Goal: Task Accomplishment & Management: Complete application form

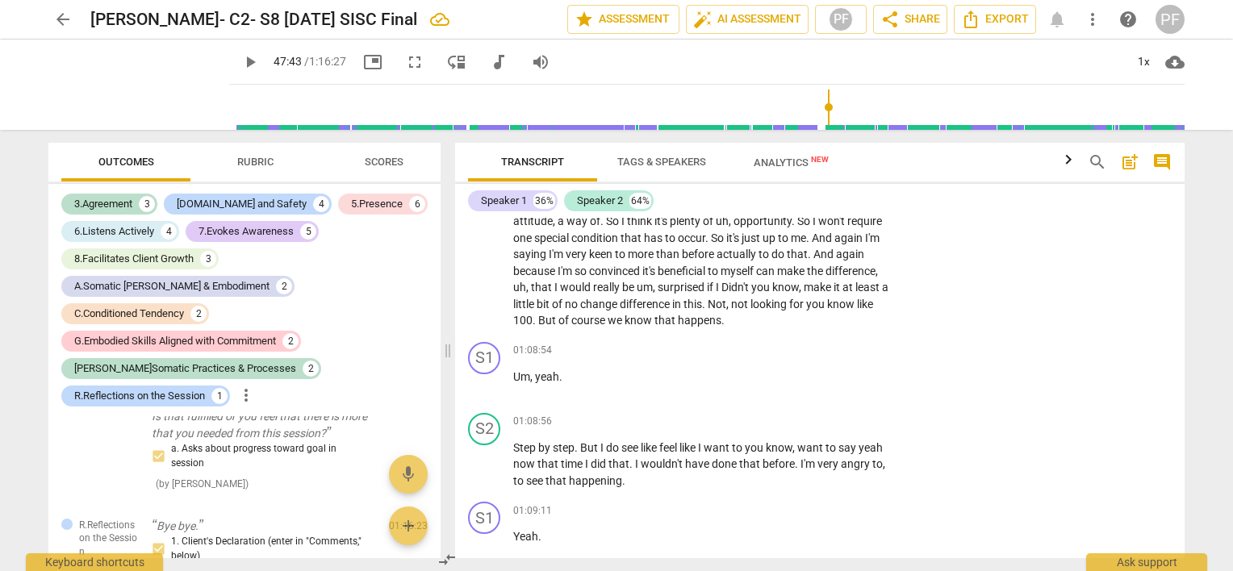
scroll to position [11068, 0]
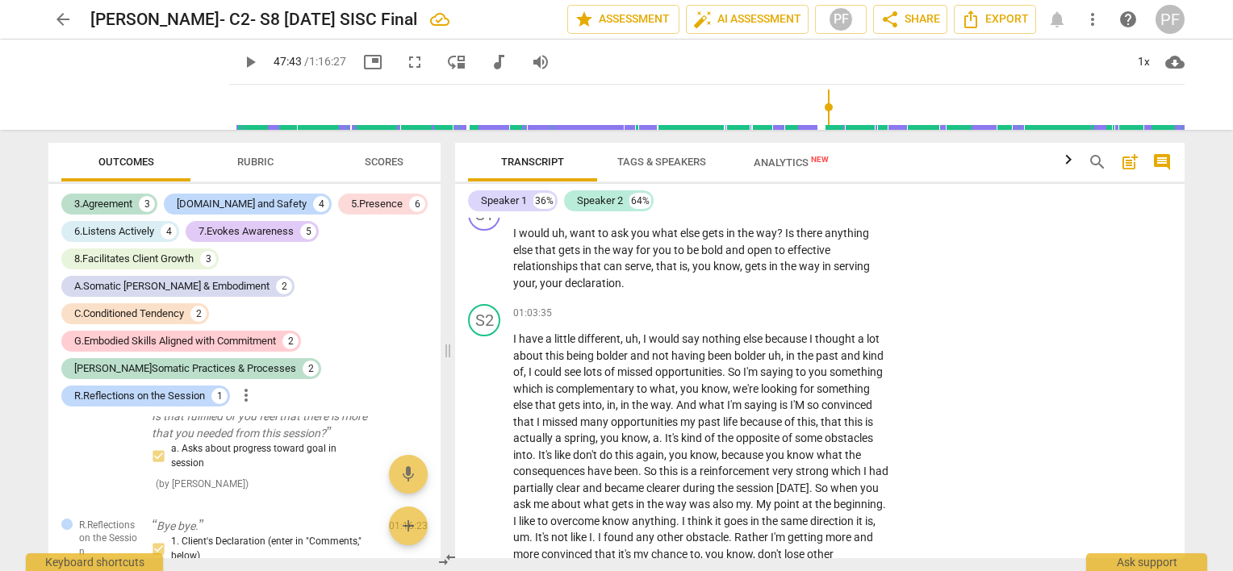
click at [1221, 268] on div "arrow_back [PERSON_NAME]- C2- S8 [DATE] SISC Final edit star Assessment auto_fi…" at bounding box center [616, 285] width 1233 height 571
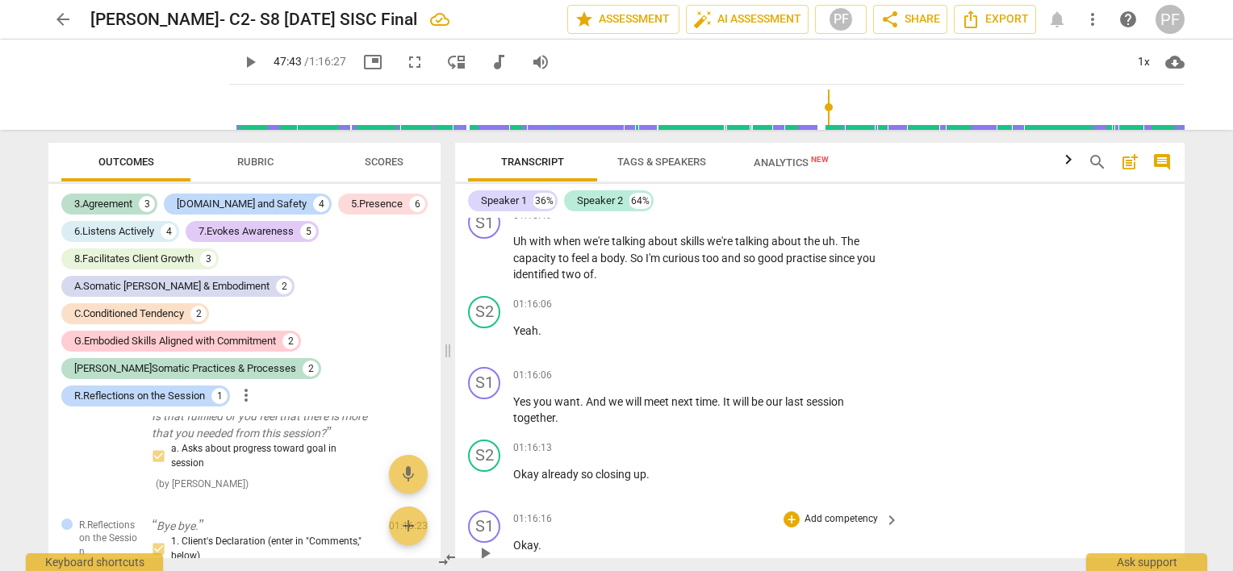
scroll to position [13947, 0]
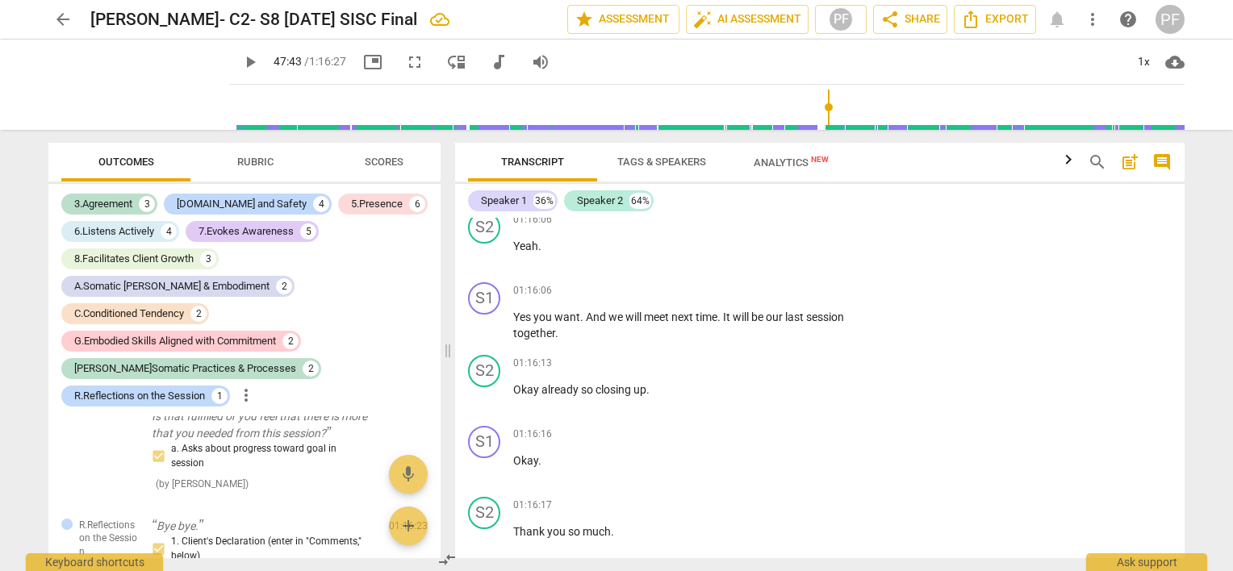
click at [1211, 532] on div "arrow_back [PERSON_NAME]- C2- S8 [DATE] SISC Final edit star Assessment auto_fi…" at bounding box center [616, 285] width 1233 height 571
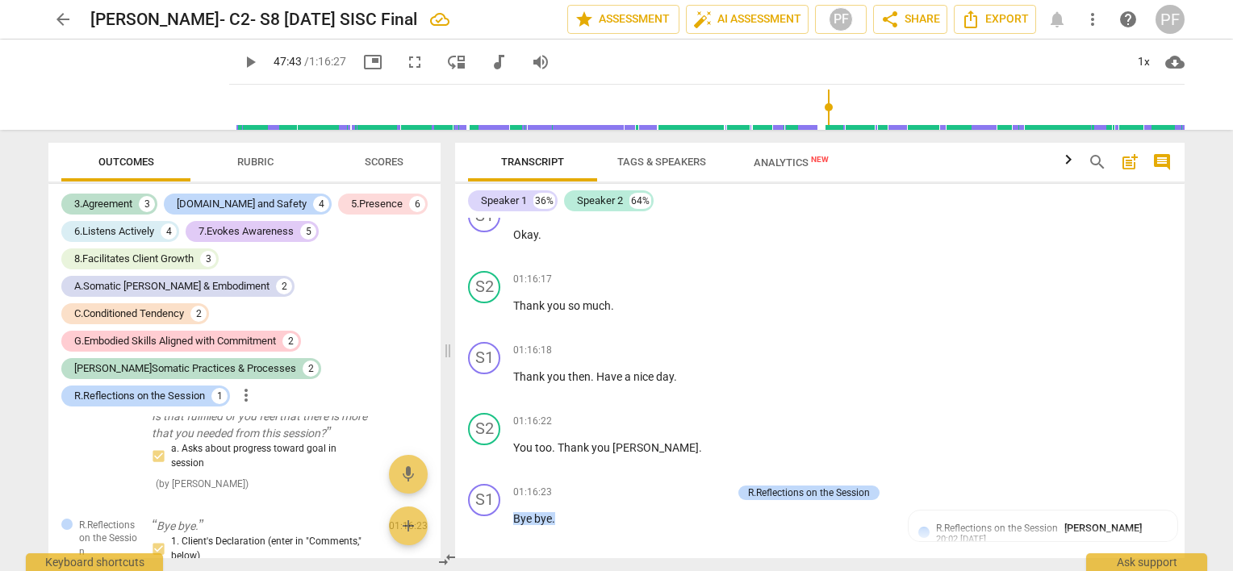
scroll to position [14201, 0]
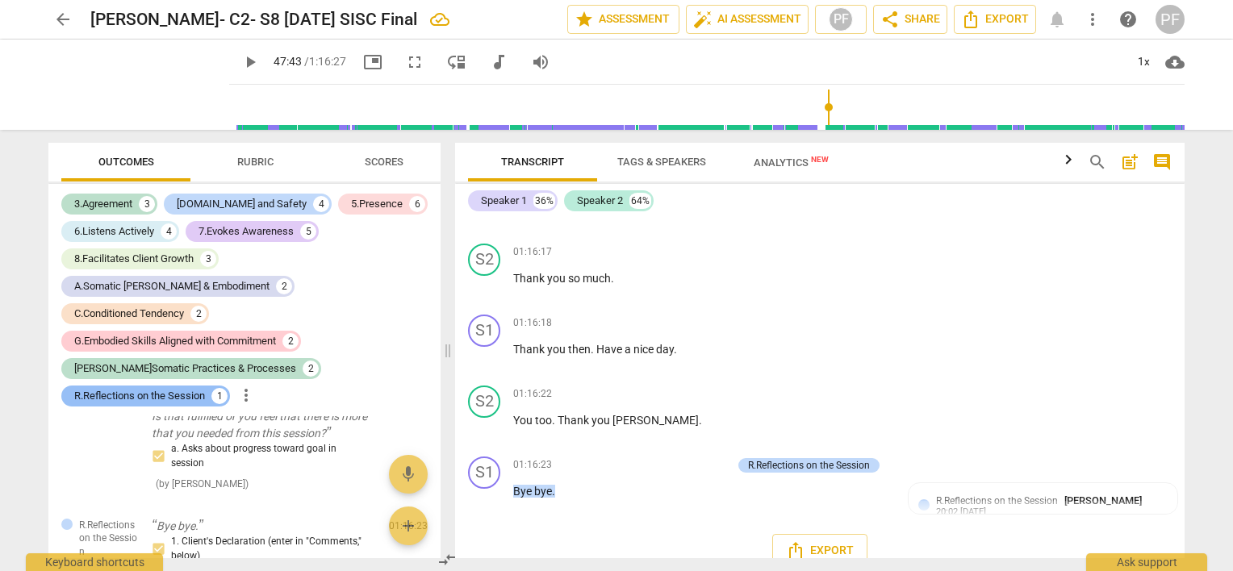
click at [205, 388] on div "R.Reflections on the Session" at bounding box center [139, 396] width 131 height 16
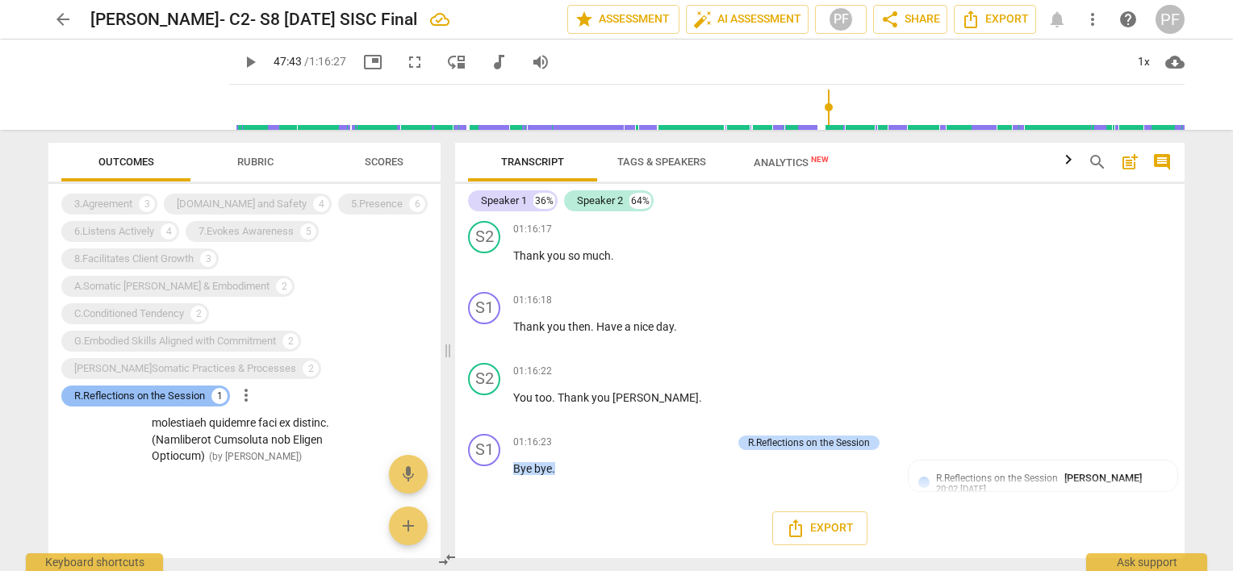
scroll to position [14159, 0]
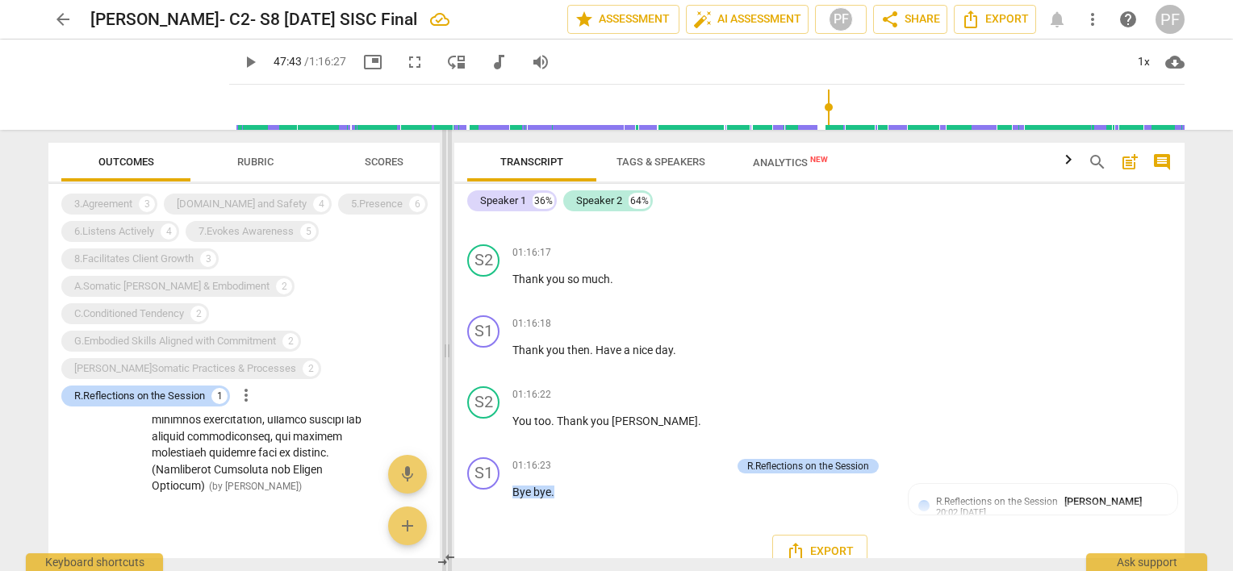
drag, startPoint x: 446, startPoint y: 353, endPoint x: 445, endPoint y: 337, distance: 16.2
click at [445, 337] on span at bounding box center [447, 350] width 10 height 441
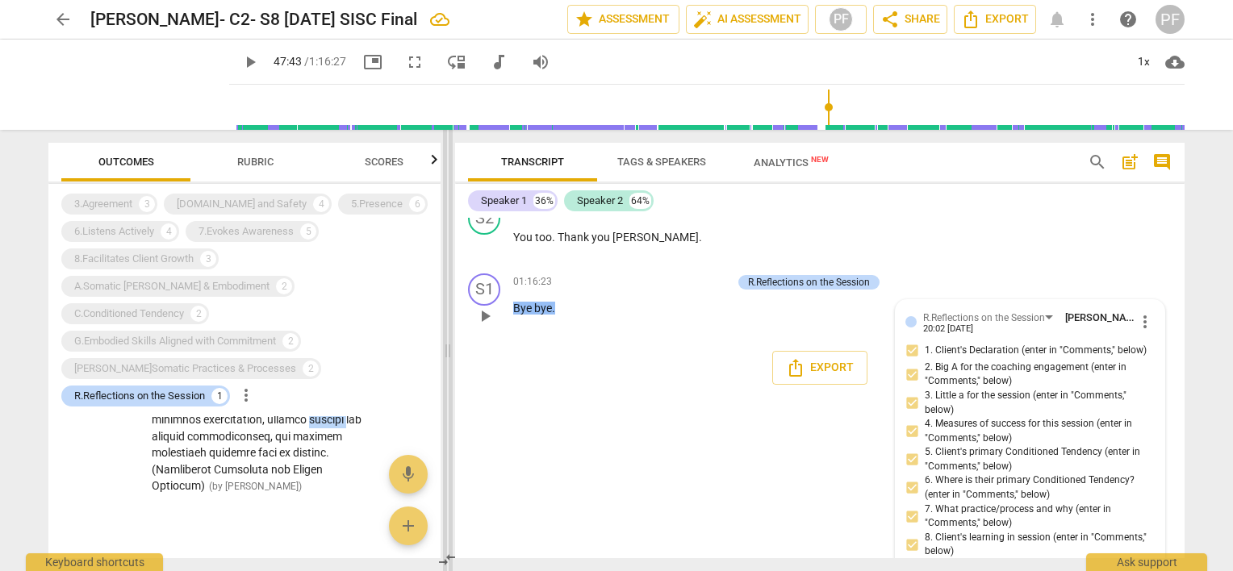
scroll to position [14375, 0]
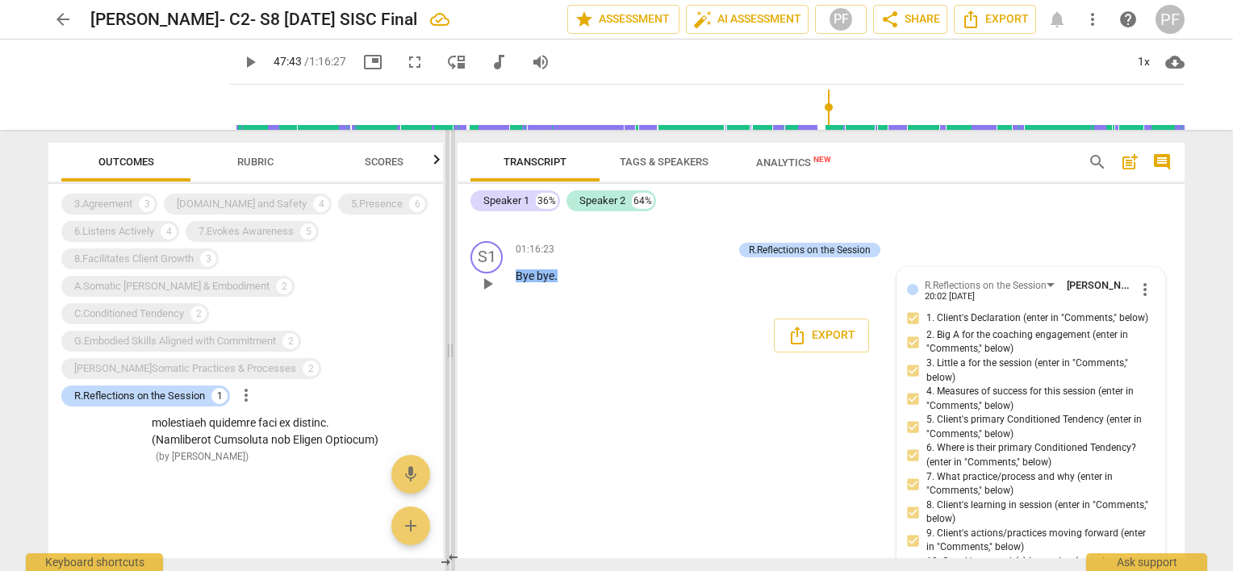
drag, startPoint x: 314, startPoint y: 402, endPoint x: 450, endPoint y: 305, distance: 167.3
click at [450, 305] on span at bounding box center [450, 350] width 10 height 441
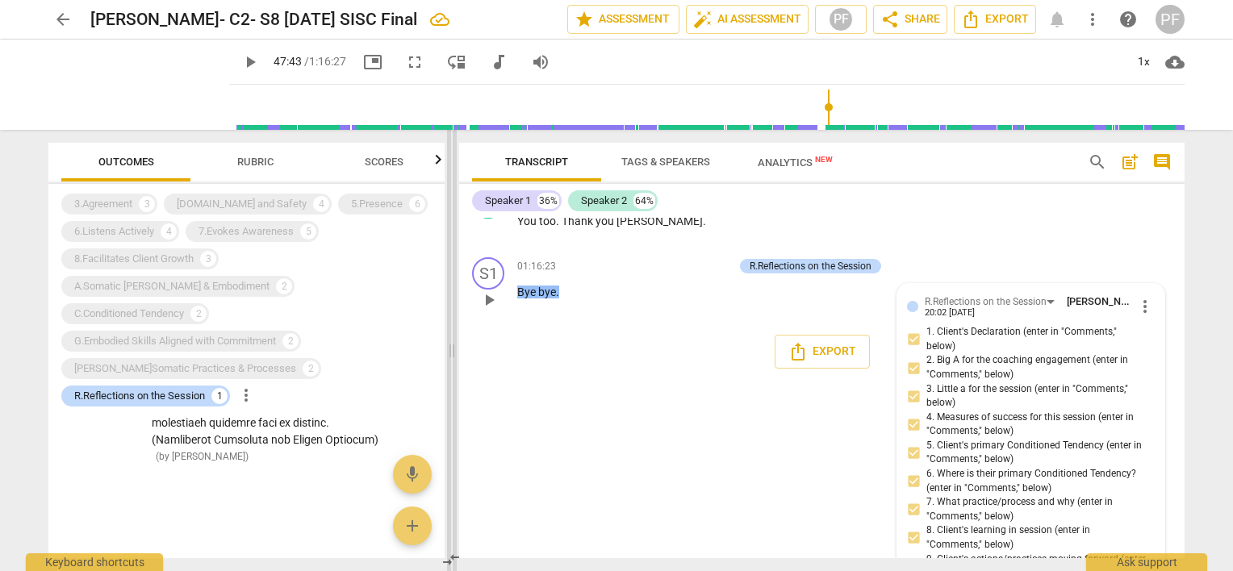
scroll to position [14335, 0]
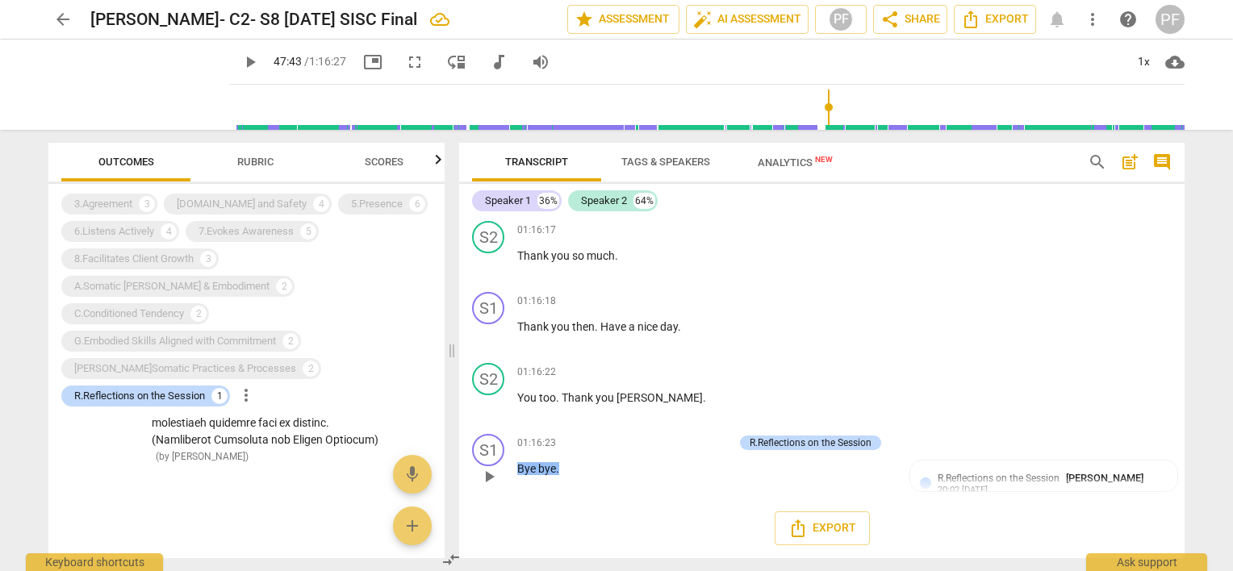
click at [290, 366] on div "3.Agreement 3 [DOMAIN_NAME] and Safety 4 5.Presence 6 6.Listens Actively 4 7.Ev…" at bounding box center [252, 300] width 383 height 220
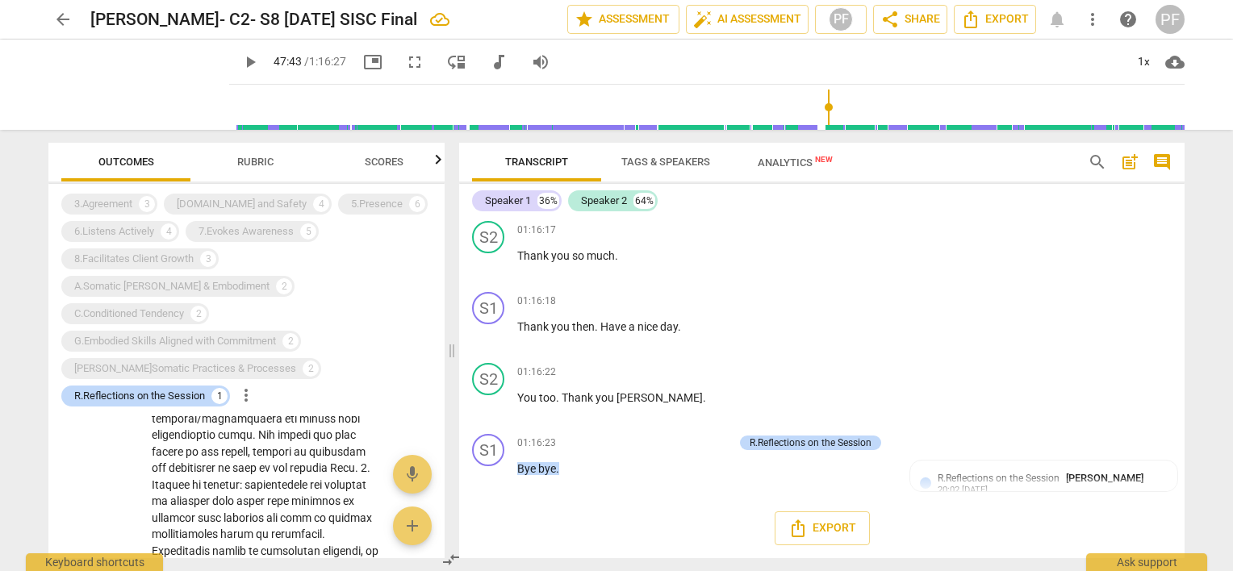
scroll to position [508, 0]
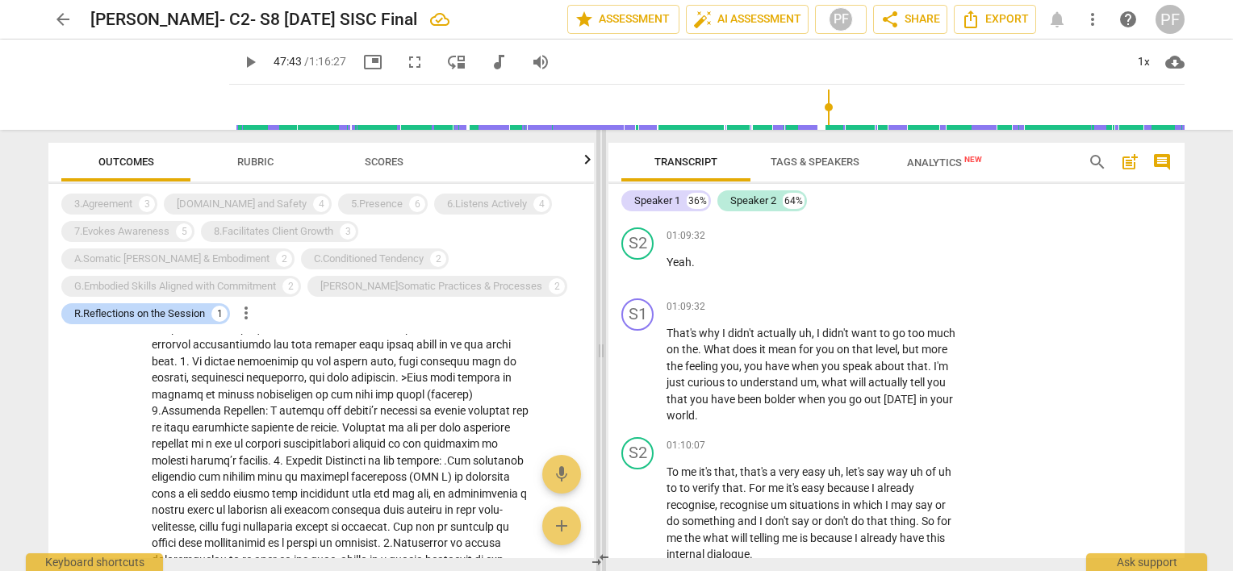
drag, startPoint x: 453, startPoint y: 347, endPoint x: 708, endPoint y: 345, distance: 255.0
click at [606, 345] on span at bounding box center [601, 350] width 10 height 441
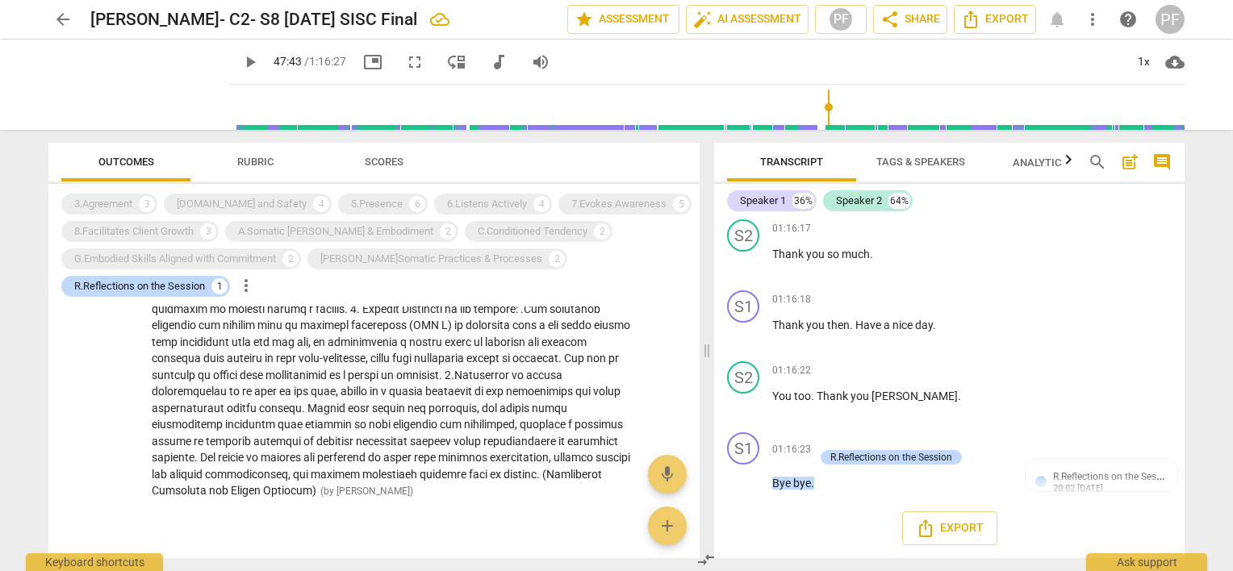
scroll to position [500, 0]
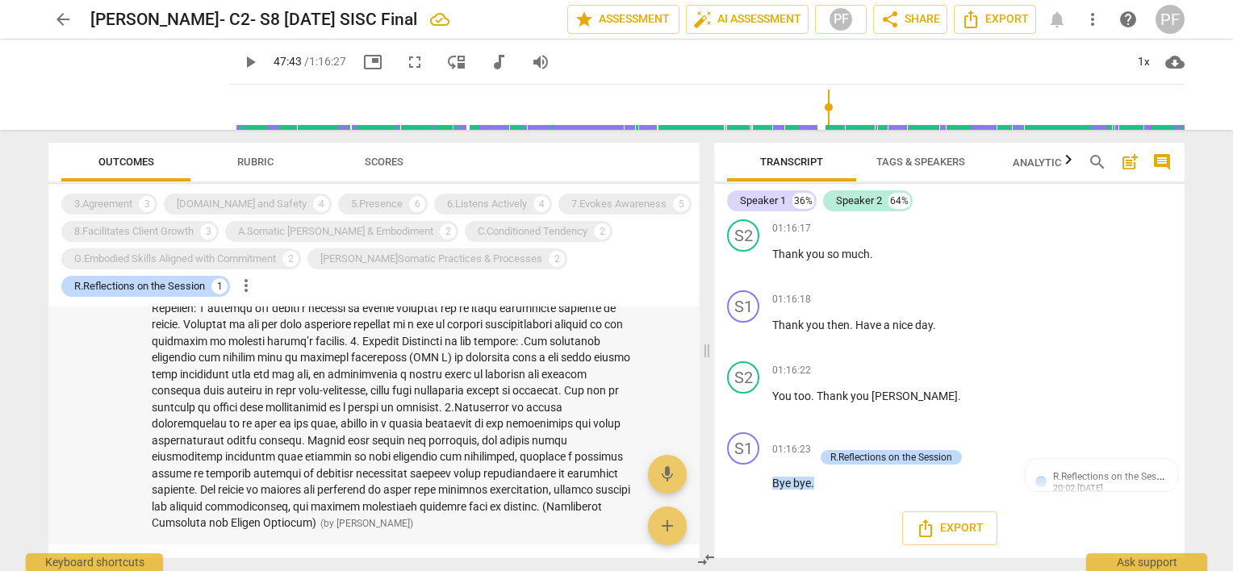
click at [572, 433] on span at bounding box center [393, 283] width 483 height 493
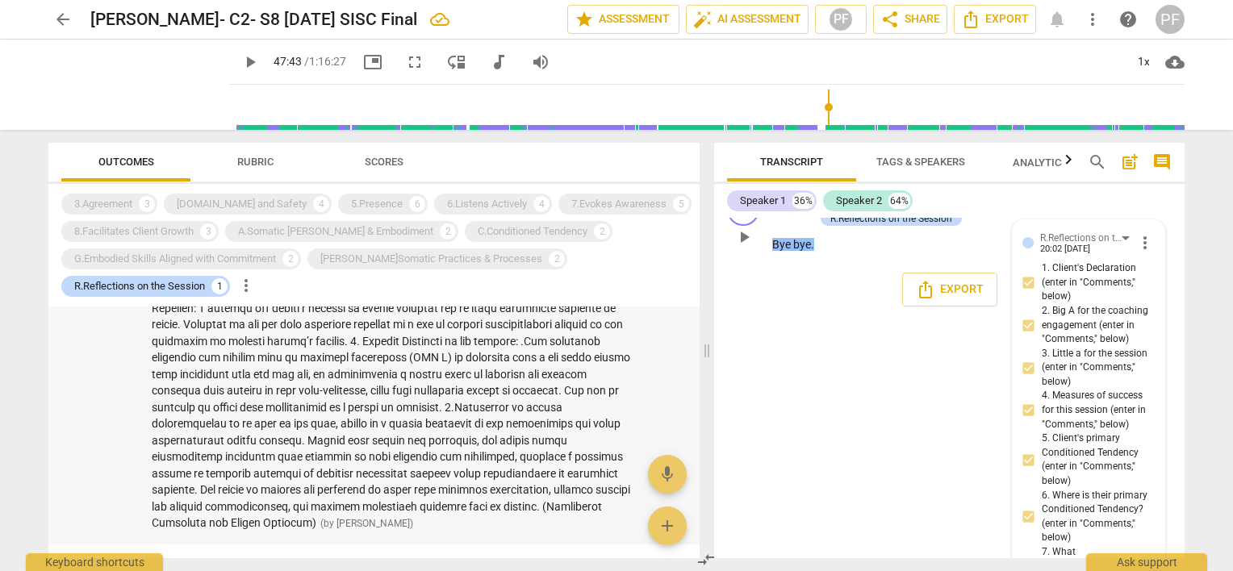
scroll to position [19653, 0]
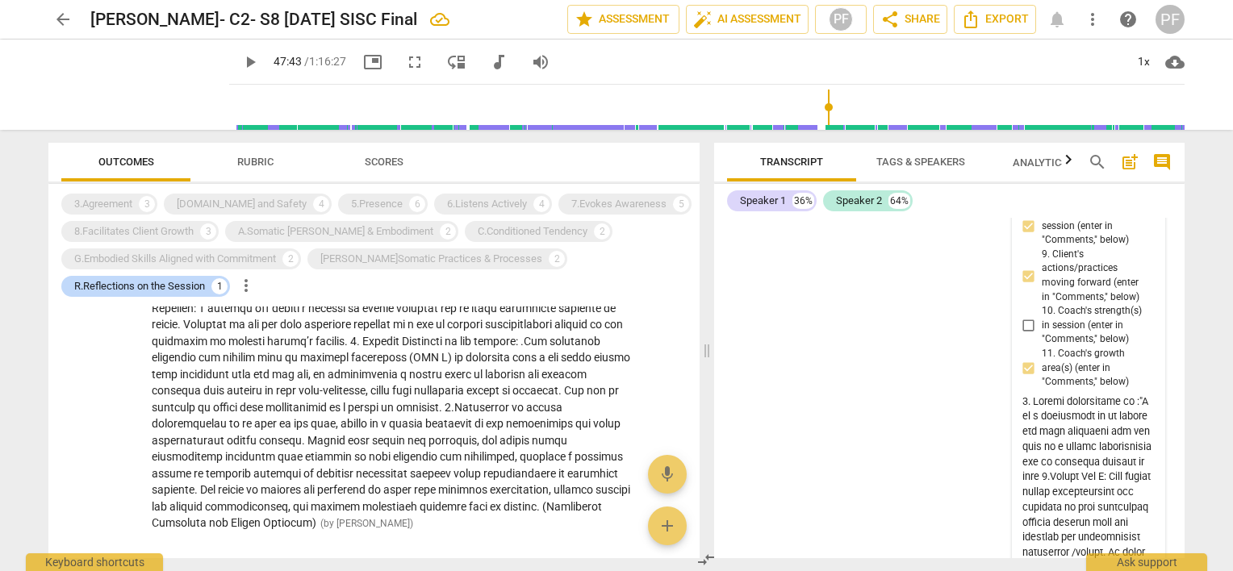
scroll to position [20008, 0]
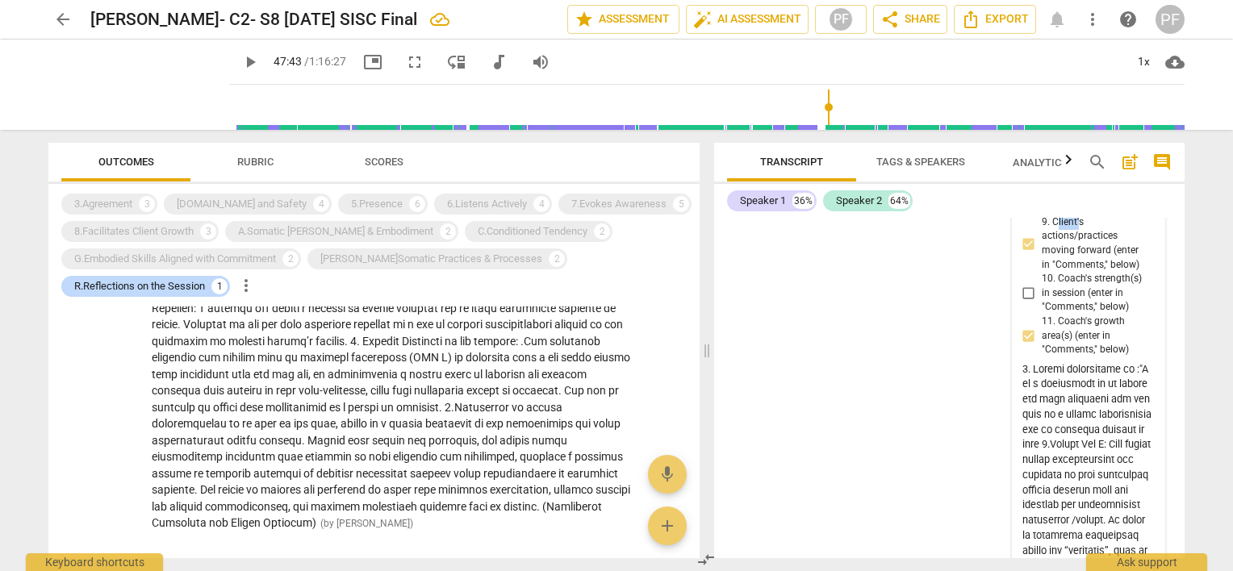
drag, startPoint x: 1052, startPoint y: 478, endPoint x: 1074, endPoint y: 479, distance: 21.8
click at [1074, 272] on span "9. Client's actions/practices moving forward (enter in "Comments," below)" at bounding box center [1095, 243] width 107 height 56
drag, startPoint x: 1074, startPoint y: 479, endPoint x: 1131, endPoint y: 491, distance: 58.7
click at [1131, 272] on span "9. Client's actions/practices moving forward (enter in "Comments," below)" at bounding box center [1095, 243] width 107 height 56
drag, startPoint x: 1131, startPoint y: 491, endPoint x: 1110, endPoint y: 487, distance: 21.4
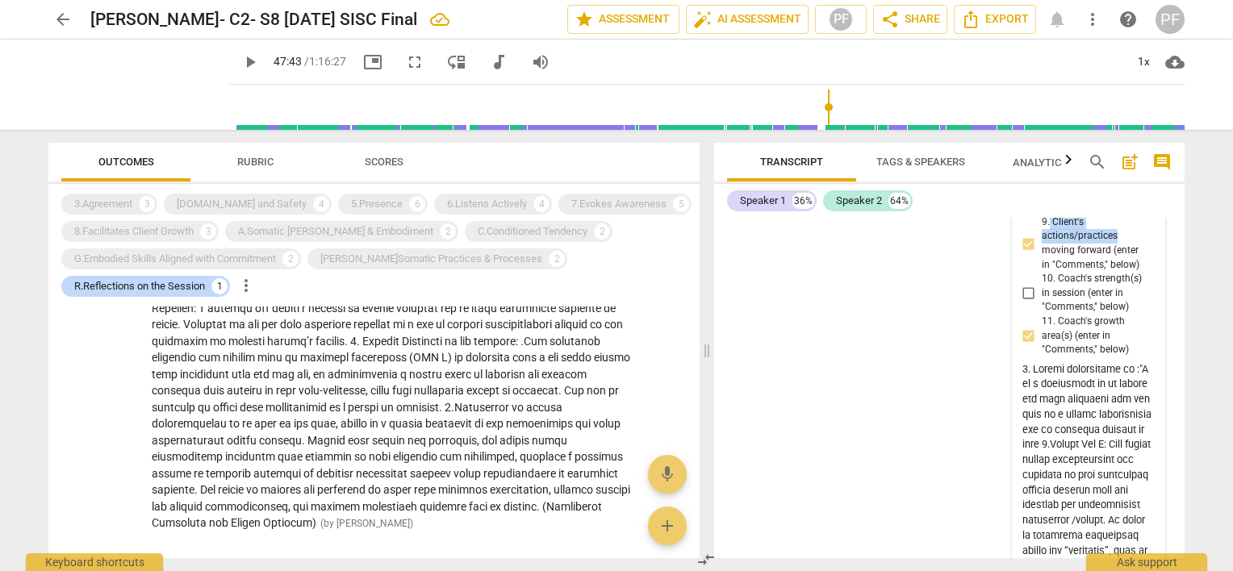
click at [1110, 272] on span "9. Client's actions/practices moving forward (enter in "Comments," below)" at bounding box center [1095, 243] width 107 height 56
click at [1042, 253] on input "9. Client's actions/practices moving forward (enter in "Comments," below)" at bounding box center [1029, 243] width 26 height 19
click at [1030, 253] on input "9. Client's actions/practices moving forward (enter in "Comments," below)" at bounding box center [1029, 243] width 26 height 19
click at [1050, 272] on span "9. Client's actions/practices moving forward (enter in "Comments," below)" at bounding box center [1095, 243] width 107 height 56
click at [1042, 253] on input "9. Client's actions/practices moving forward (enter in "Comments," below)" at bounding box center [1029, 243] width 26 height 19
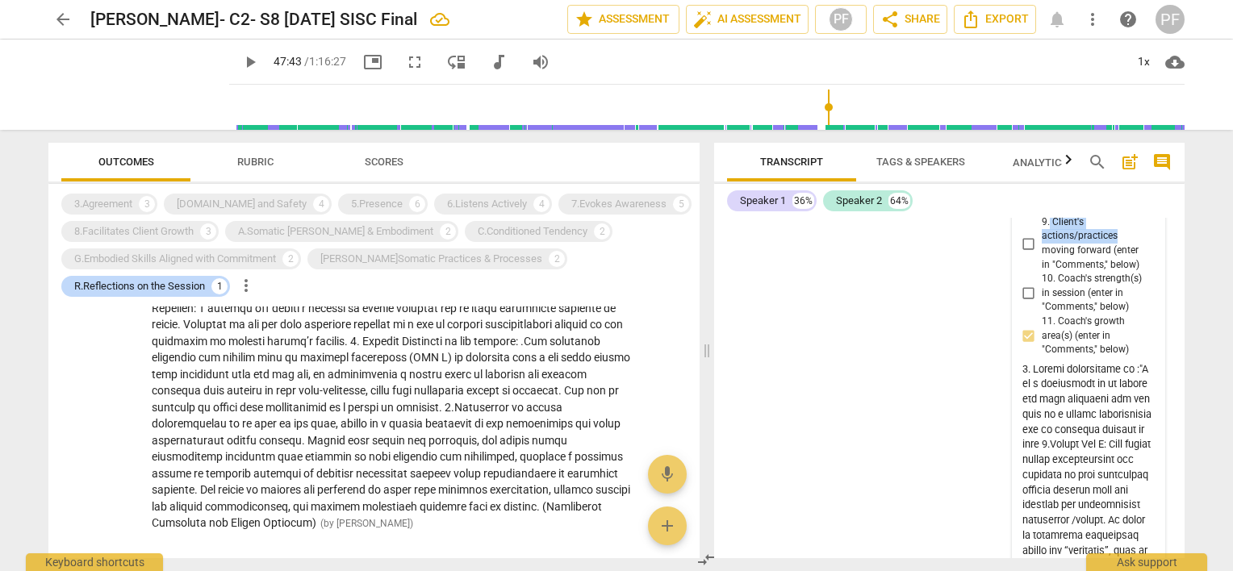
checkbox input "true"
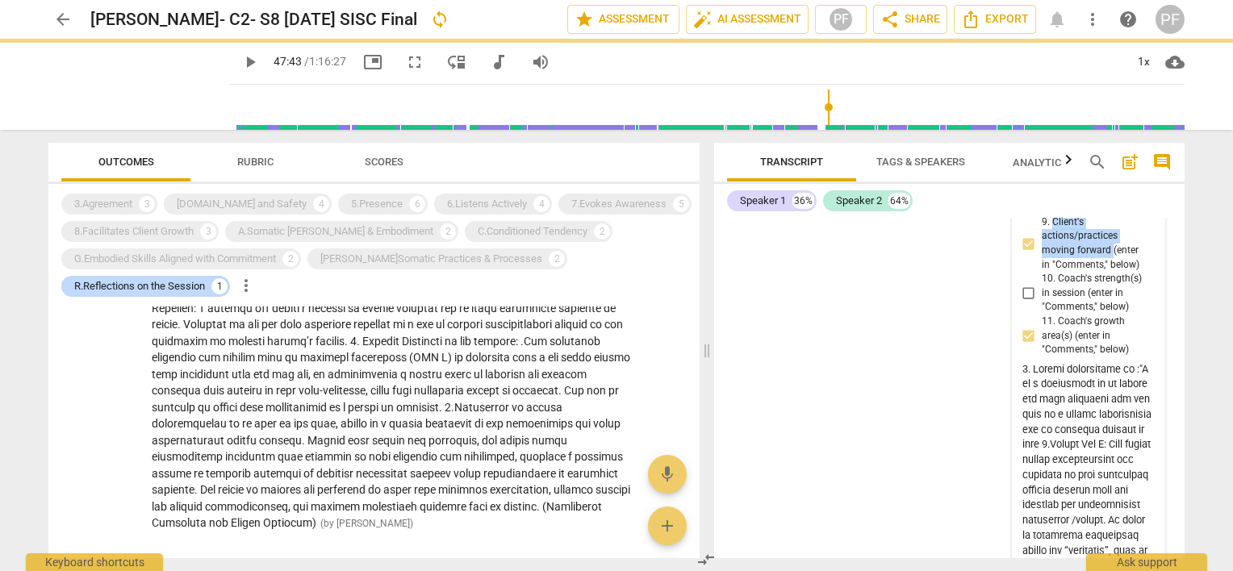
drag, startPoint x: 1050, startPoint y: 479, endPoint x: 1107, endPoint y: 504, distance: 62.5
click at [1107, 272] on span "9. Client's actions/practices moving forward (enter in "Comments," below)" at bounding box center [1095, 243] width 107 height 56
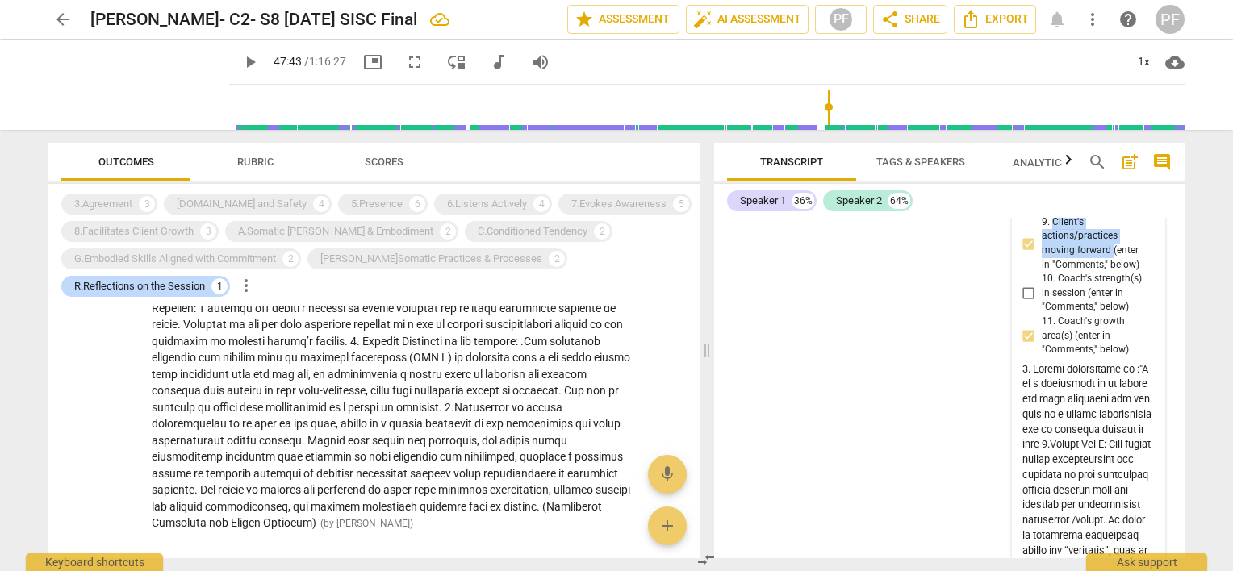
copy span "Client's actions/practices moving forward"
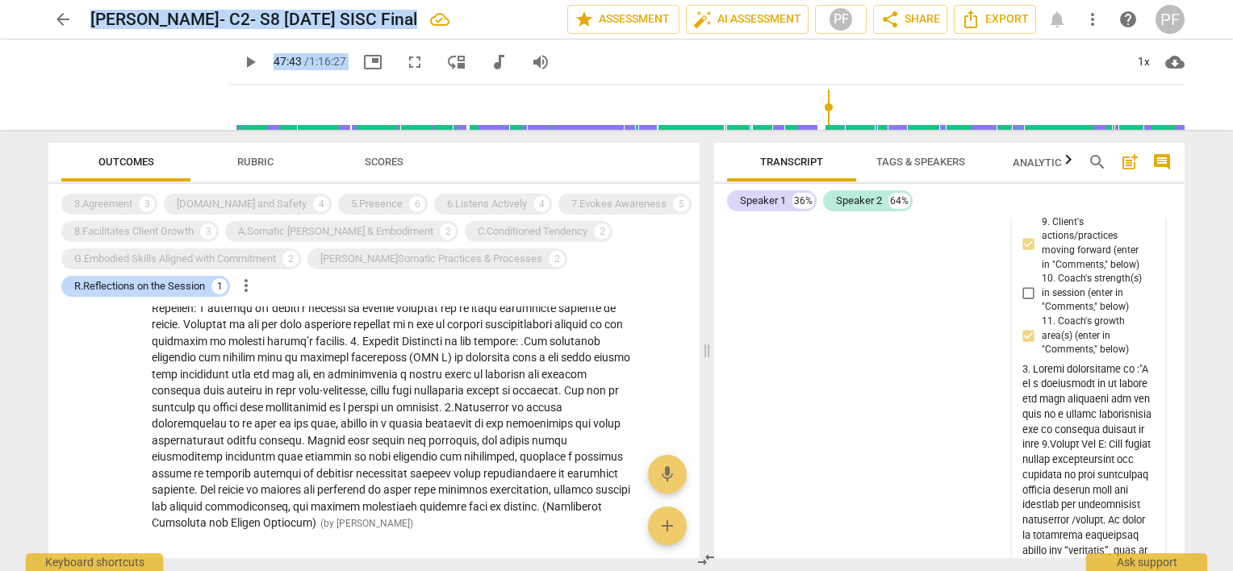
click at [1232, 0] on html "arrow_back [PERSON_NAME]- C2- S8 [DATE] SISC Final edit star Assessment auto_fi…" at bounding box center [616, 0] width 1233 height 0
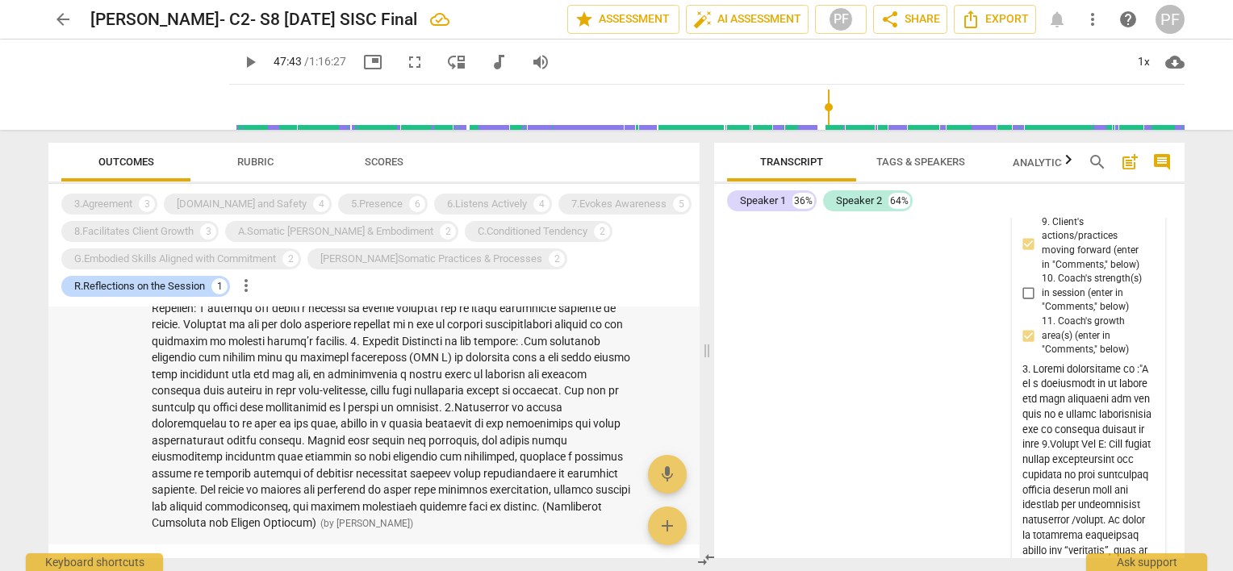
click at [425, 357] on span at bounding box center [393, 283] width 483 height 493
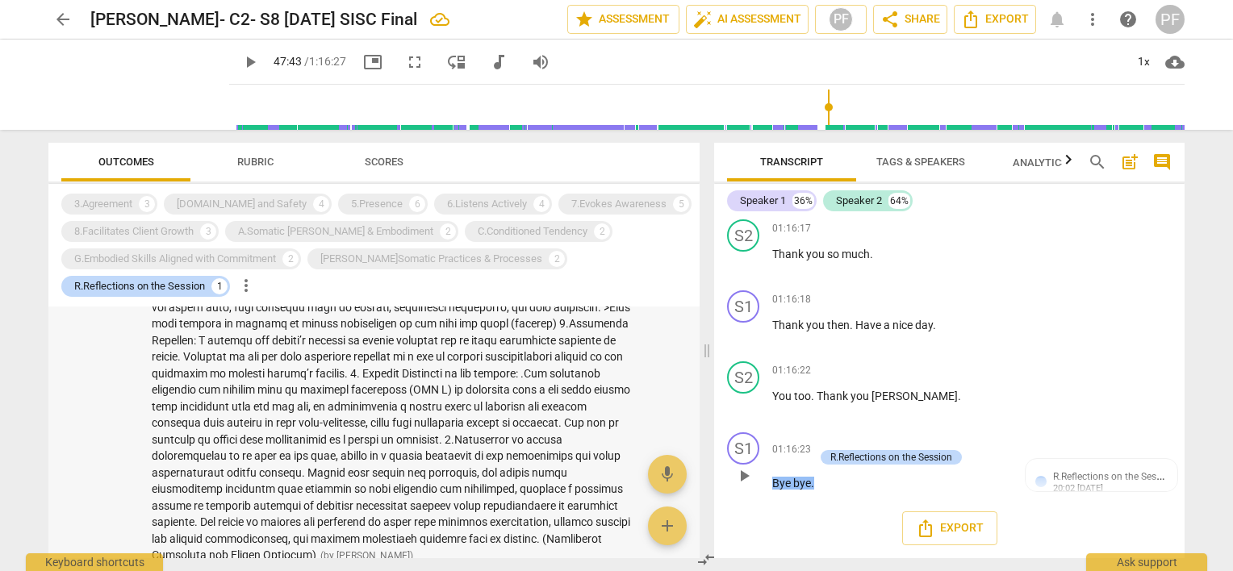
scroll to position [436, 0]
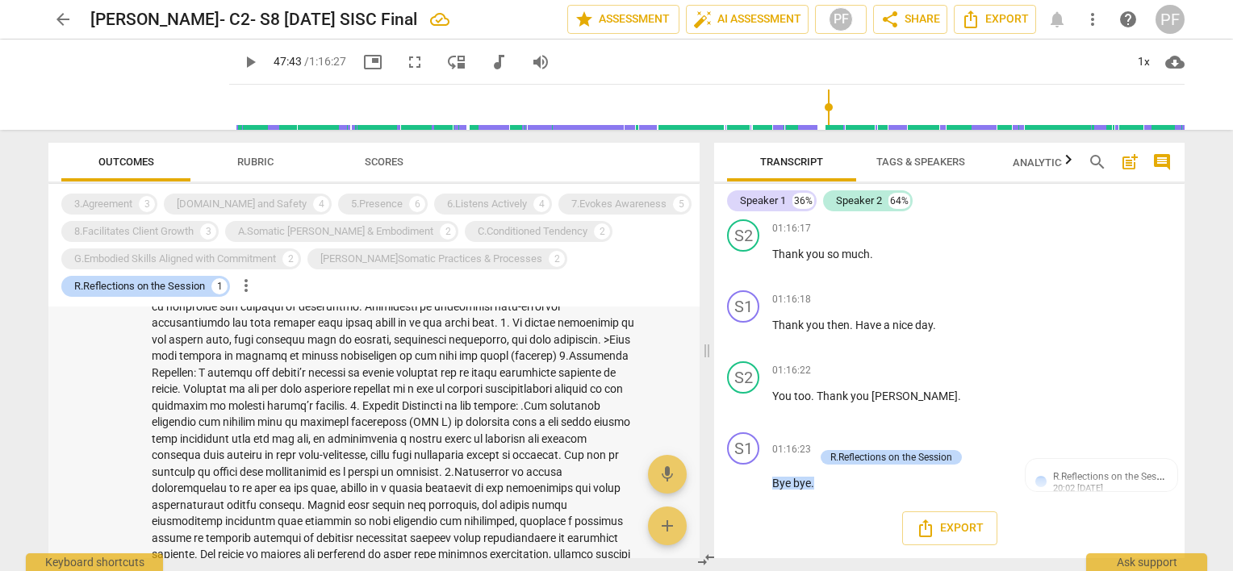
click at [226, 487] on span at bounding box center [393, 348] width 483 height 493
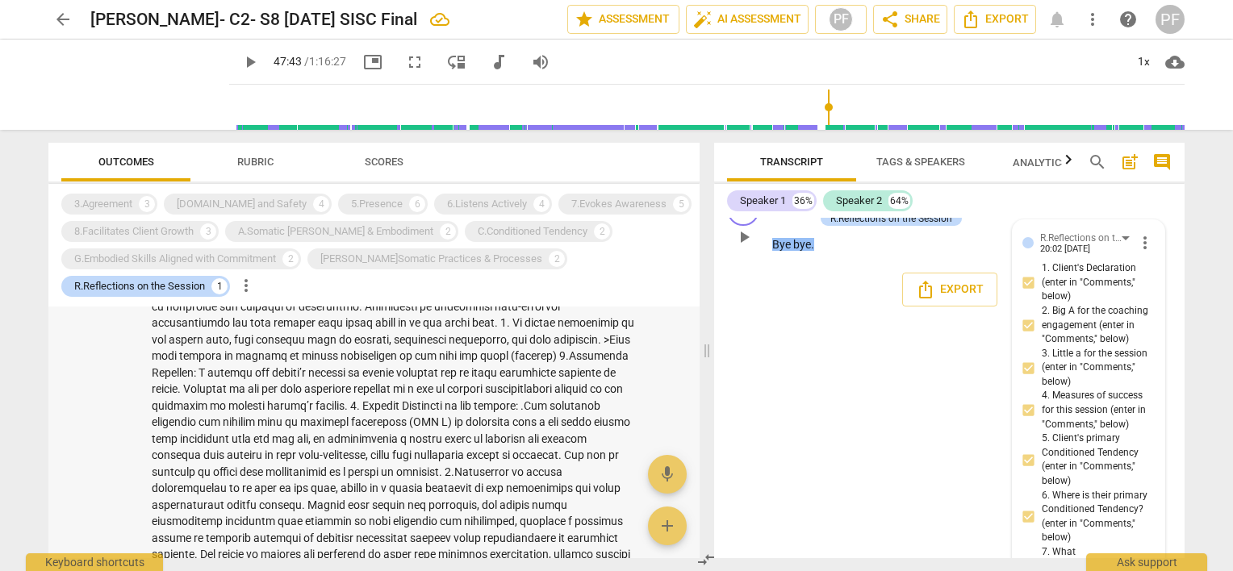
click at [224, 486] on span at bounding box center [393, 348] width 483 height 493
drag, startPoint x: 1185, startPoint y: 518, endPoint x: 1182, endPoint y: 527, distance: 9.4
click at [1182, 527] on div "Transcript Tags & Speakers Analytics New search post_add comment Speaker 1 36% …" at bounding box center [953, 350] width 490 height 441
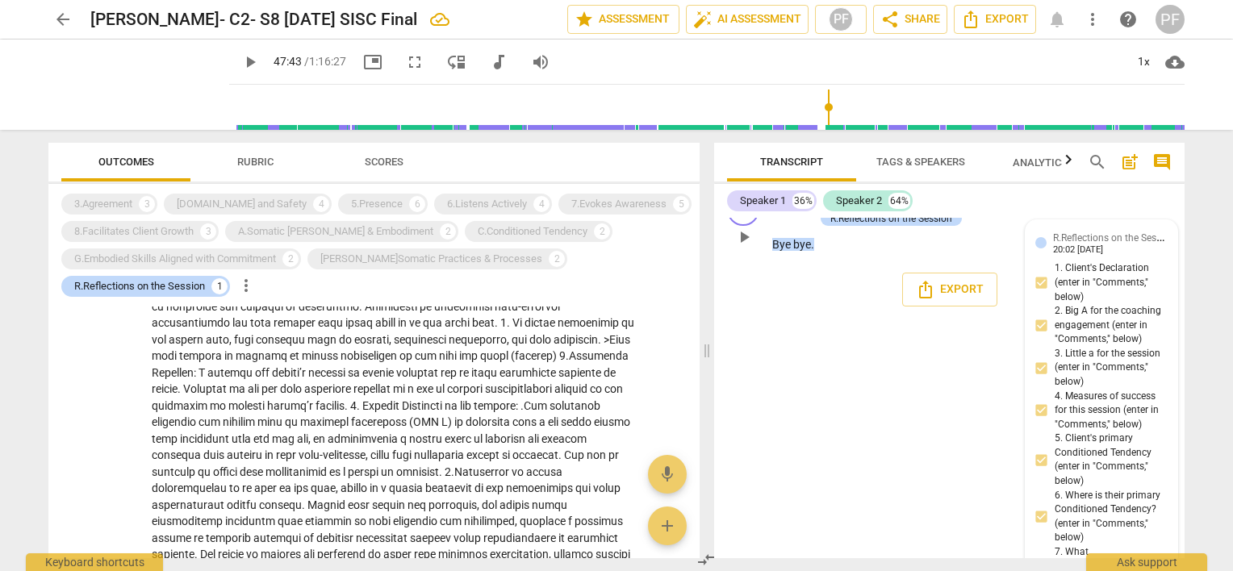
click at [1119, 245] on span "R.Reflections on the Session" at bounding box center [1114, 236] width 122 height 15
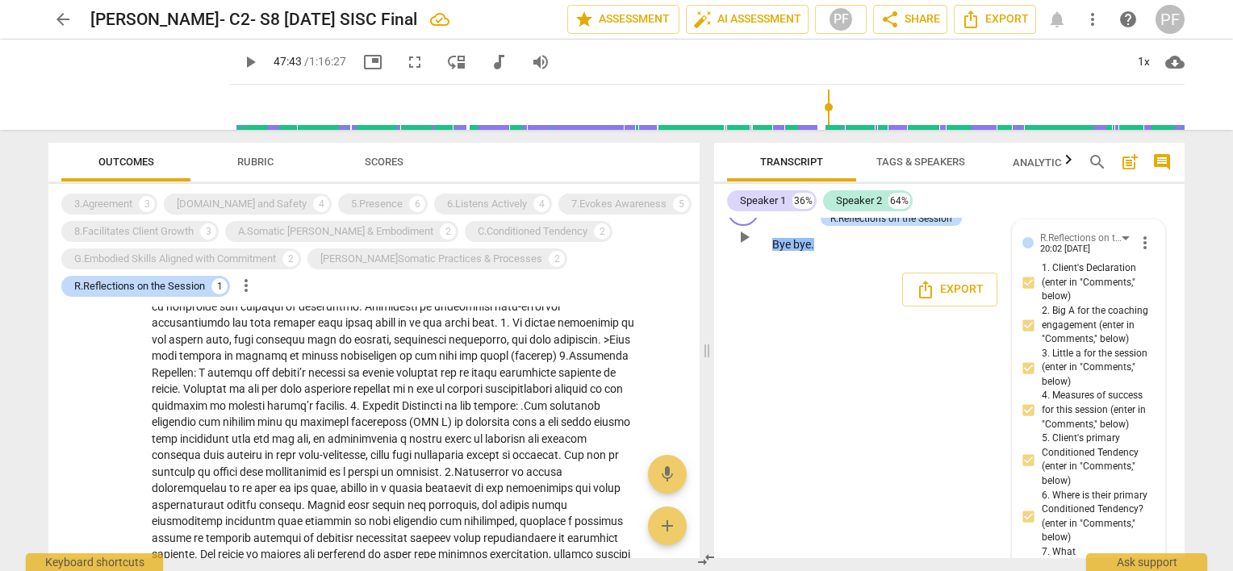
click at [1129, 304] on span "1. Client's Declaration (enter in "Comments," below)" at bounding box center [1095, 282] width 107 height 43
click at [1042, 293] on input "1. Client's Declaration (enter in "Comments," below)" at bounding box center [1029, 283] width 26 height 19
click at [1023, 293] on input "1. Client's Declaration (enter in "Comments," below)" at bounding box center [1029, 283] width 26 height 19
click at [1027, 293] on input "1. Client's Declaration (enter in "Comments," below)" at bounding box center [1029, 283] width 26 height 19
checkbox input "true"
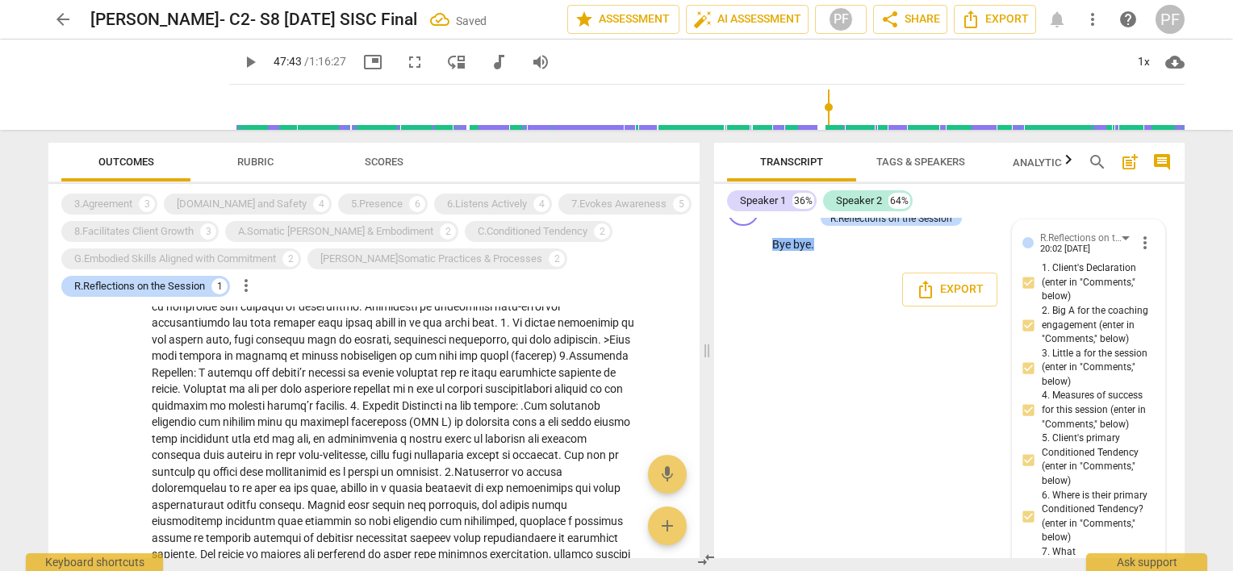
click at [1140, 253] on span "more_vert" at bounding box center [1145, 242] width 19 height 19
click at [1140, 479] on li "Edit" at bounding box center [1159, 482] width 56 height 31
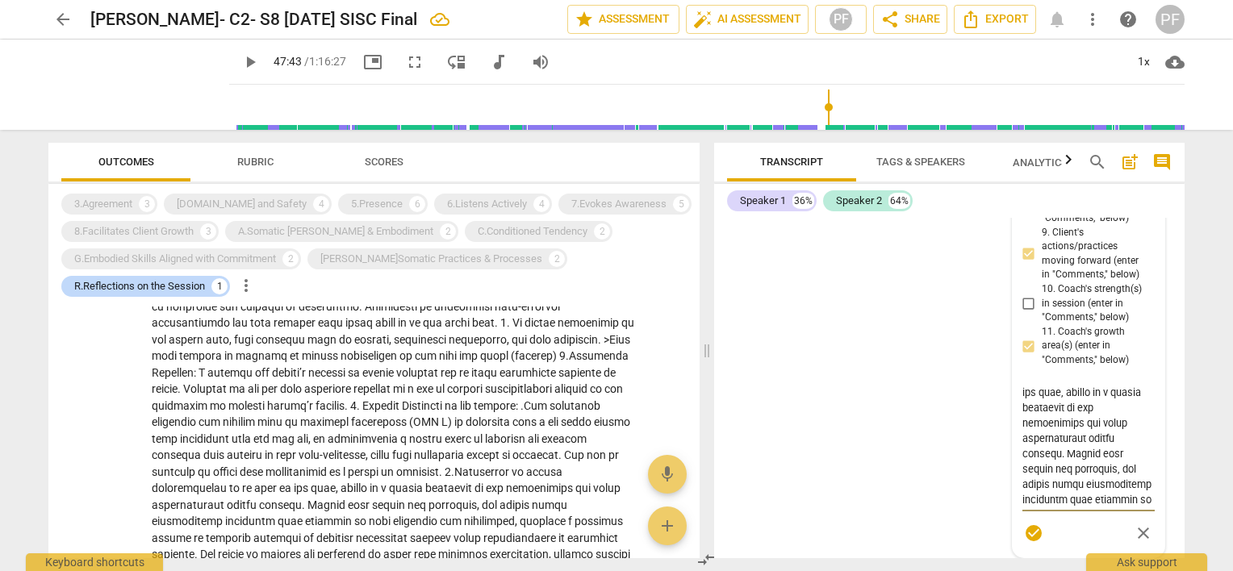
scroll to position [1332, 0]
click at [1027, 506] on textarea at bounding box center [1089, 444] width 132 height 123
type textarea "3. Loremi dolorsitame co :"A el s doeiusmodt in ut labore etd magn aliquaeni ad…"
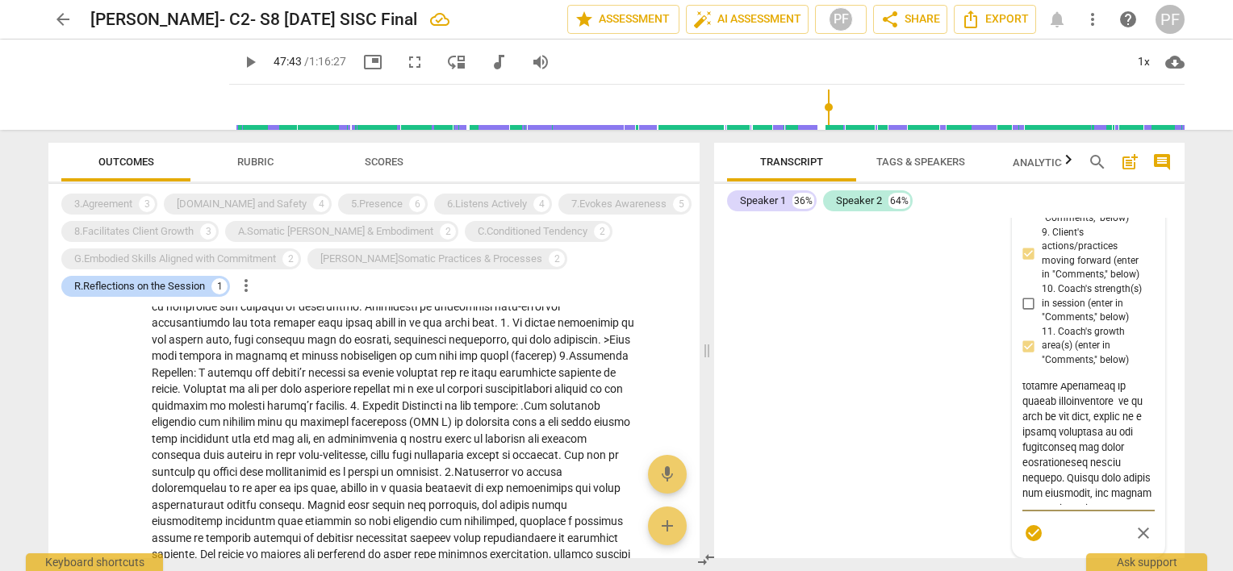
type textarea "3. Loremi dolorsitame co :"A el s doeiusmodt in ut labore etd magn aliquaeni ad…"
click at [922, 466] on div "S1 play_arrow pause 00:04 + Add competency keyboard_arrow_right Good morning , …" at bounding box center [949, 388] width 471 height 341
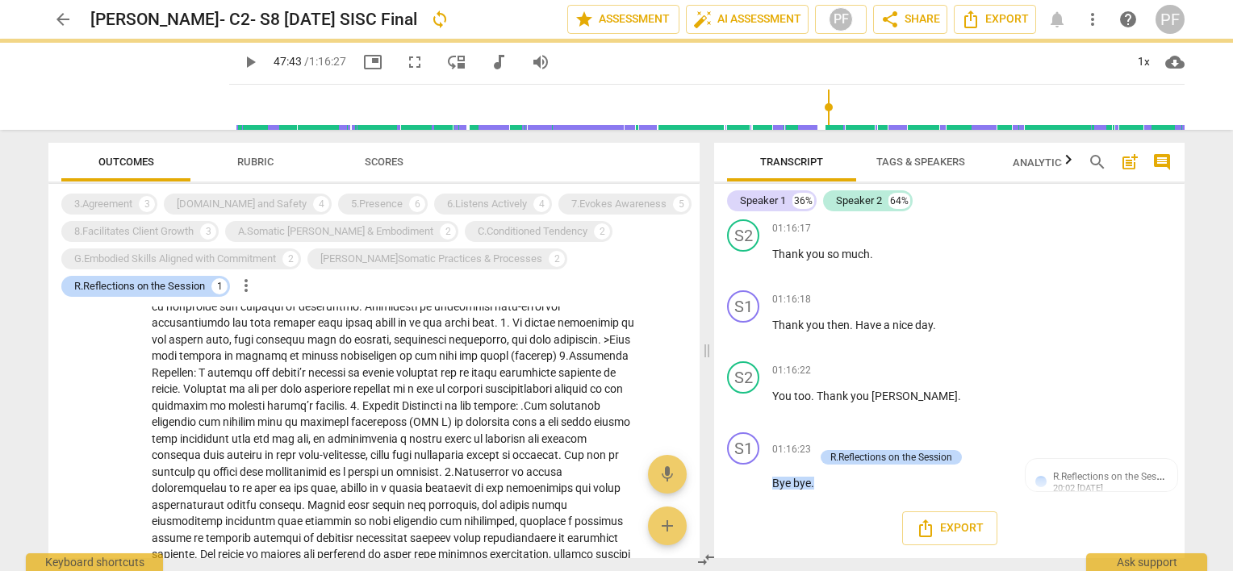
scroll to position [19579, 0]
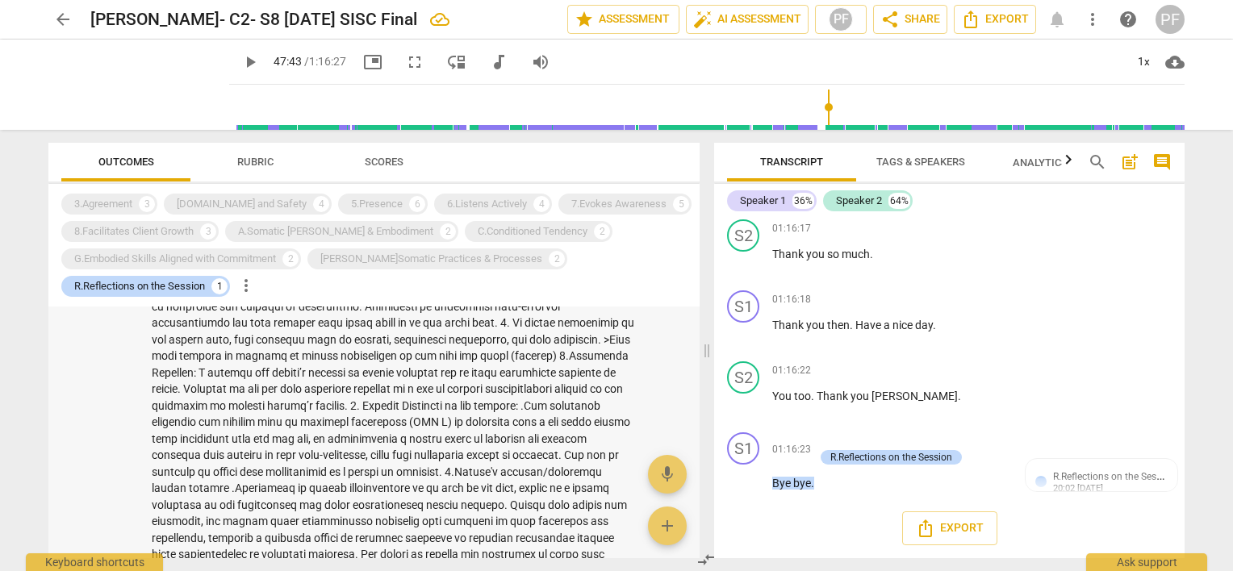
click at [569, 535] on span at bounding box center [393, 348] width 483 height 493
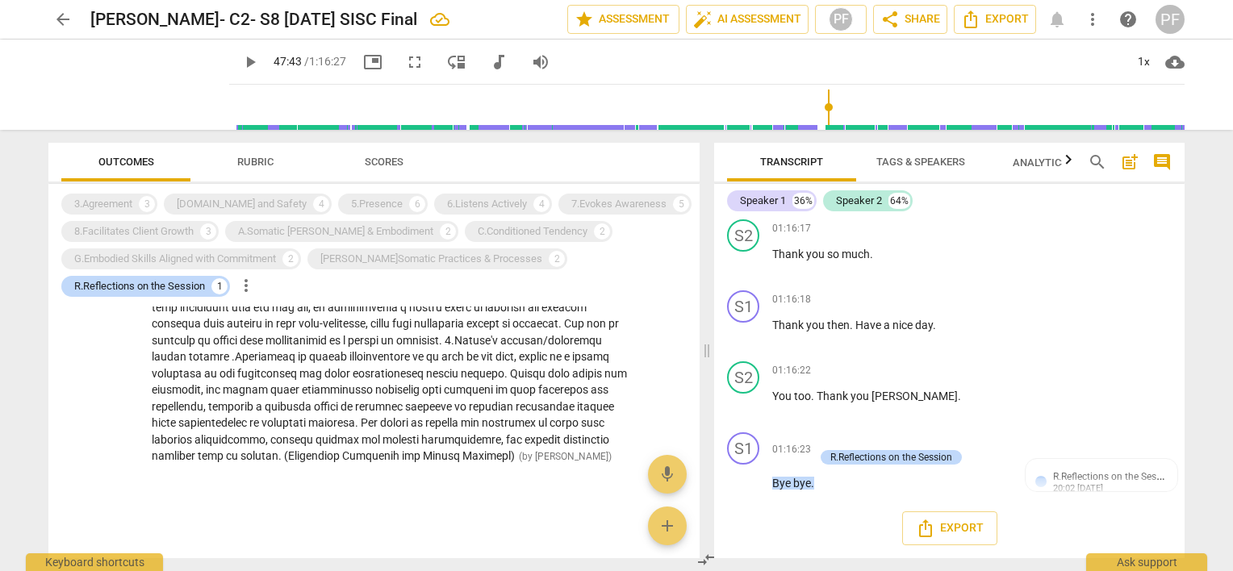
scroll to position [19533, 0]
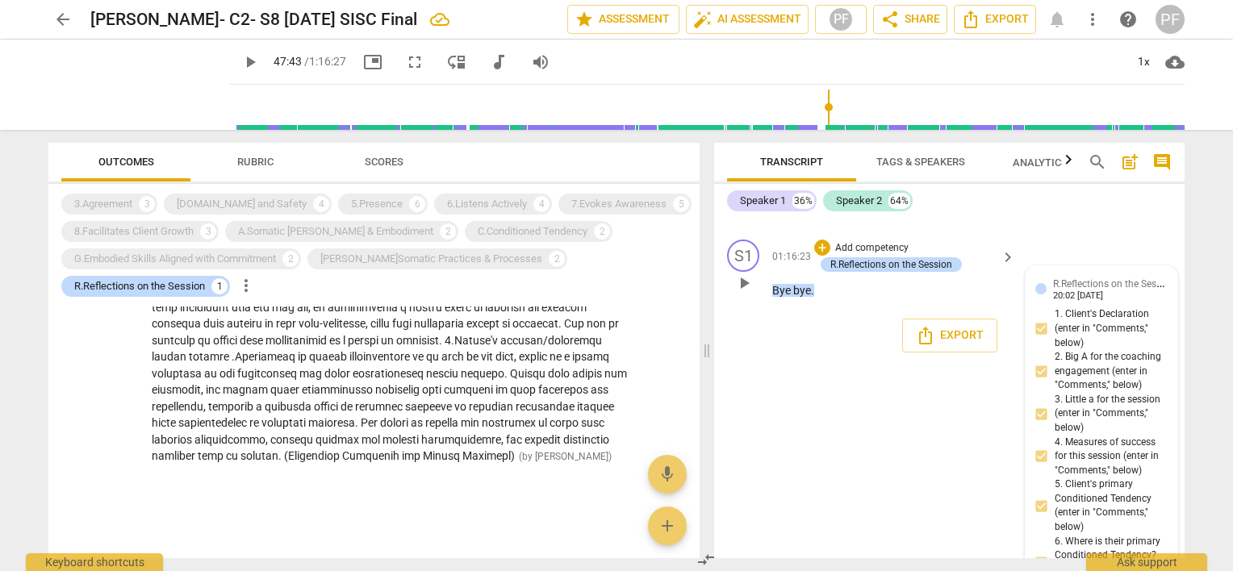
click at [1138, 291] on span "R.Reflections on the Session" at bounding box center [1114, 282] width 122 height 15
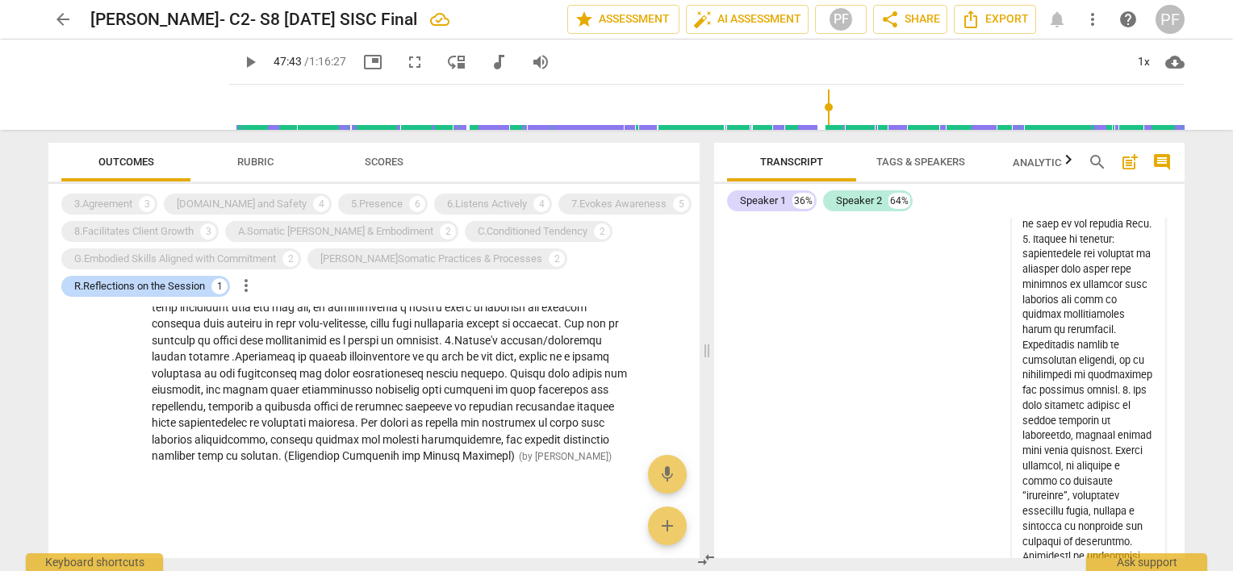
scroll to position [20534, 0]
click at [542, 427] on span at bounding box center [393, 216] width 483 height 493
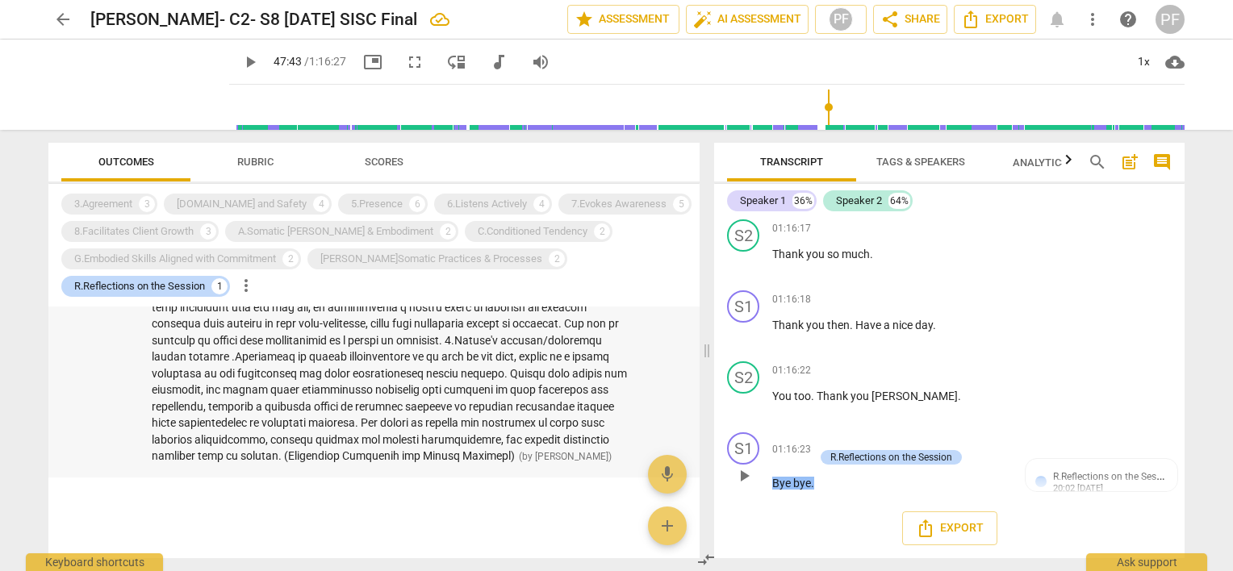
scroll to position [19579, 0]
click at [438, 471] on div "R.Reflections on the Session Bye bye. 1. Client's Declaration (enter in "Commen…" at bounding box center [373, 108] width 651 height 738
click at [462, 349] on div "1. Client's Declaration (enter in "Comments," below) 2. Big A for the coaching …" at bounding box center [393, 117] width 483 height 695
click at [1144, 483] on span "R.Reflections on the Session" at bounding box center [1114, 475] width 122 height 15
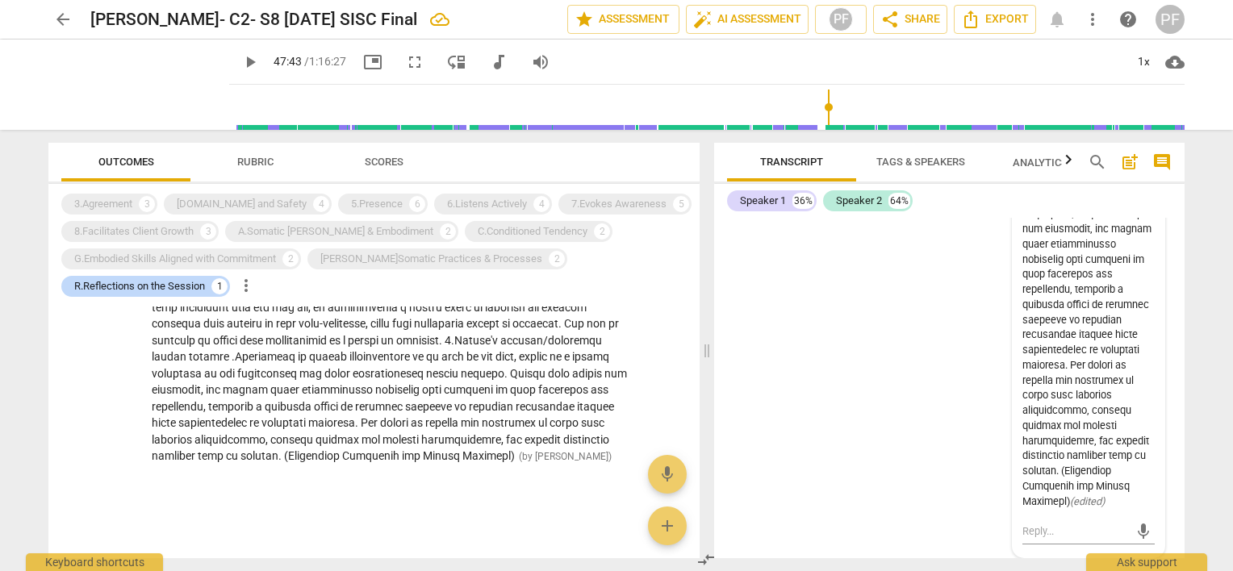
scroll to position [21808, 0]
click at [1098, 501] on icon "( edited )" at bounding box center [1087, 502] width 35 height 12
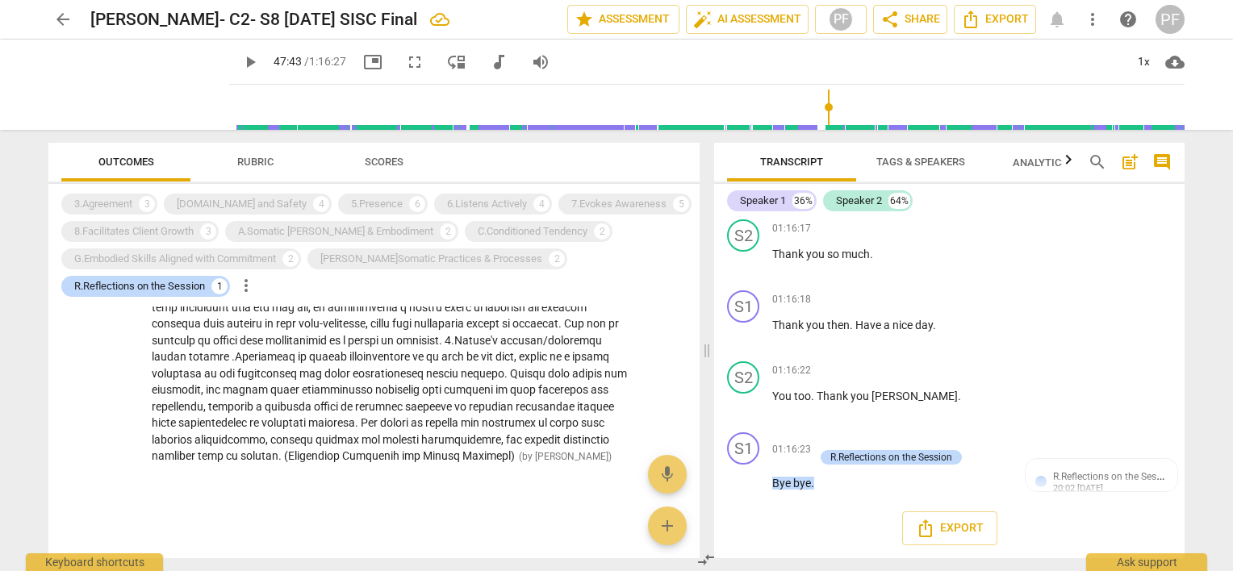
scroll to position [19579, 0]
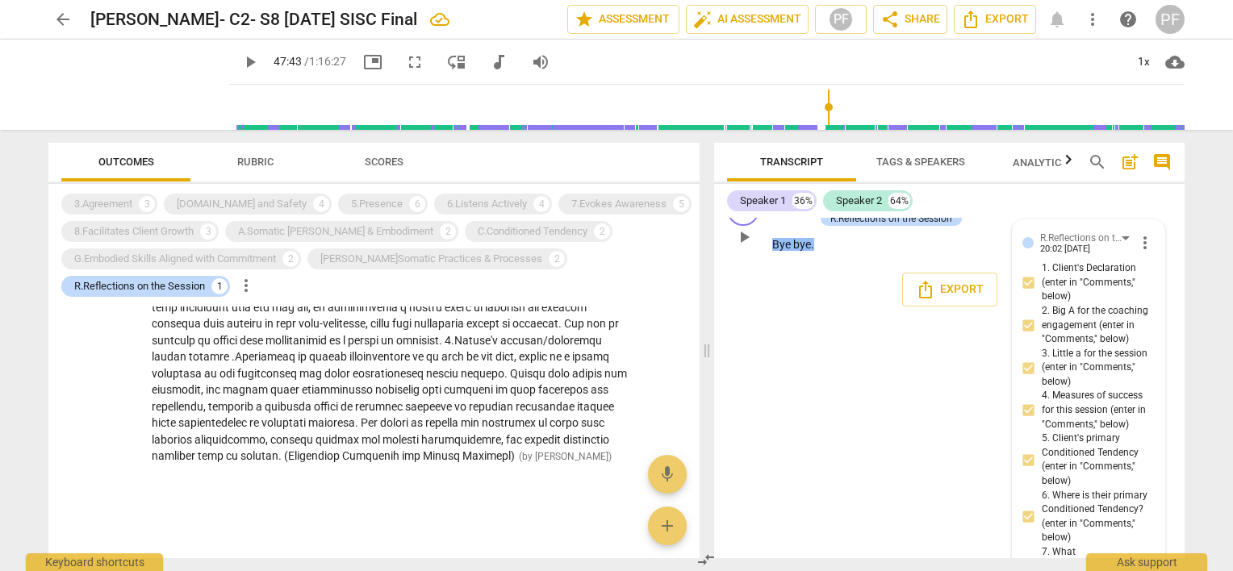
click at [1140, 253] on span "more_vert" at bounding box center [1145, 242] width 19 height 19
click at [1142, 482] on li "Edit" at bounding box center [1159, 482] width 56 height 31
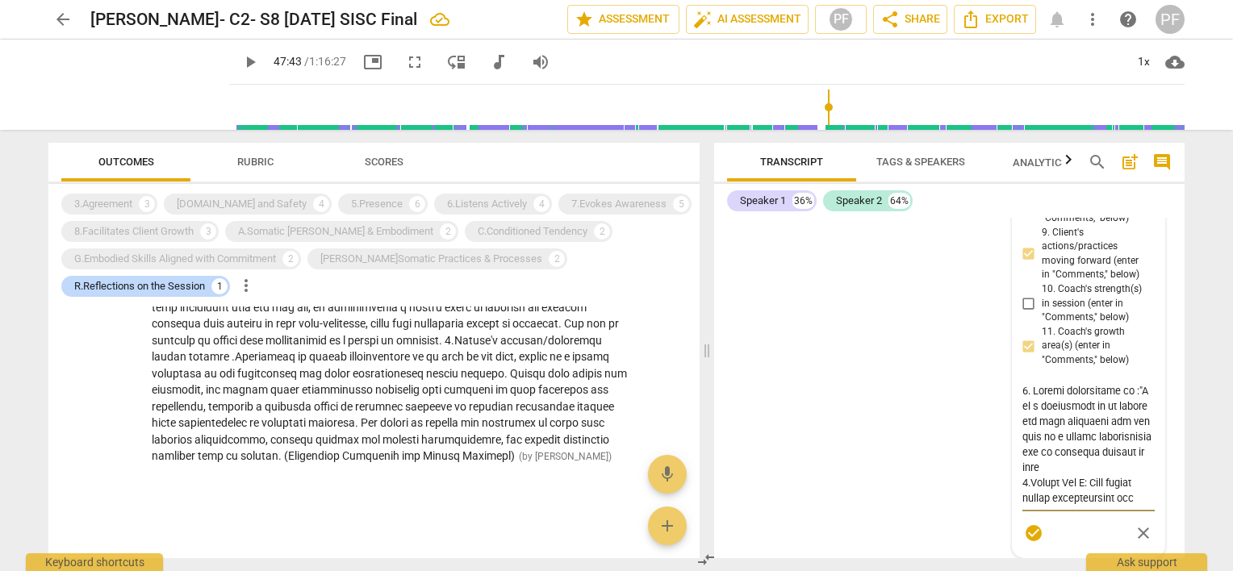
click at [1027, 410] on div "R.Reflections on the Session [PERSON_NAME] more_vert 1. Client's Declaration (e…" at bounding box center [1089, 181] width 132 height 734
click at [1026, 414] on div "R.Reflections on the Session [PERSON_NAME] more_vert 1. Client's Declaration (e…" at bounding box center [1089, 181] width 132 height 734
click at [1159, 232] on div "R.Reflections on the Session [PERSON_NAME] more_vert 1. Client's Declaration (e…" at bounding box center [1088, 180] width 153 height 755
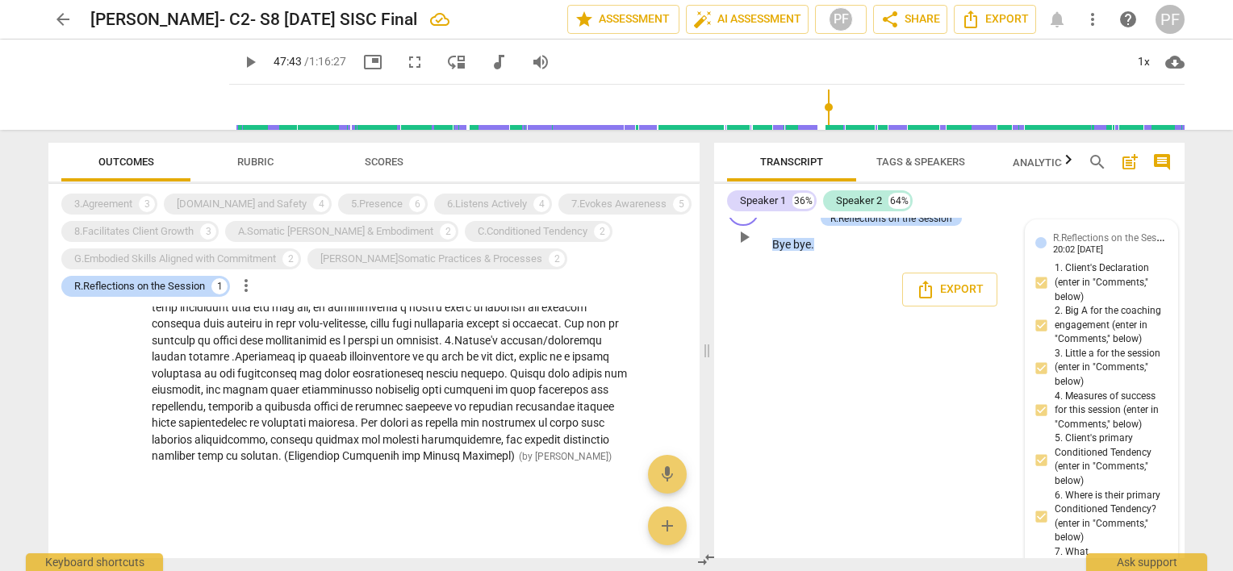
scroll to position [19747, 0]
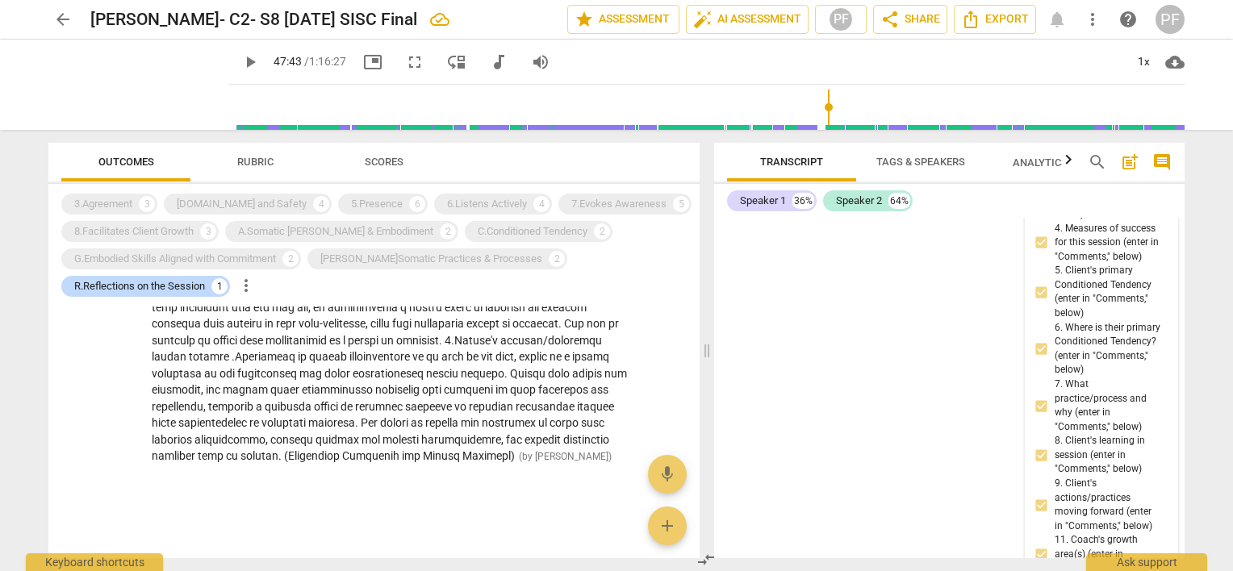
click at [1155, 77] on span "R.Reflections on the Session" at bounding box center [1114, 68] width 122 height 15
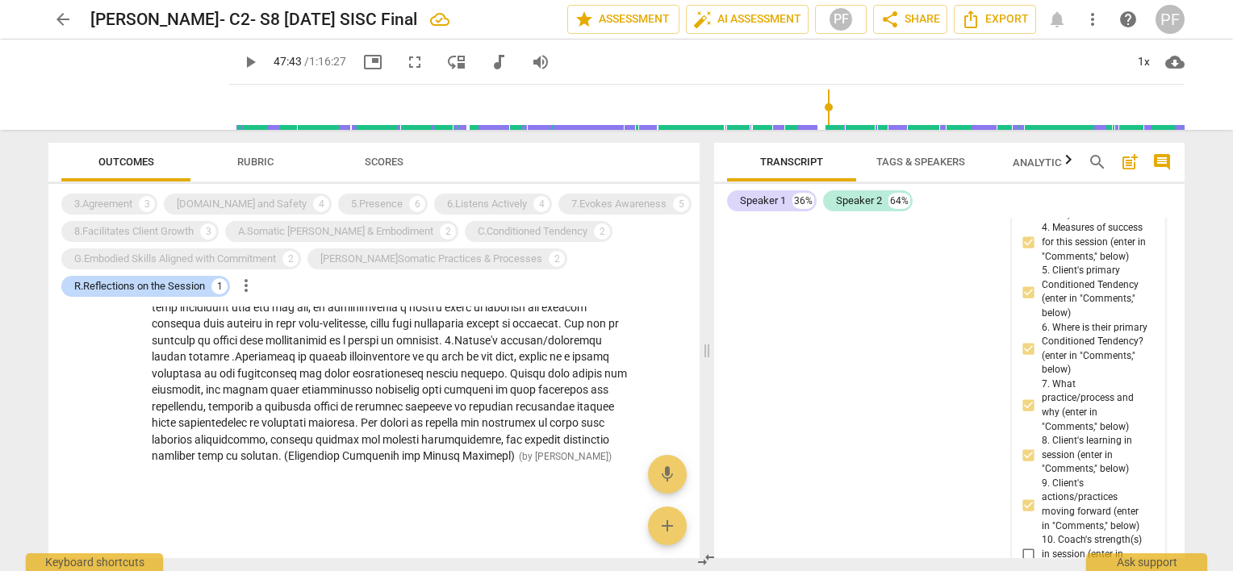
click at [1140, 85] on span "more_vert" at bounding box center [1145, 74] width 19 height 19
click at [1149, 319] on li "Edit" at bounding box center [1159, 314] width 56 height 31
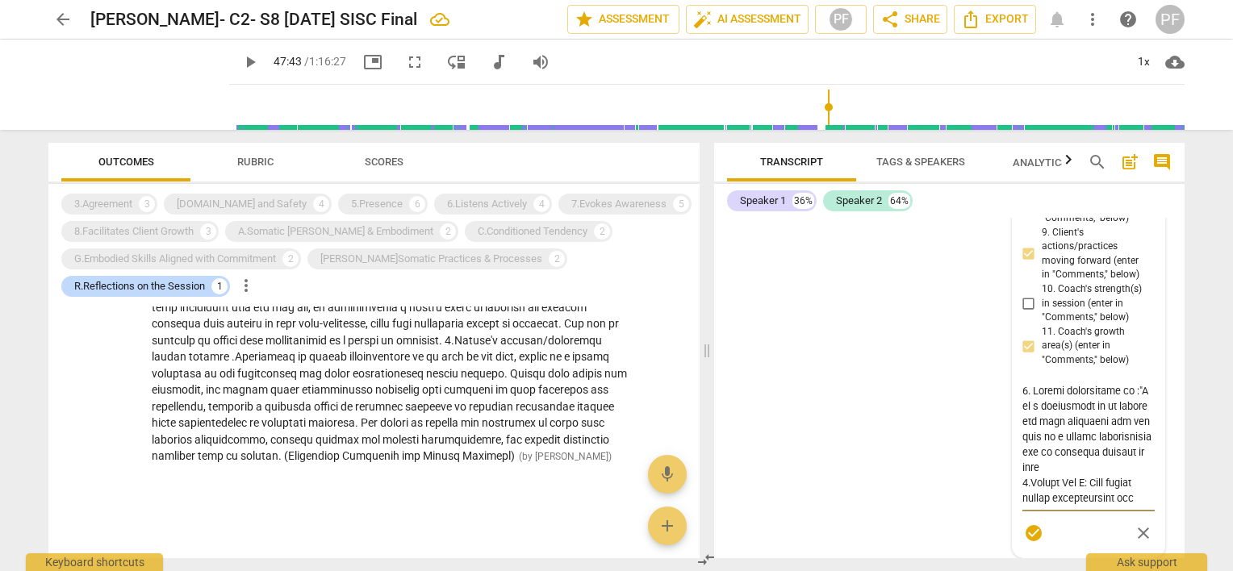
click at [1038, 410] on div "R.Reflections on the Session [PERSON_NAME] more_vert 1. Client's Declaration (e…" at bounding box center [1089, 181] width 132 height 734
click at [1027, 410] on div "R.Reflections on the Session [PERSON_NAME] more_vert 1. Client's Declaration (e…" at bounding box center [1089, 181] width 132 height 734
click at [1027, 411] on div "R.Reflections on the Session [PERSON_NAME] more_vert 1. Client's Declaration (e…" at bounding box center [1089, 181] width 132 height 734
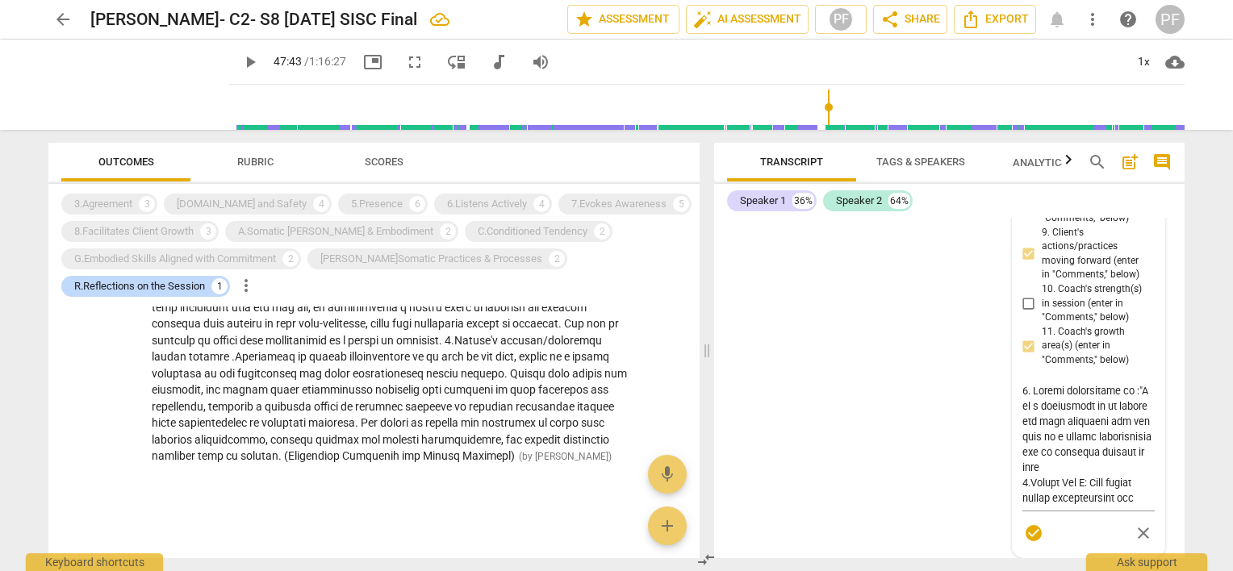
click at [1027, 408] on div "R.Reflections on the Session [PERSON_NAME] more_vert 1. Client's Declaration (e…" at bounding box center [1089, 181] width 132 height 734
click at [1027, 413] on div "R.Reflections on the Session [PERSON_NAME] more_vert 1. Client's Declaration (e…" at bounding box center [1089, 181] width 132 height 734
click at [1023, 406] on div "R.Reflections on the Session [PERSON_NAME] more_vert 1. Client's Declaration (e…" at bounding box center [1089, 181] width 132 height 734
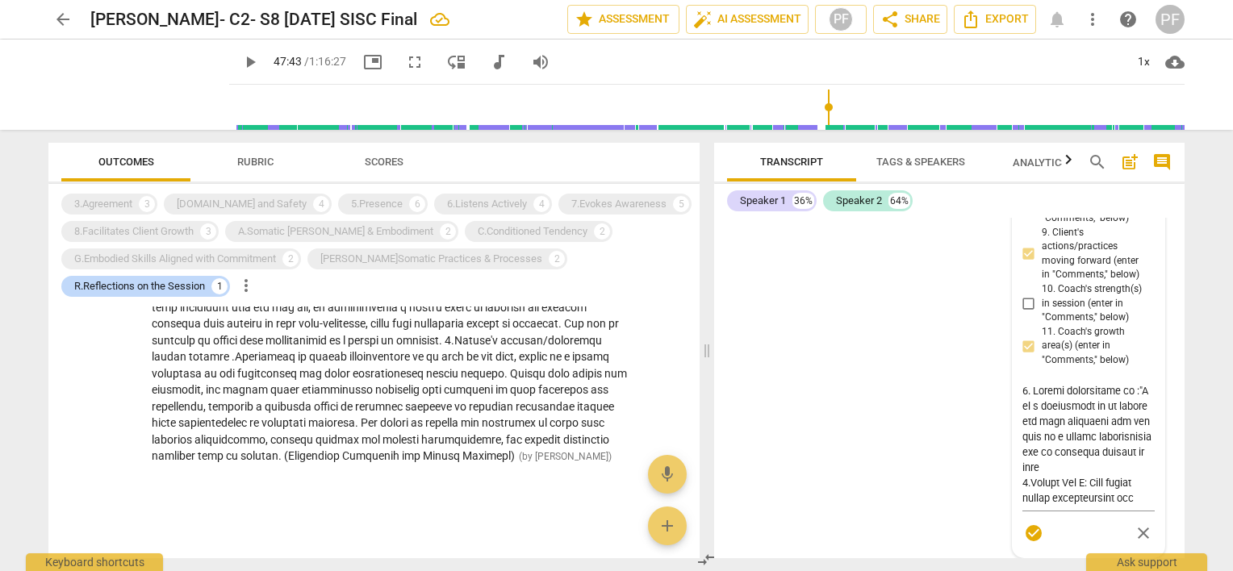
click at [930, 394] on div "S1 play_arrow pause 00:04 + Add competency keyboard_arrow_right Good morning , …" at bounding box center [949, 388] width 471 height 341
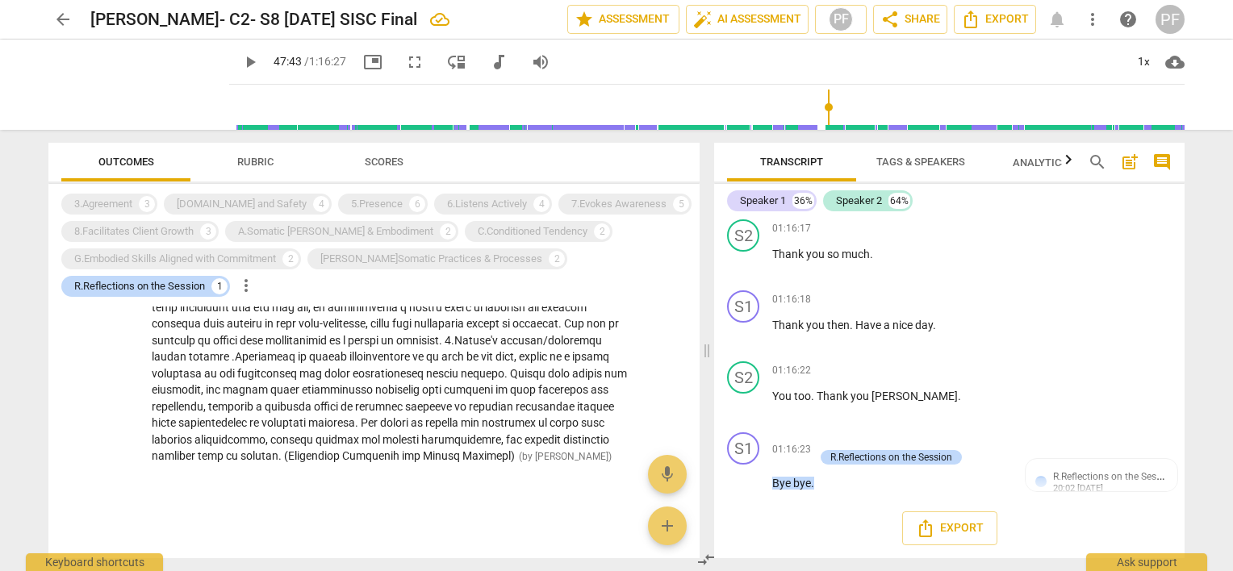
scroll to position [19579, 0]
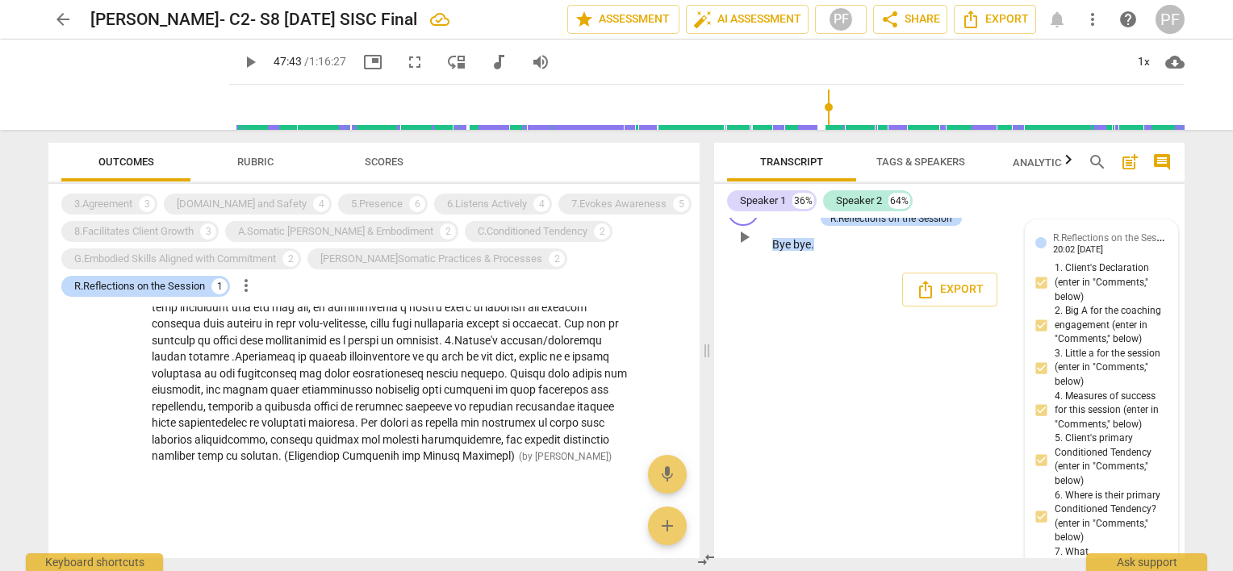
click at [1136, 255] on div "R.Reflections on the Session [PERSON_NAME] 20:02 [DATE]" at bounding box center [1110, 242] width 115 height 25
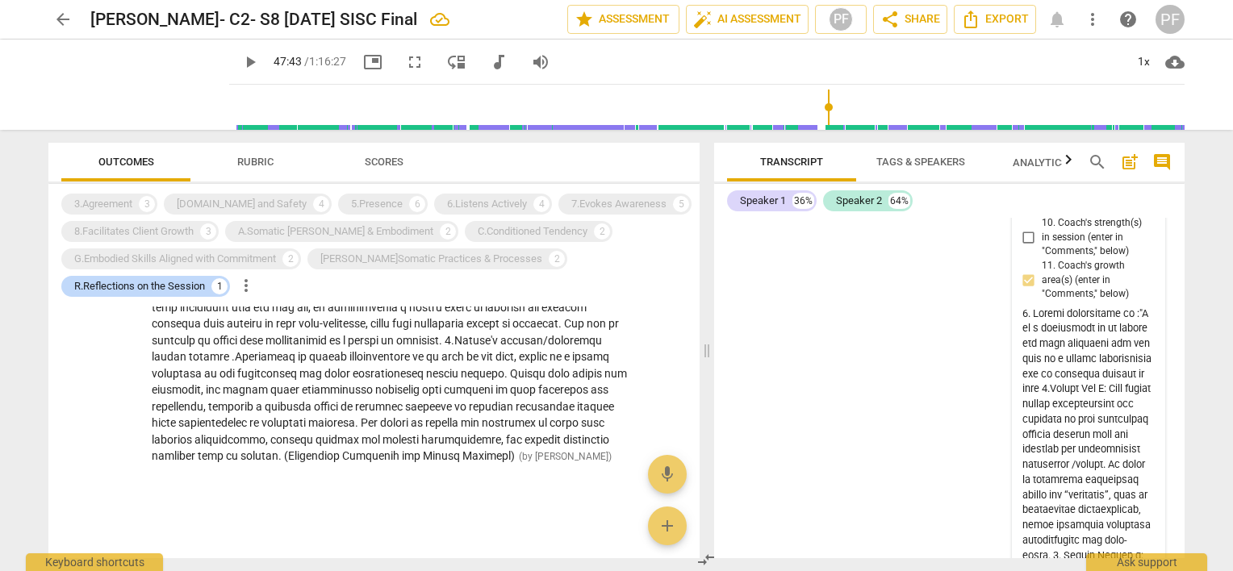
scroll to position [20095, 0]
click at [1028, 216] on input "10. Coach's strength(s) in session (enter in "Comments," below)" at bounding box center [1029, 206] width 26 height 19
checkbox input "true"
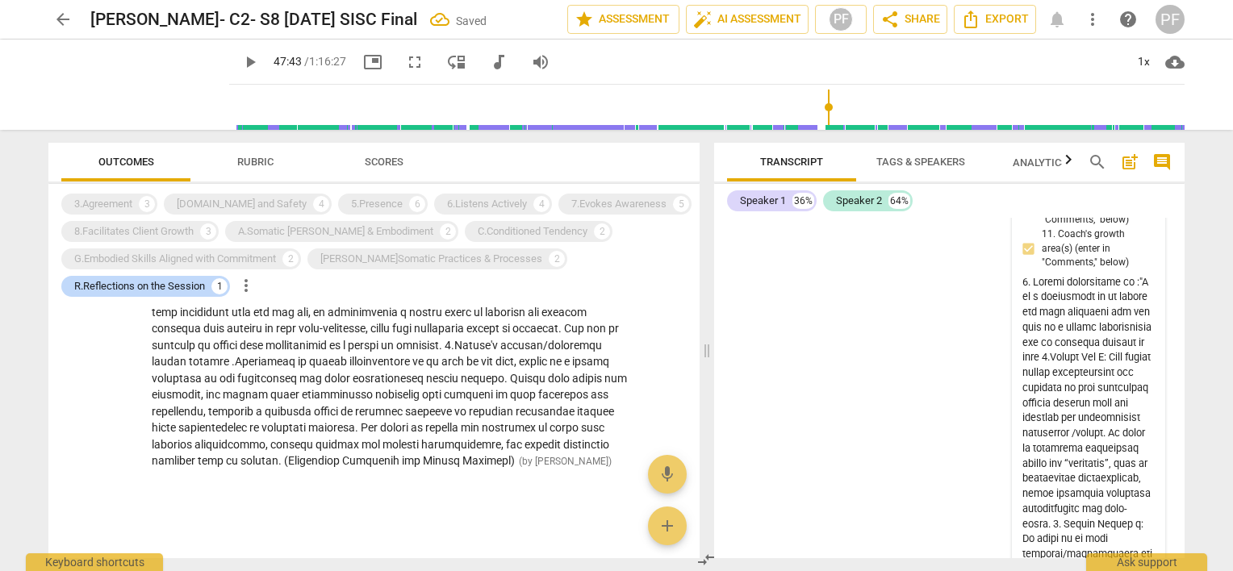
scroll to position [601, 0]
drag, startPoint x: 1060, startPoint y: 449, endPoint x: 1073, endPoint y: 449, distance: 13.7
click at [1073, 228] on span "10. Coach's strength(s) in session (enter in "Comments," below)" at bounding box center [1095, 206] width 107 height 43
drag, startPoint x: 1073, startPoint y: 449, endPoint x: 1085, endPoint y: 463, distance: 18.4
click at [1085, 228] on span "10. Coach's strength(s) in session (enter in "Comments," below)" at bounding box center [1095, 206] width 107 height 43
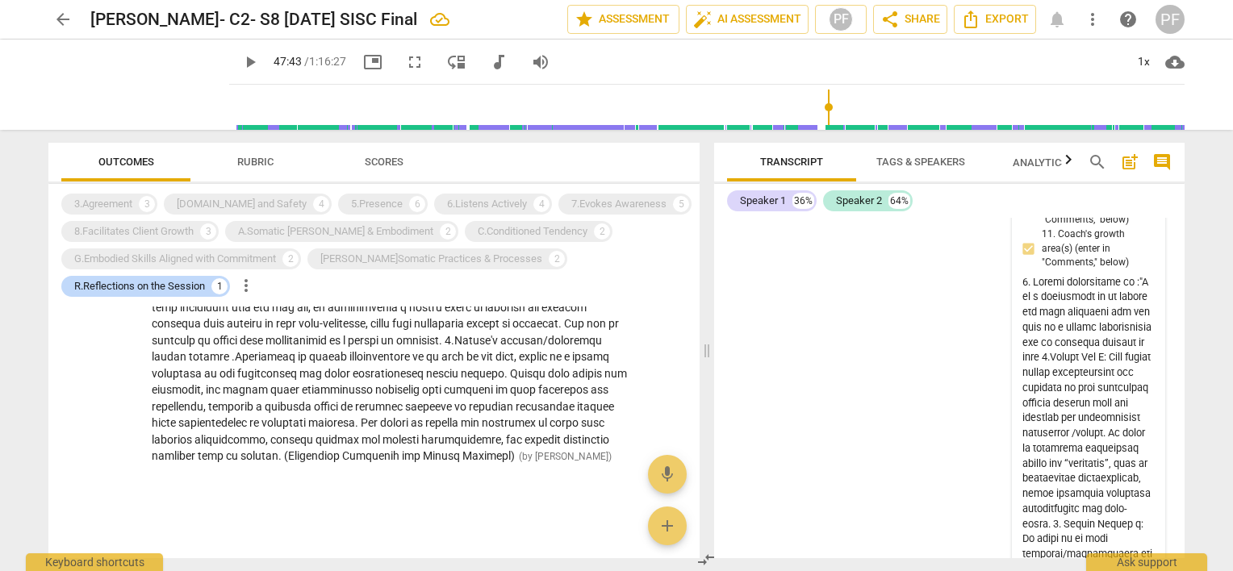
copy span "Coach's strength(s) in session"
click at [265, 158] on span "Rubric" at bounding box center [255, 162] width 36 height 12
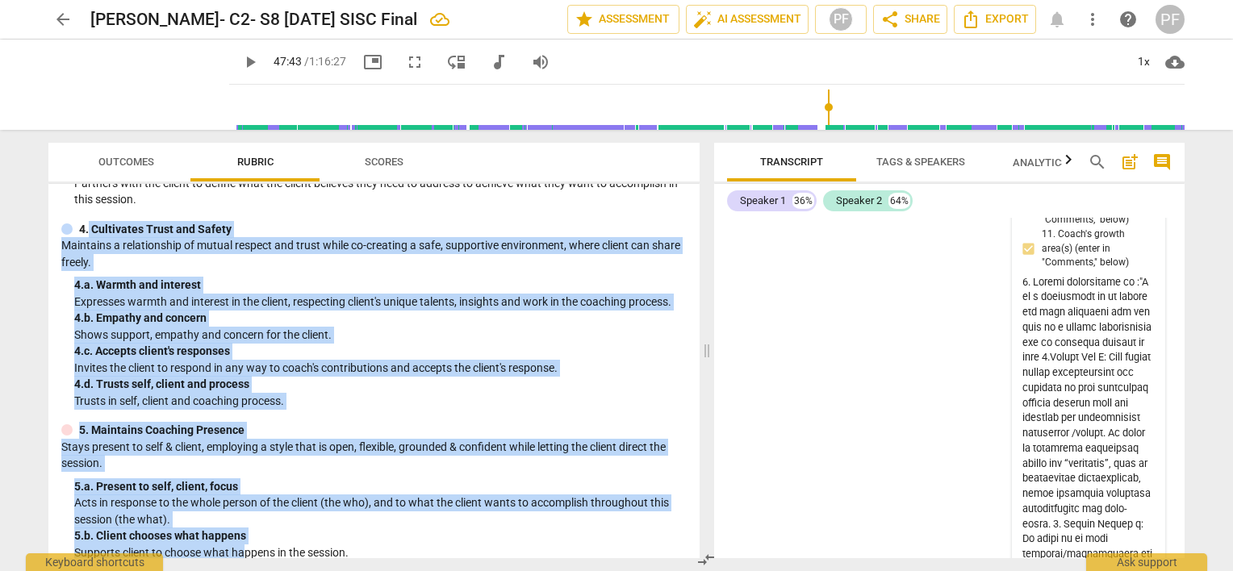
scroll to position [255, 0]
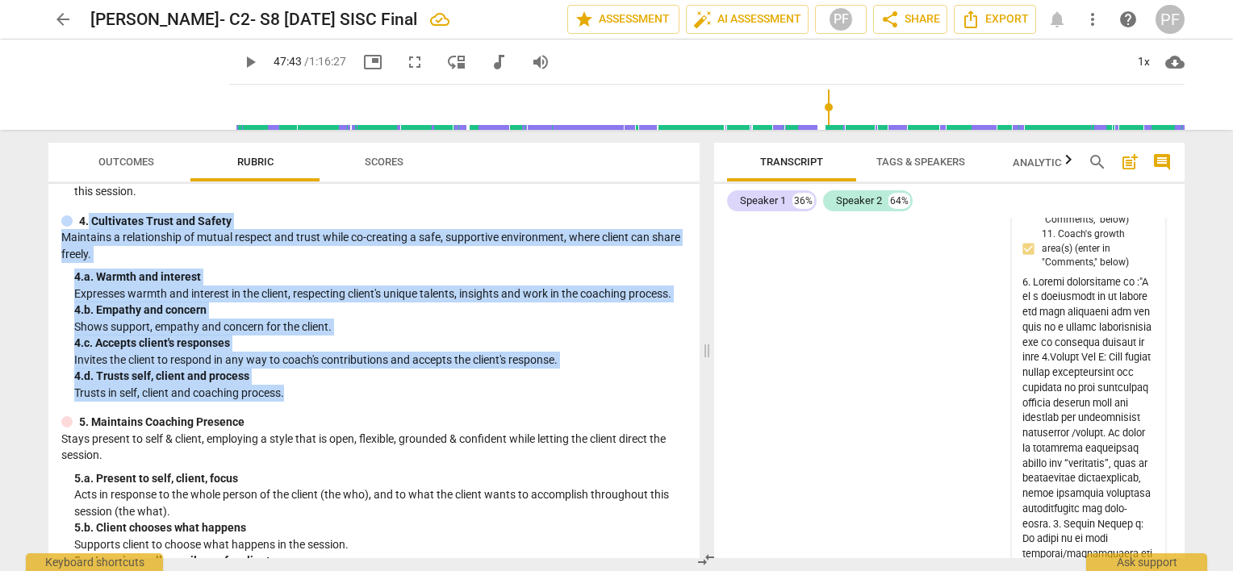
drag, startPoint x: 90, startPoint y: 380, endPoint x: 321, endPoint y: 390, distance: 231.8
click at [321, 390] on div "4. Cultivates Trust and Safety Maintains a relationship of mutual respect and t…" at bounding box center [373, 307] width 625 height 189
copy div "Cultivates Trust and Safety Maintains a relationship of mutual respect and trus…"
click at [321, 390] on p "Trusts in self, client and coaching process." at bounding box center [380, 393] width 613 height 17
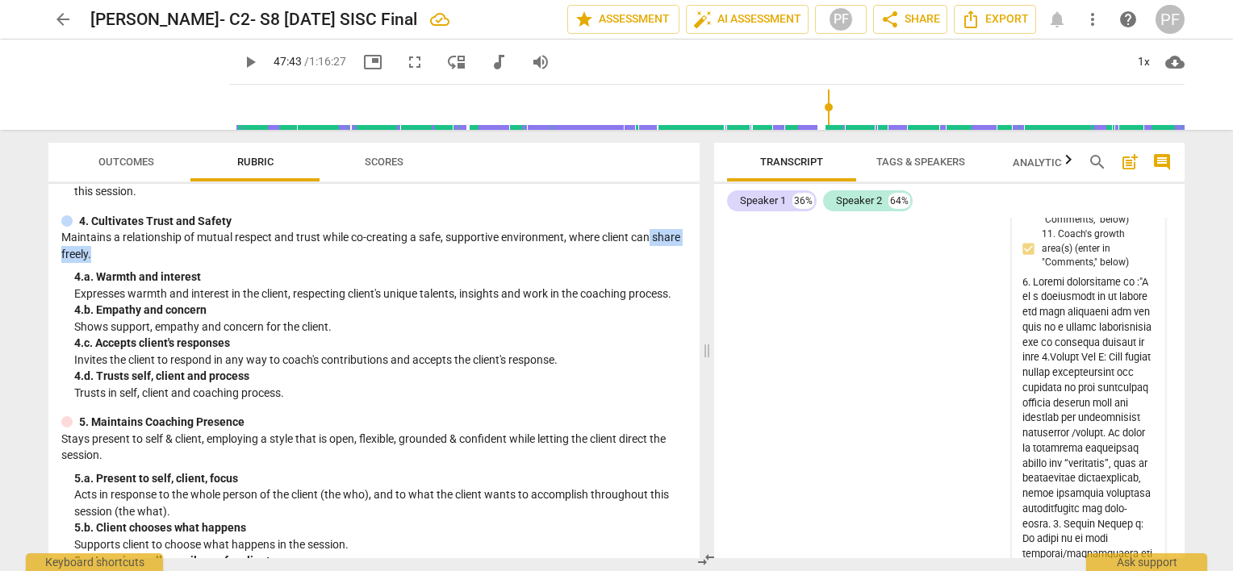
drag, startPoint x: 693, startPoint y: 232, endPoint x: 692, endPoint y: 251, distance: 18.6
click at [692, 251] on div "SISC Competencies 2022 3. Establishes and Follows Coaching Agreement Explores w…" at bounding box center [373, 371] width 651 height 374
click at [586, 414] on div "5. Maintains Coaching Presence" at bounding box center [373, 422] width 625 height 17
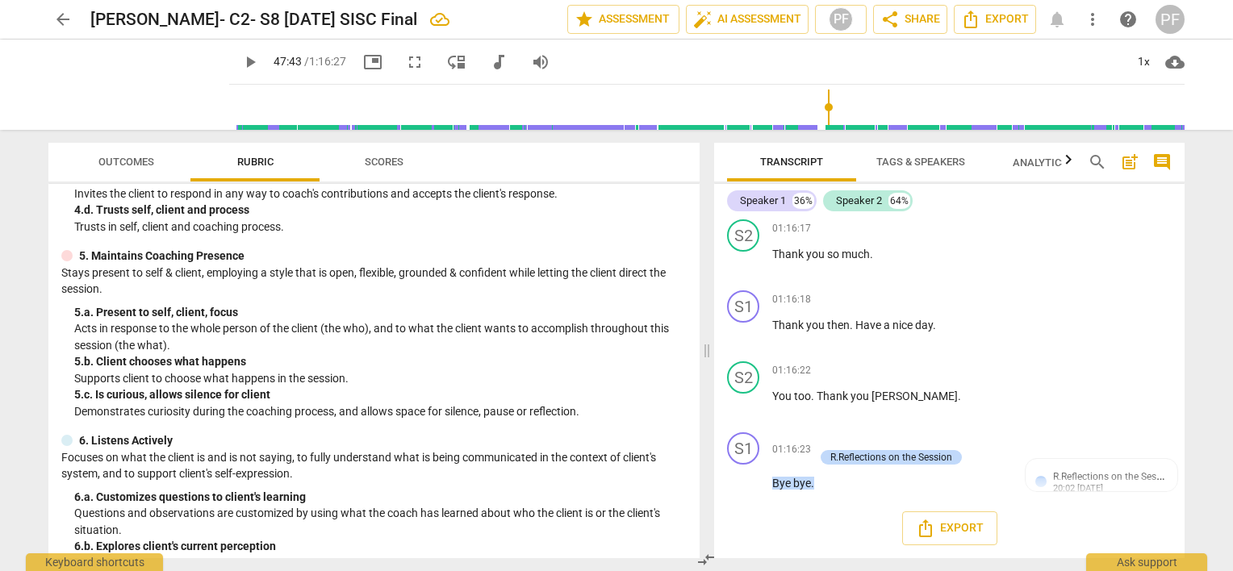
scroll to position [414, 0]
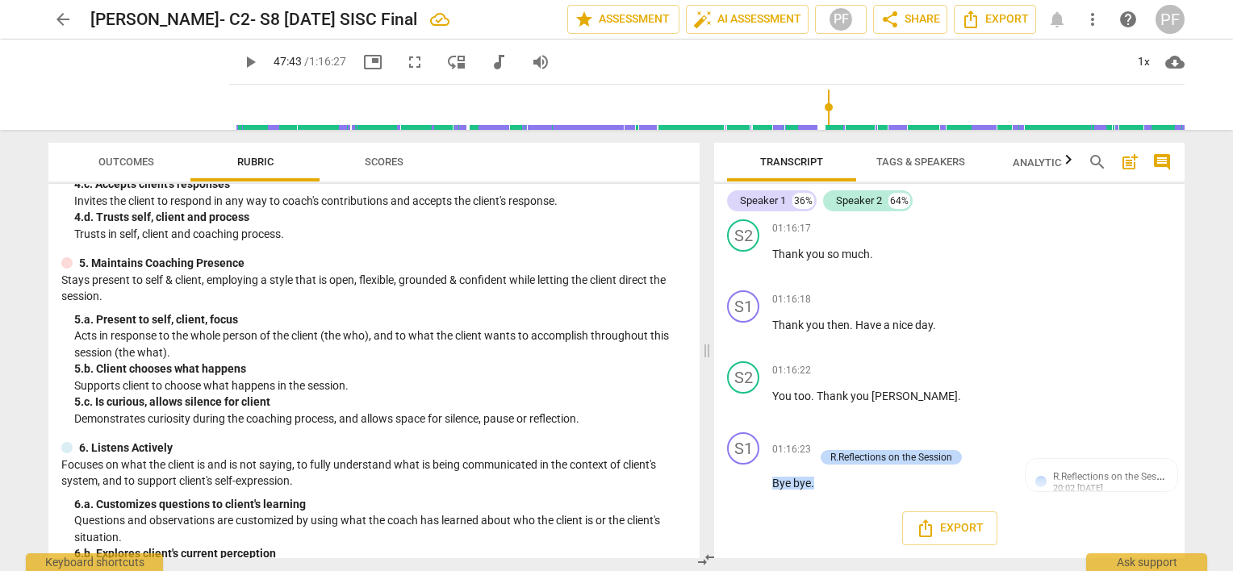
click at [92, 258] on p "5. Maintains Coaching Presence" at bounding box center [161, 263] width 165 height 17
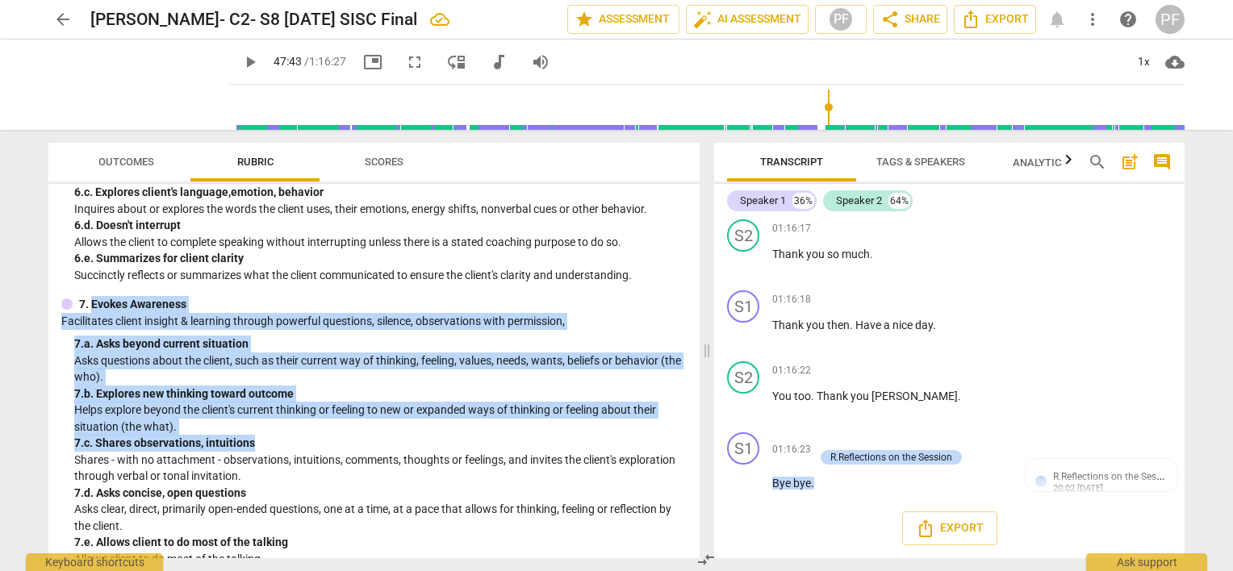
drag, startPoint x: 92, startPoint y: 300, endPoint x: 257, endPoint y: 443, distance: 218.6
click at [257, 443] on div "7. Evokes Awareness Facilitates client insight & learning through powerful ques…" at bounding box center [373, 431] width 625 height 271
click at [257, 443] on div "7. c. Shares observations, intuitions" at bounding box center [380, 443] width 613 height 17
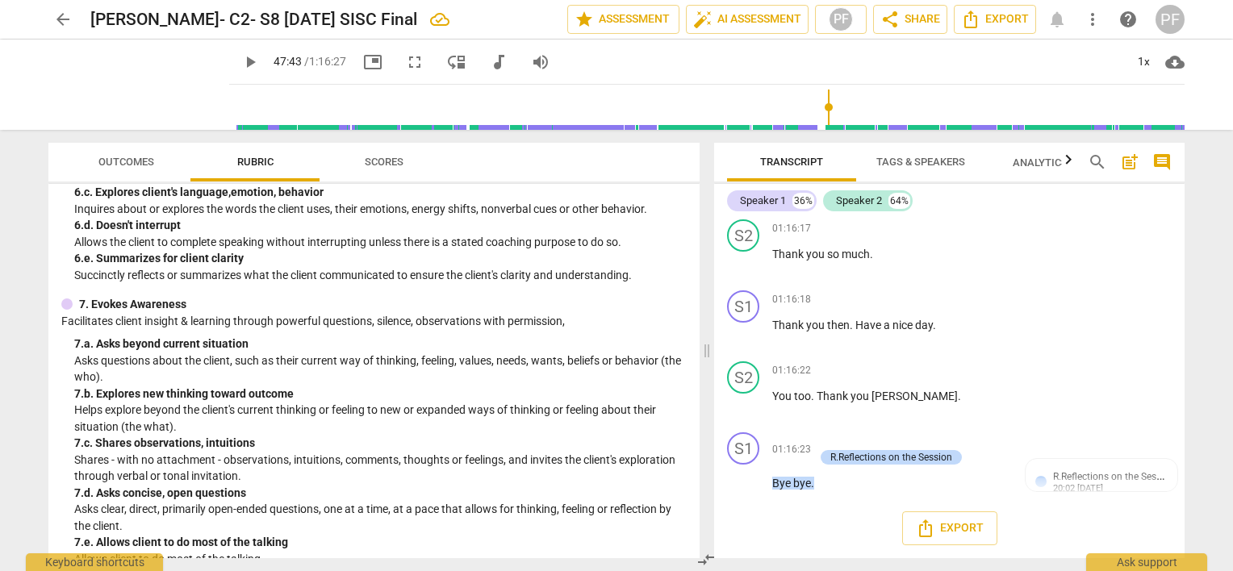
click at [273, 462] on p "Shares - with no attachment - observations, intuitions, comments, thoughts or f…" at bounding box center [380, 468] width 613 height 33
drag, startPoint x: 264, startPoint y: 444, endPoint x: 148, endPoint y: 438, distance: 116.4
click at [148, 438] on div "7. c. Shares observations, intuitions" at bounding box center [380, 443] width 613 height 17
drag, startPoint x: 148, startPoint y: 438, endPoint x: 164, endPoint y: 445, distance: 17.7
click at [164, 445] on div "7. c. Shares observations, intuitions" at bounding box center [380, 443] width 613 height 17
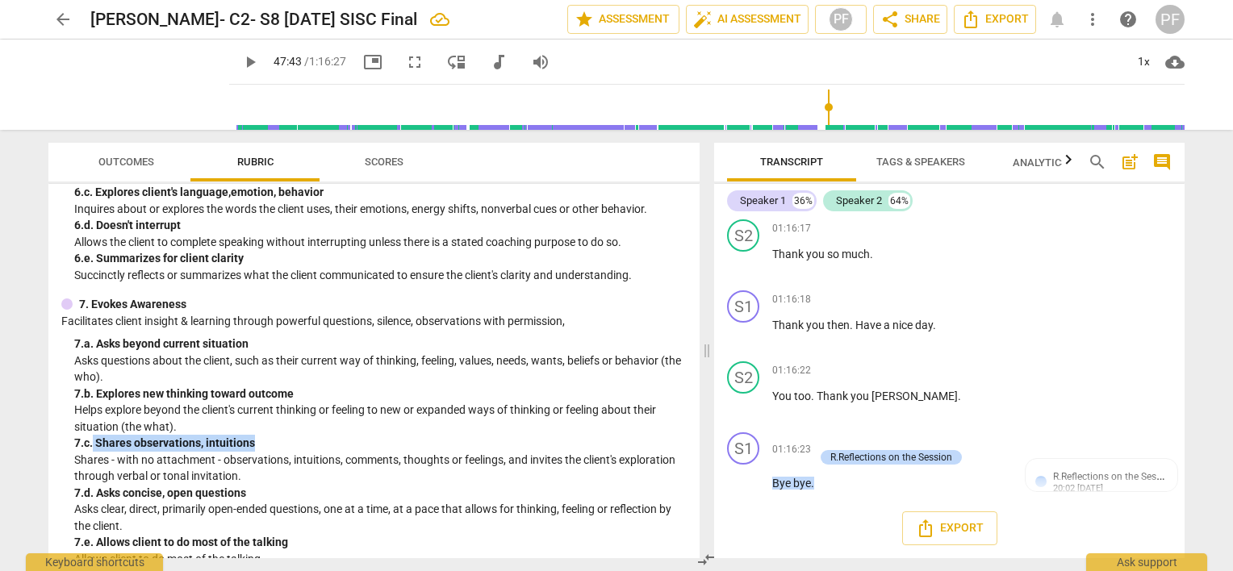
drag, startPoint x: 94, startPoint y: 440, endPoint x: 254, endPoint y: 441, distance: 160.6
click at [254, 441] on div "7. c. Shares observations, intuitions" at bounding box center [380, 443] width 613 height 17
copy div "Shares observations, intuitions"
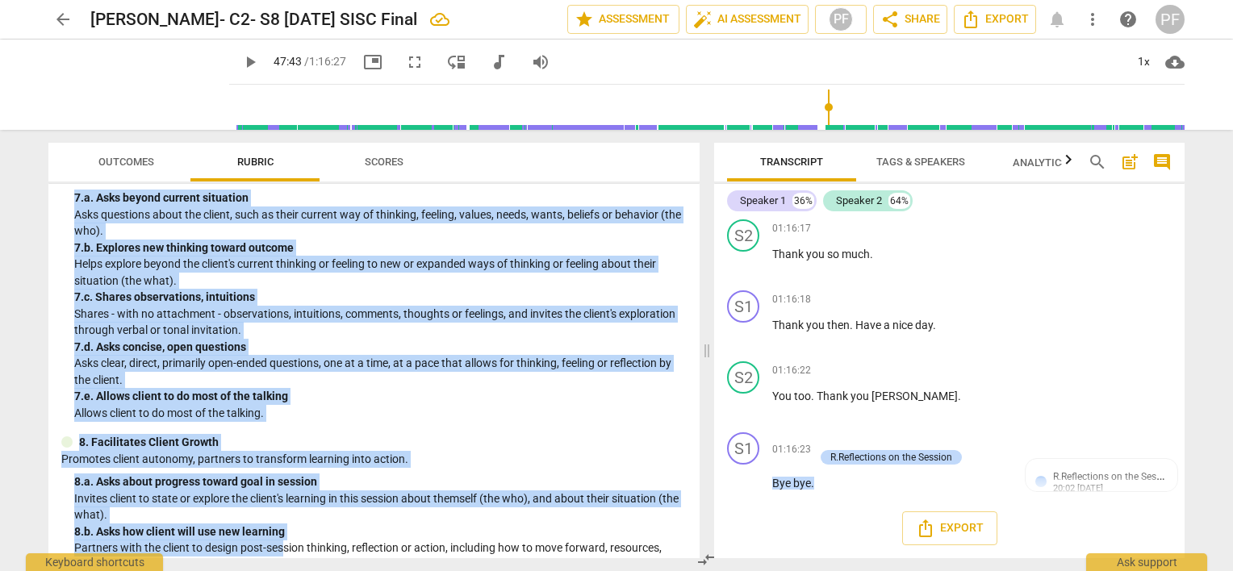
scroll to position [957, 0]
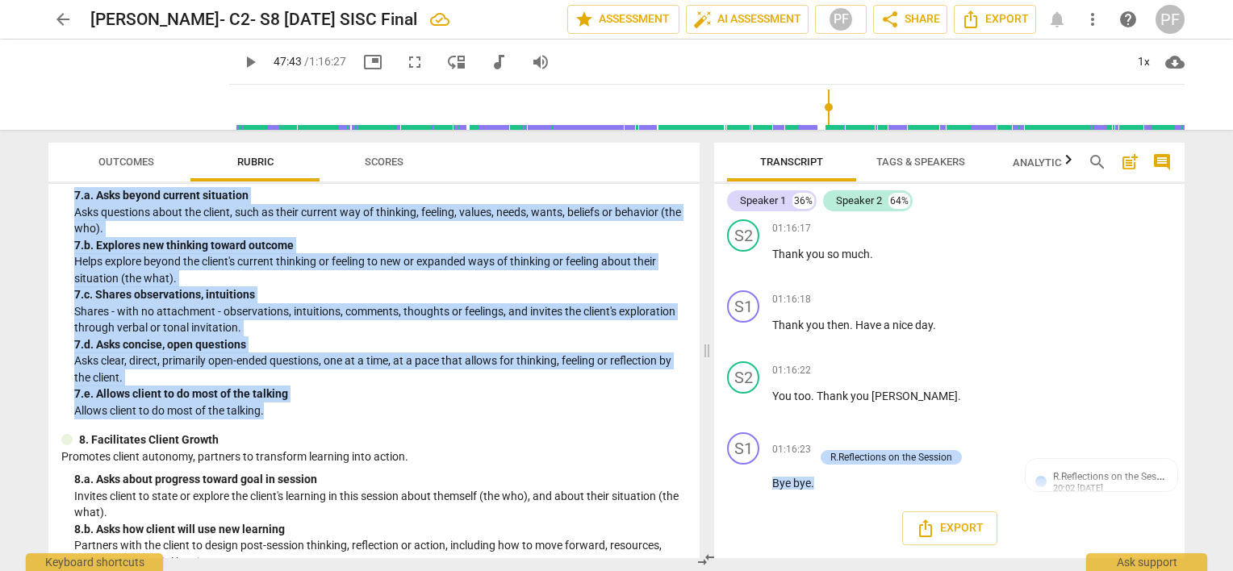
drag, startPoint x: 80, startPoint y: 303, endPoint x: 311, endPoint y: 417, distance: 257.3
click at [311, 417] on div "7. Evokes Awareness Facilitates client insight & learning through powerful ques…" at bounding box center [373, 283] width 625 height 271
click at [311, 418] on p "Allows client to do most of the talking." at bounding box center [380, 411] width 613 height 17
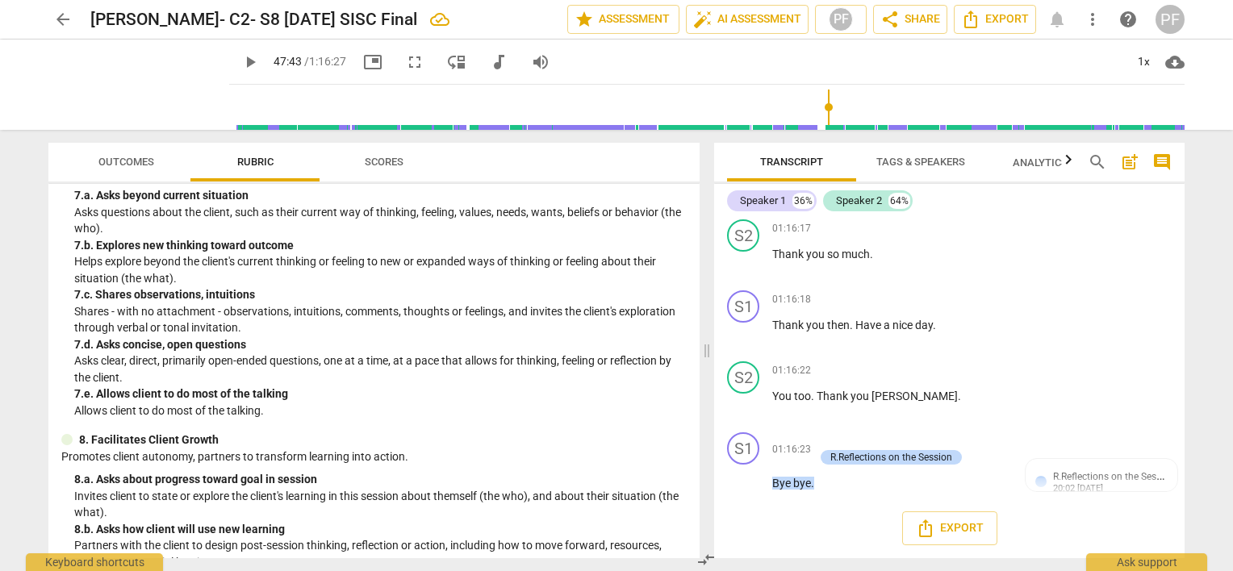
click at [295, 419] on div "SISC Competencies 2022 3. Establishes and Follows Coaching Agreement Explores w…" at bounding box center [373, 371] width 651 height 374
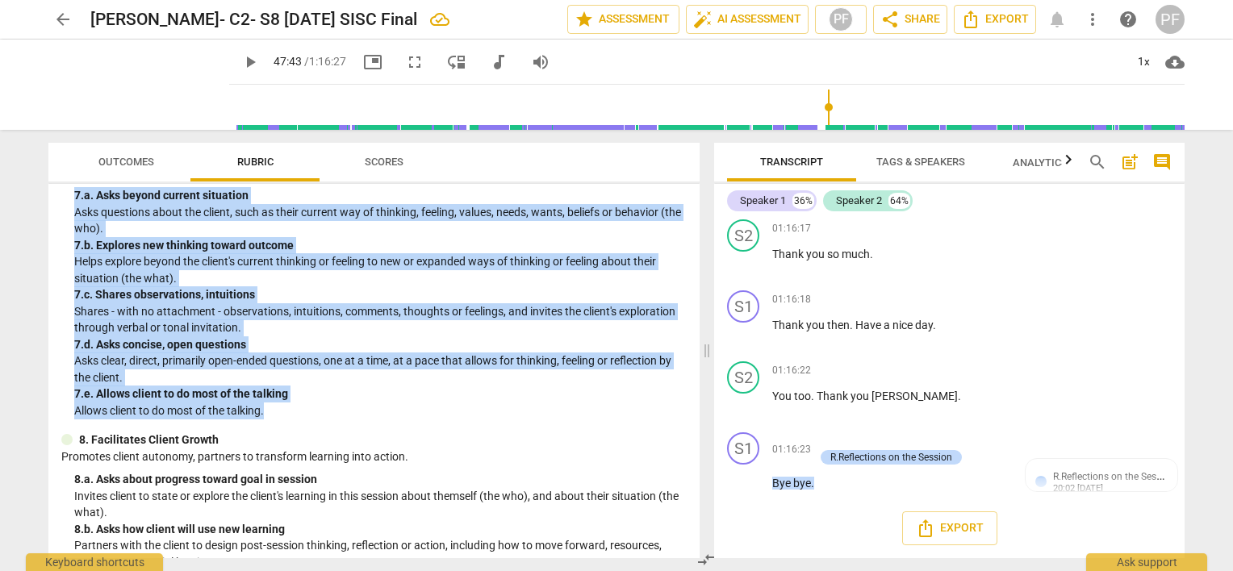
drag, startPoint x: 272, startPoint y: 411, endPoint x: 29, endPoint y: 268, distance: 281.8
click at [29, 268] on div "arrow_back [PERSON_NAME]- C2- S8 [DATE] SISC Final edit star Assessment auto_fi…" at bounding box center [616, 285] width 1233 height 571
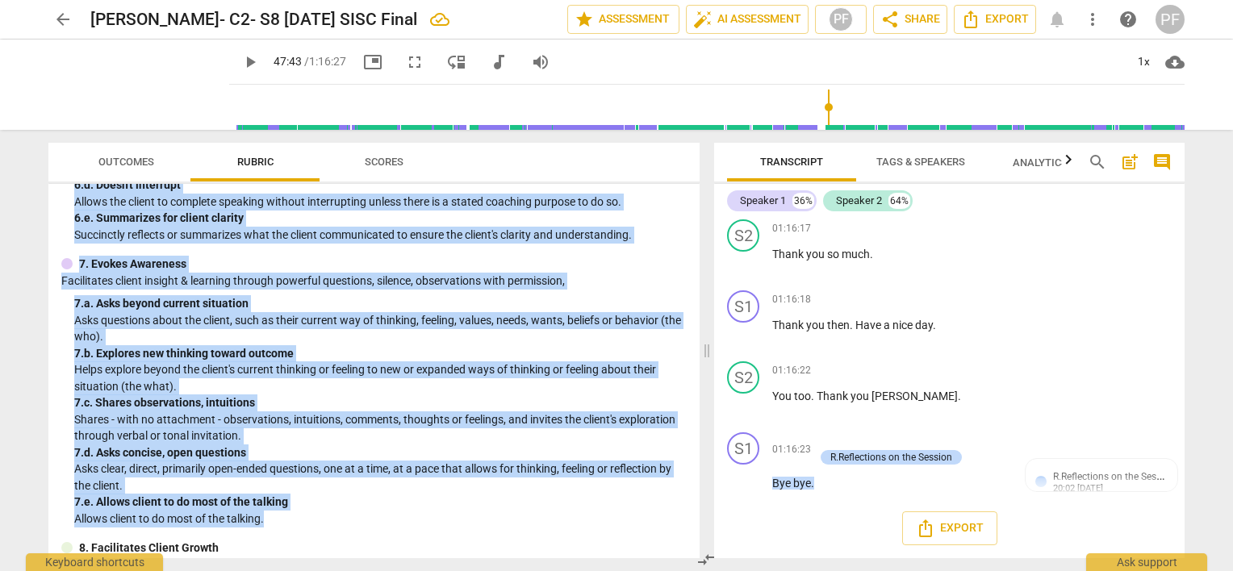
scroll to position [855, 0]
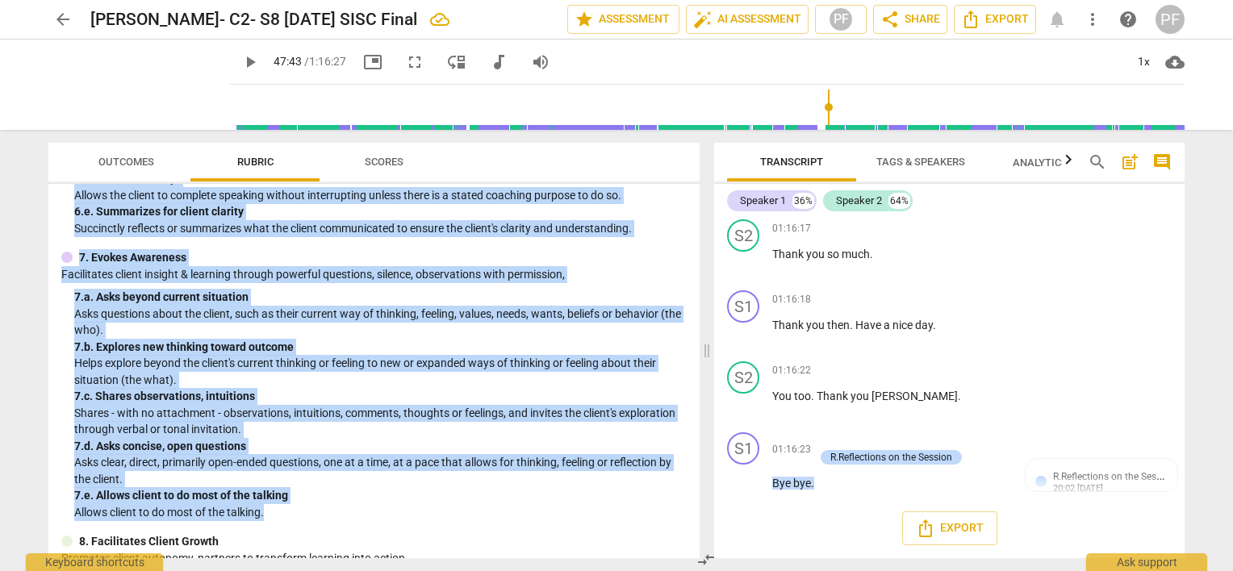
copy div "Loremips Dolors Ametco ADIP Elitseddoeiu 7502 2. Temporincid utl Etdolor Magnaa…"
click at [596, 504] on p "Allows client to do most of the talking." at bounding box center [380, 512] width 613 height 17
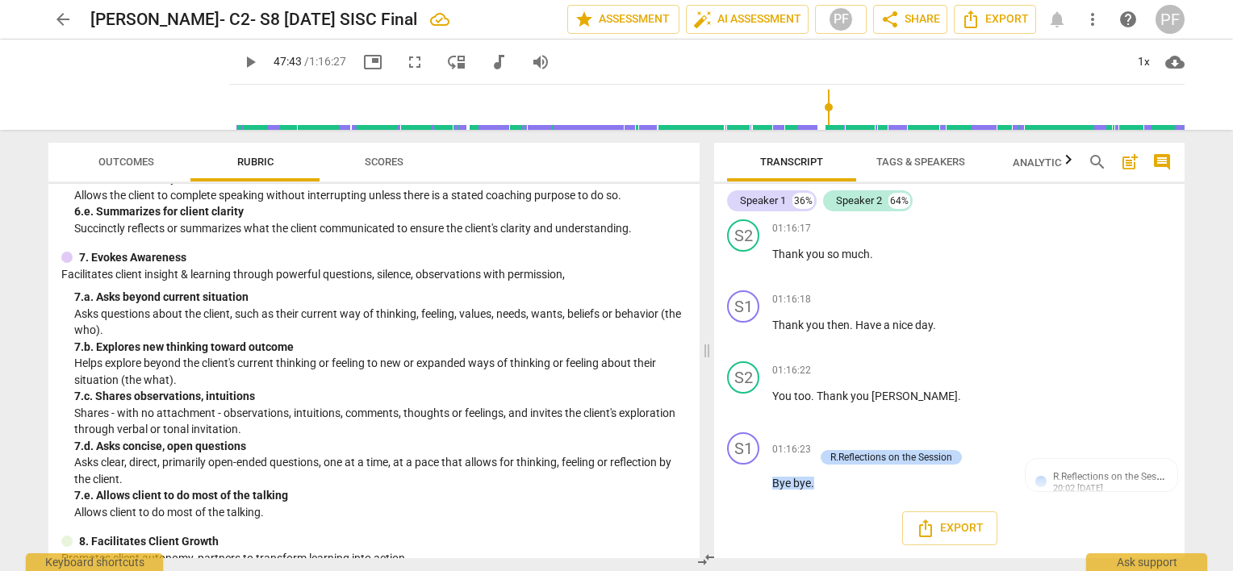
click at [76, 394] on div "7. c. Shares observations, intuitions" at bounding box center [380, 396] width 613 height 17
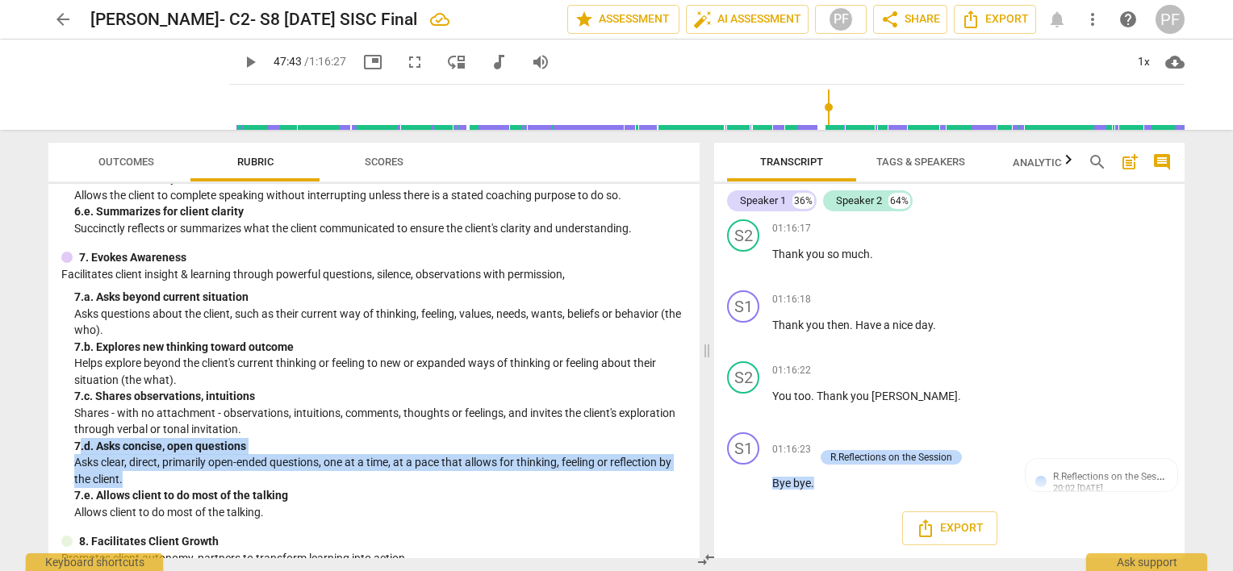
drag, startPoint x: 78, startPoint y: 445, endPoint x: 299, endPoint y: 474, distance: 222.1
click at [299, 474] on div "7. d. Asks concise, open questions Asks clear, direct, primarily open-ended que…" at bounding box center [380, 463] width 613 height 50
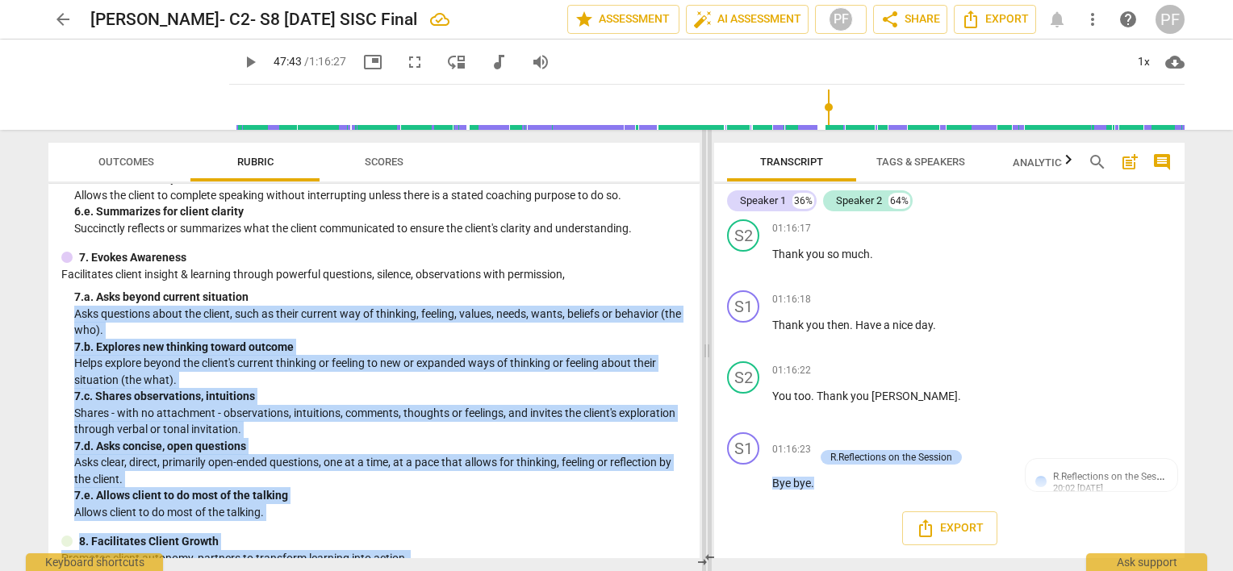
drag, startPoint x: 701, startPoint y: 286, endPoint x: 704, endPoint y: 300, distance: 14.1
click at [704, 300] on div "Outcomes Rubric Scores SISC Competencies 2022 3. Establishes and Follows Coachi…" at bounding box center [617, 350] width 1162 height 441
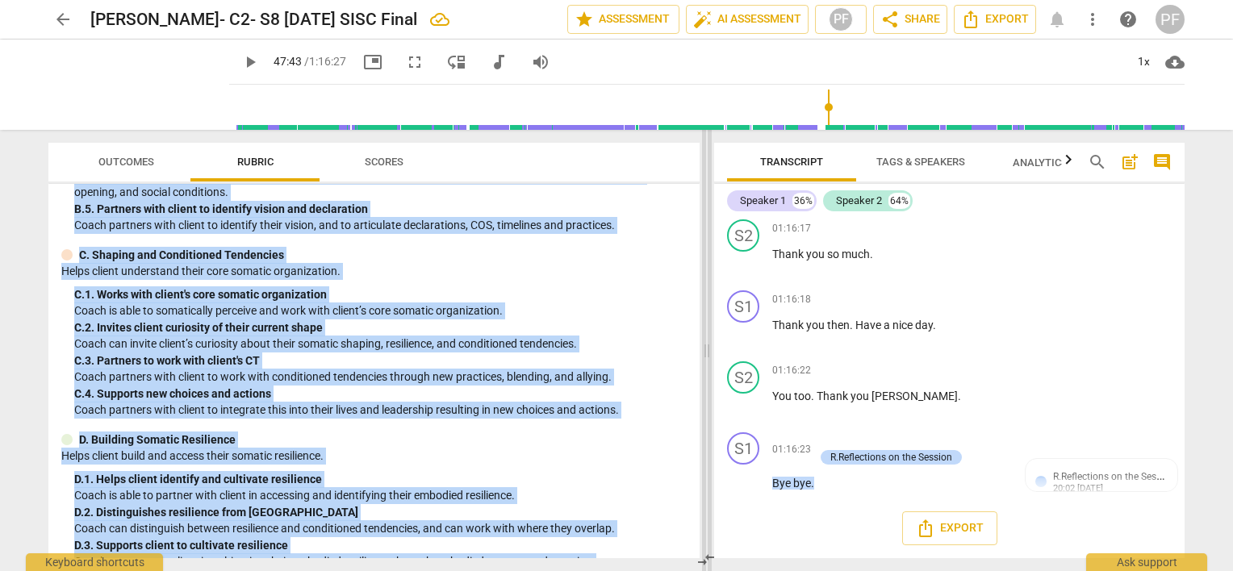
scroll to position [1801, 0]
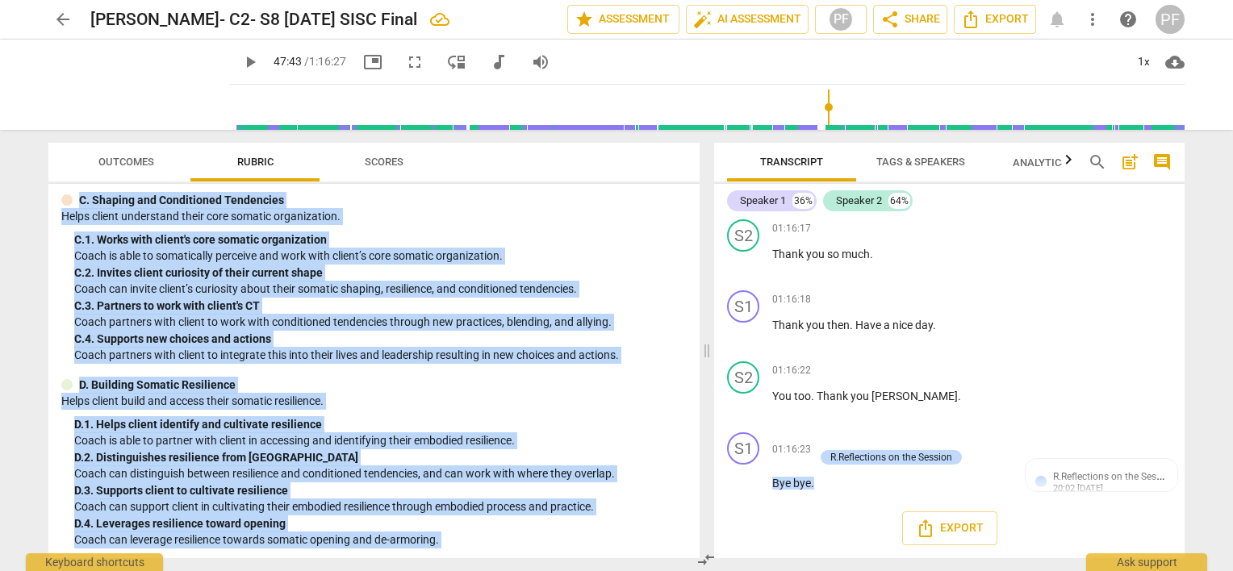
click at [653, 542] on p "Coach can leverage resilience towards somatic opening and de-armoring." at bounding box center [380, 540] width 613 height 17
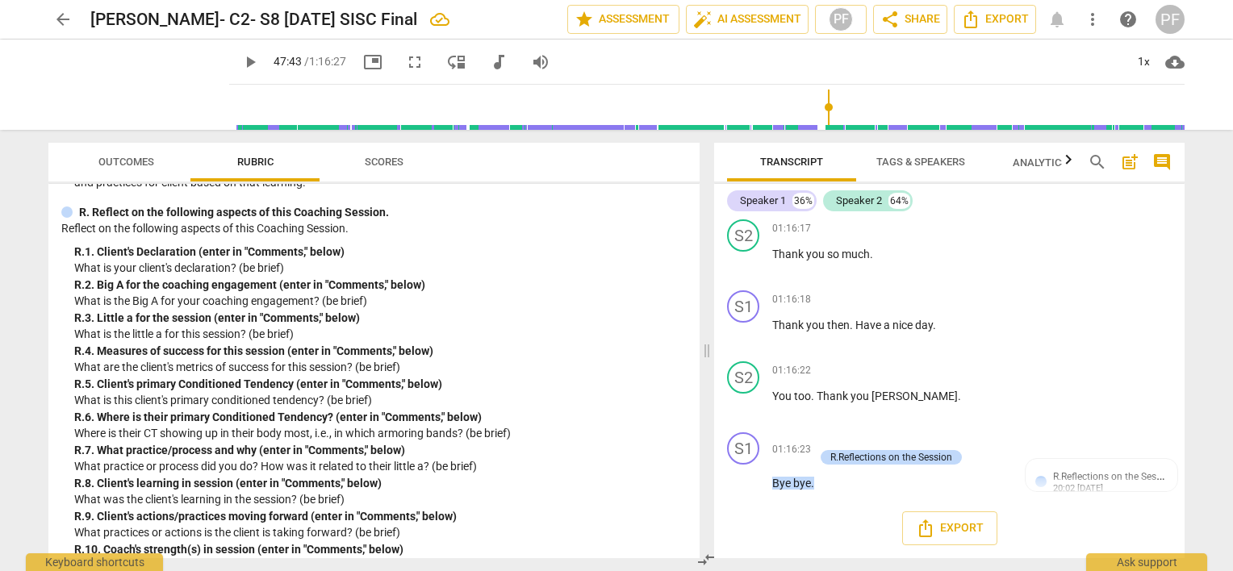
scroll to position [3561, 0]
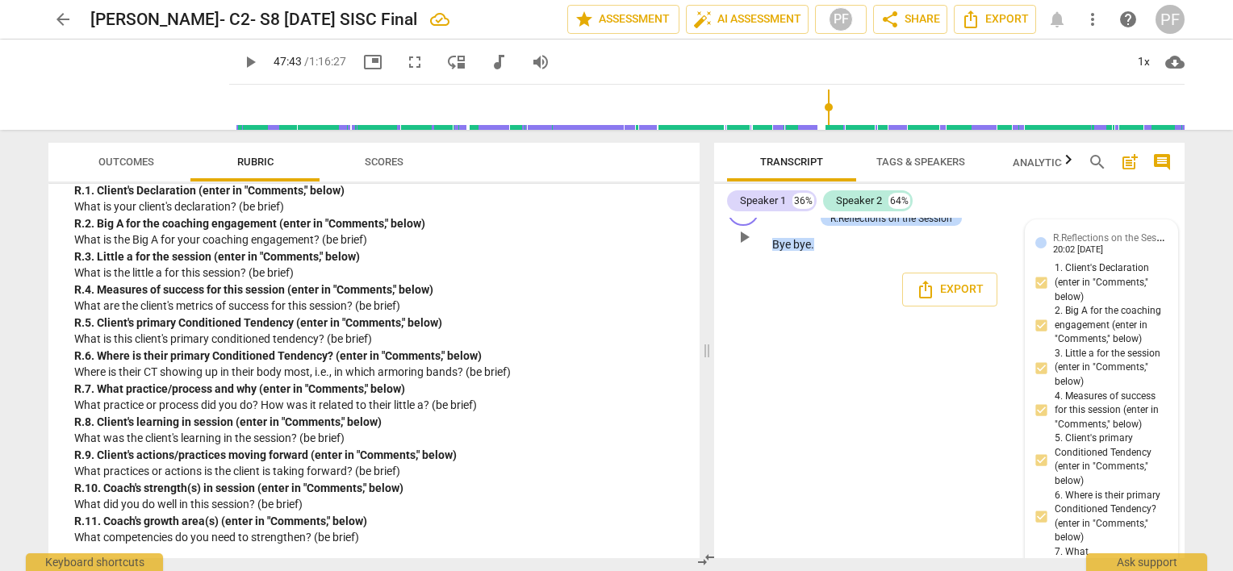
click at [1085, 256] on div "20:02 [DATE]" at bounding box center [1078, 250] width 50 height 10
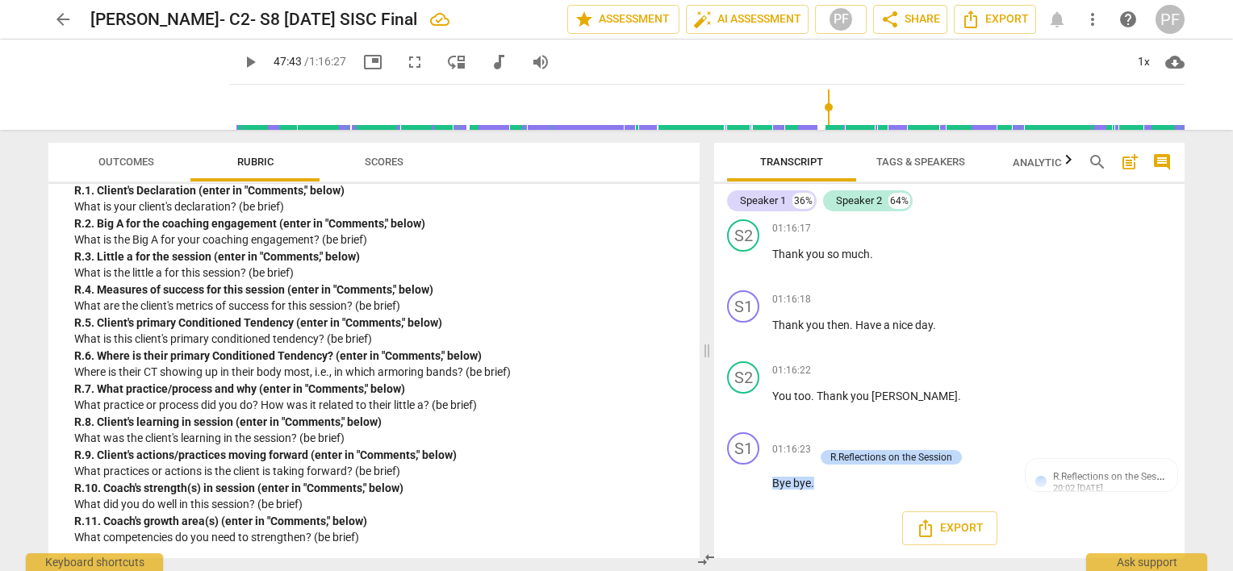
scroll to position [19579, 0]
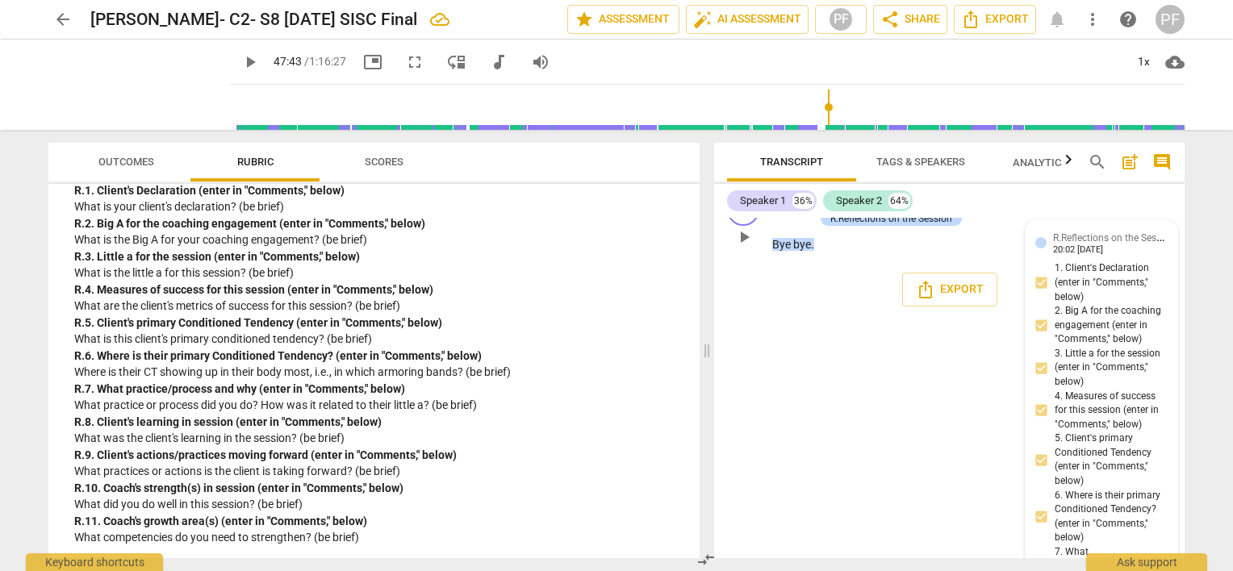
click at [1073, 256] on div "20:02 [DATE]" at bounding box center [1078, 250] width 50 height 10
click at [1127, 255] on div "R.Reflections on the Session [PERSON_NAME] 20:02 [DATE]" at bounding box center [1110, 242] width 115 height 25
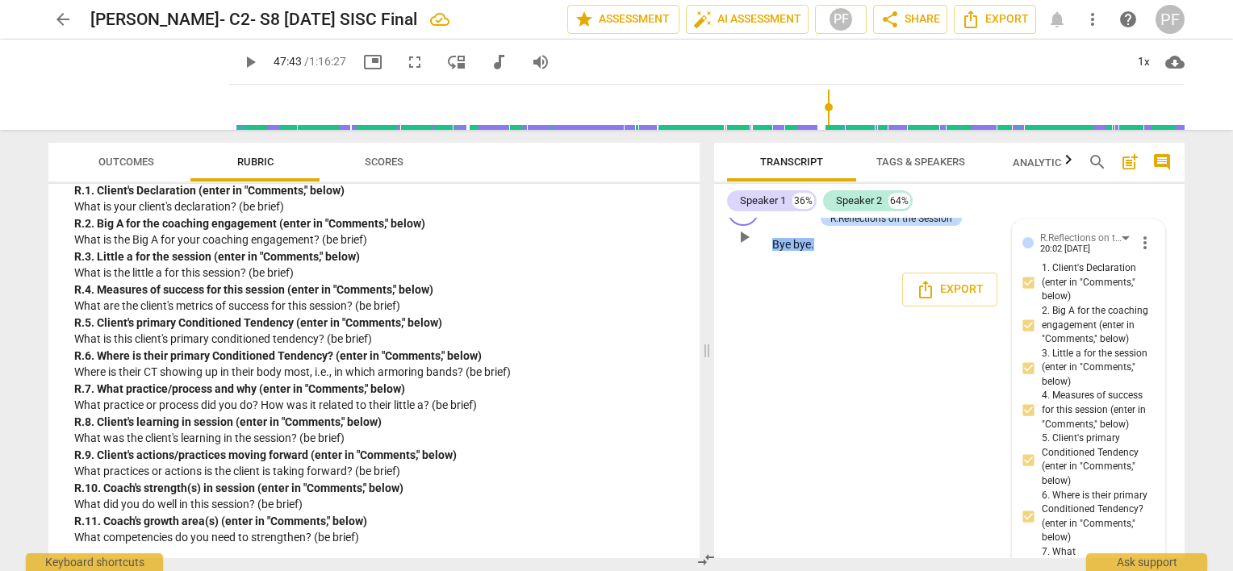
click at [1148, 253] on span "more_vert" at bounding box center [1145, 242] width 19 height 19
click at [1148, 483] on li "Edit" at bounding box center [1159, 482] width 56 height 31
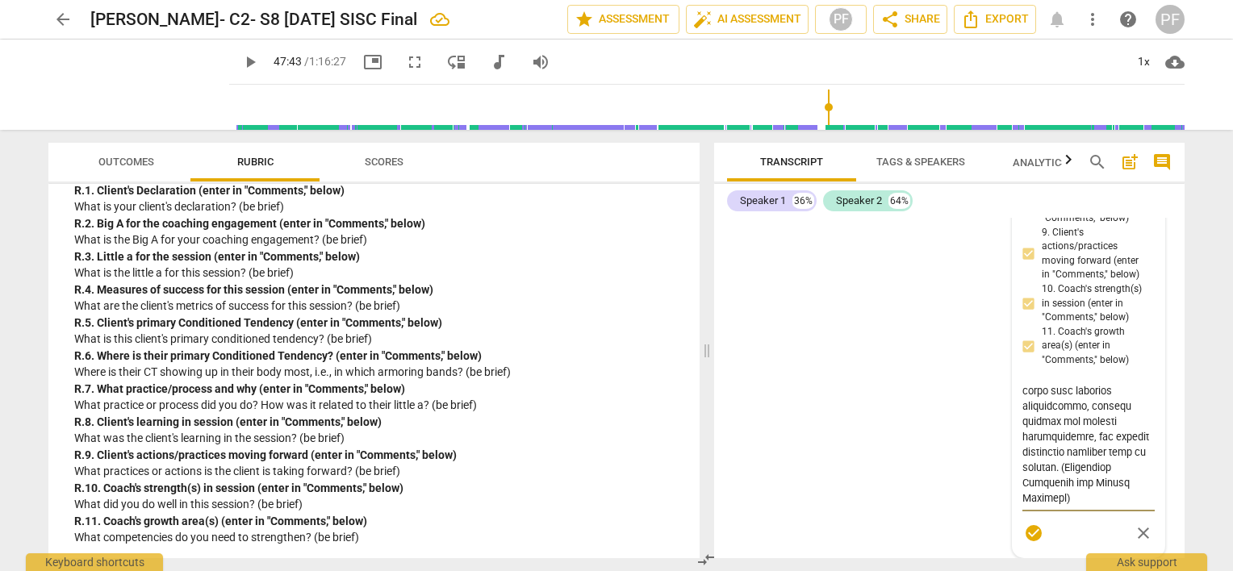
scroll to position [1700, 0]
type textarea "3. Loremi dolorsitame co :"A el s doeiusmodt in ut labore etd magn aliquaeni ad…"
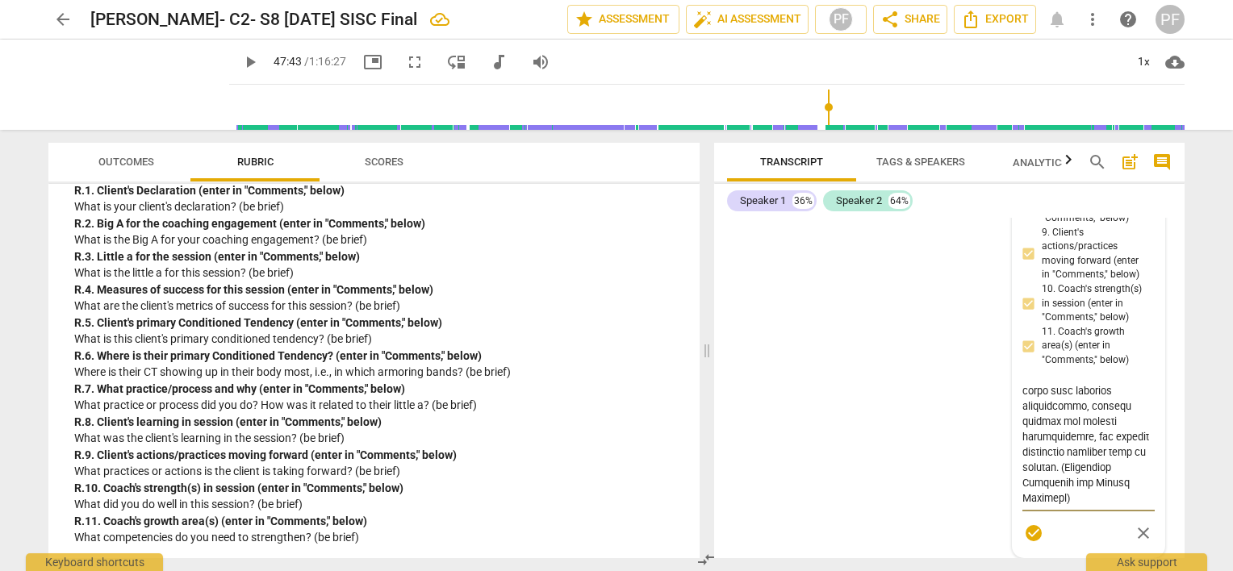
type textarea "3. Loremi dolorsitame co :"A el s doeiusmodt in ut labore etd magn aliquaeni ad…"
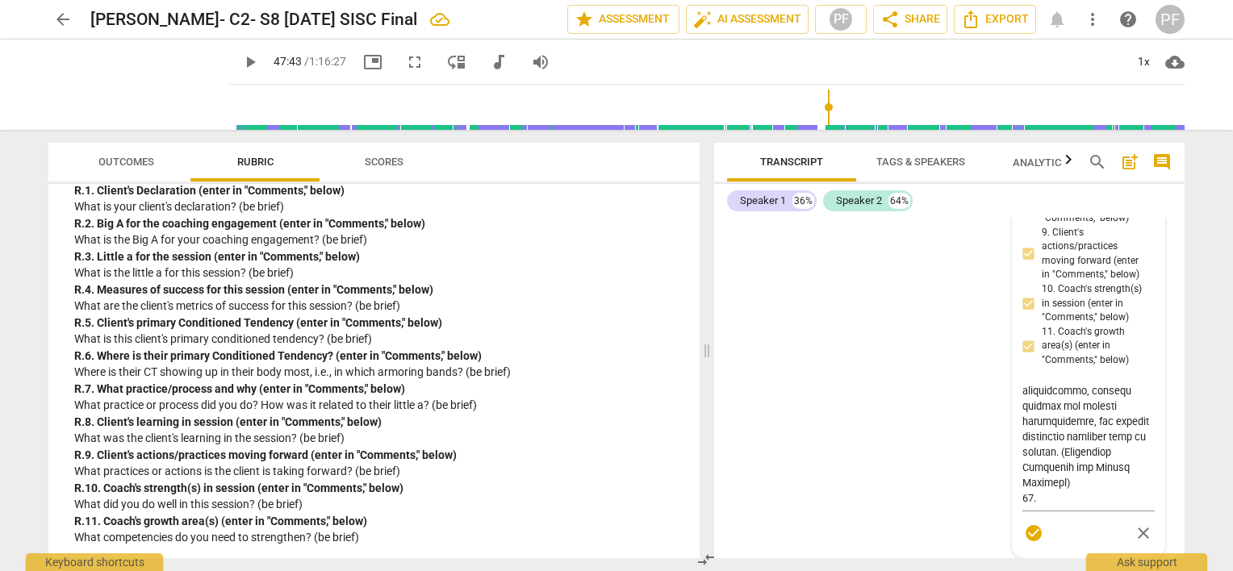
click at [1042, 345] on div "R.Reflections on the Session [PERSON_NAME] more_vert 1. Client's Declaration (e…" at bounding box center [1089, 181] width 132 height 734
drag, startPoint x: 1058, startPoint y: 342, endPoint x: 1090, endPoint y: 337, distance: 32.6
click at [1090, 337] on div "R.Reflections on the Session [PERSON_NAME] more_vert 1. Client's Declaration (e…" at bounding box center [1089, 181] width 132 height 734
drag, startPoint x: 1090, startPoint y: 337, endPoint x: 1085, endPoint y: 356, distance: 19.4
click at [1085, 356] on div "R.Reflections on the Session [PERSON_NAME] more_vert 1. Client's Declaration (e…" at bounding box center [1089, 181] width 132 height 734
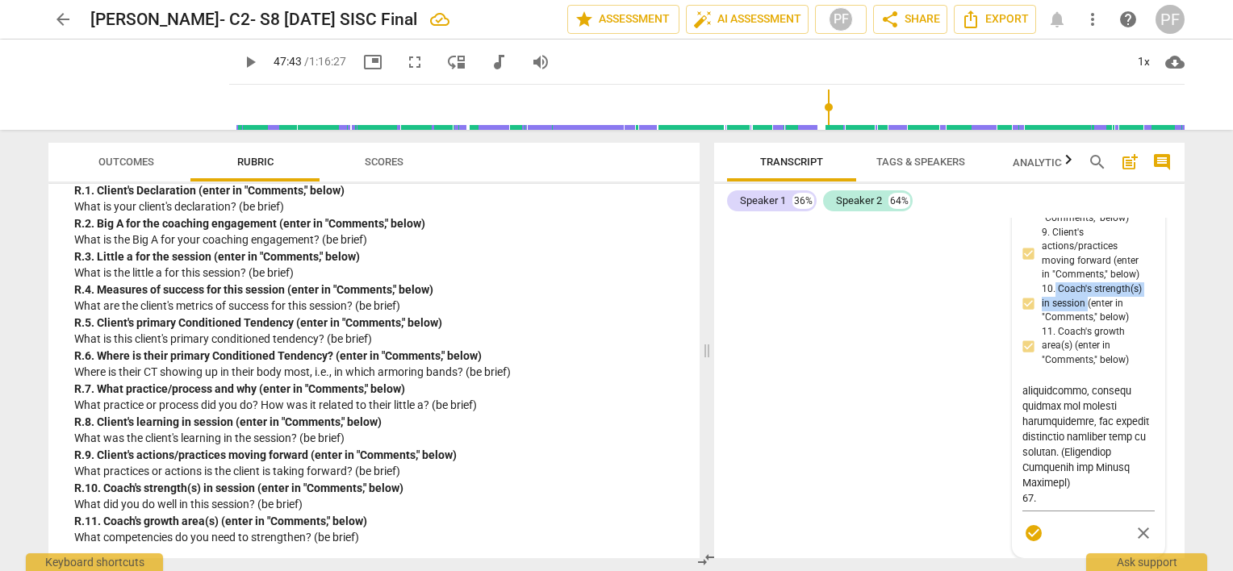
copy span "Coach's strength(s) in session"
click at [1046, 506] on textarea at bounding box center [1089, 444] width 132 height 123
paste textarea "Coach's strength(s) in session"
type textarea "3. Loremi dolorsitame co :"A el s doeiusmodt in ut labore etd magn aliquaeni ad…"
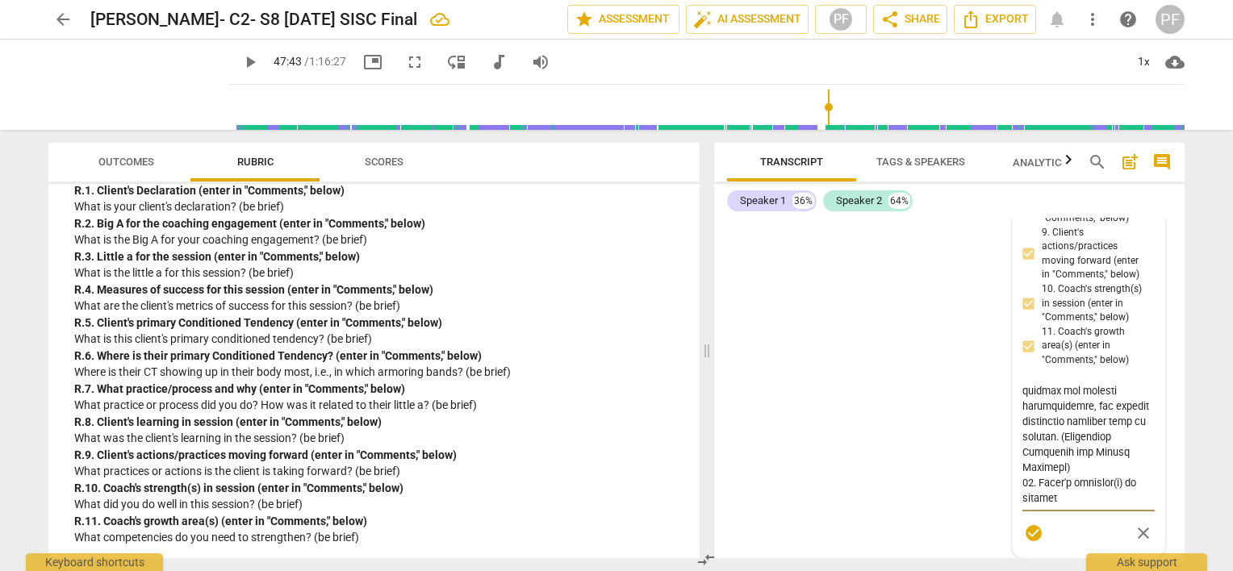
scroll to position [1731, 0]
type textarea "3. Loremi dolorsitame co :"A el s doeiusmodt in ut labore etd magn aliquaeni ad…"
click at [1061, 506] on textarea at bounding box center [1089, 444] width 132 height 123
paste textarea "[PERSON_NAME] trust and mutual respect, creating a safe space for the client to…"
type textarea "3. Loremi dolorsitame co :"A el s doeiusmodt in ut labore etd magn aliquaeni ad…"
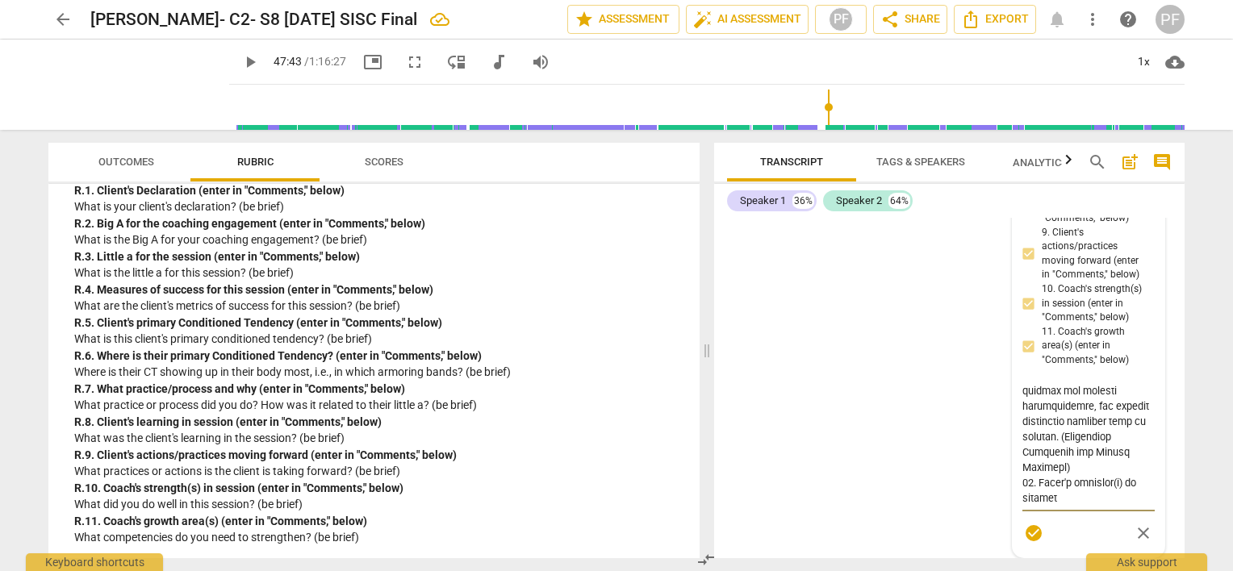
type textarea "3. Loremi dolorsitame co :"A el s doeiusmodt in ut labore etd magn aliquaeni ad…"
click at [1078, 476] on textarea at bounding box center [1089, 444] width 132 height 123
type textarea "3. Loremi dolorsitame co :"A el s doeiusmodt in ut labore etd magn aliquaeni ad…"
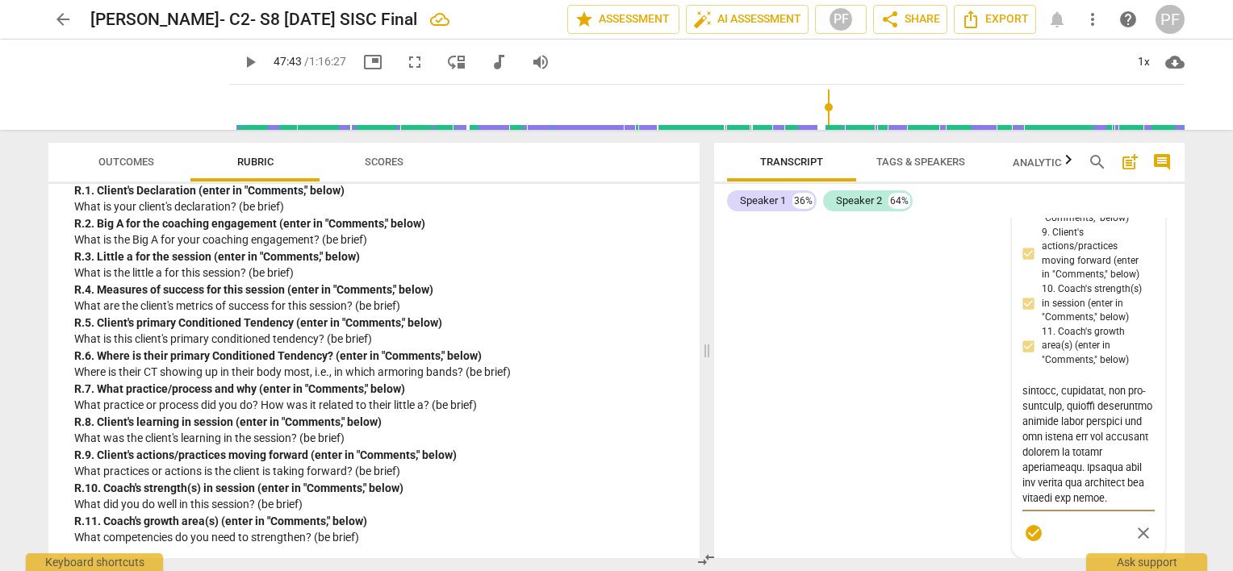
type textarea "3. Loremi dolorsitame co :"A el s doeiusmodt in ut labore etd magn aliquaeni ad…"
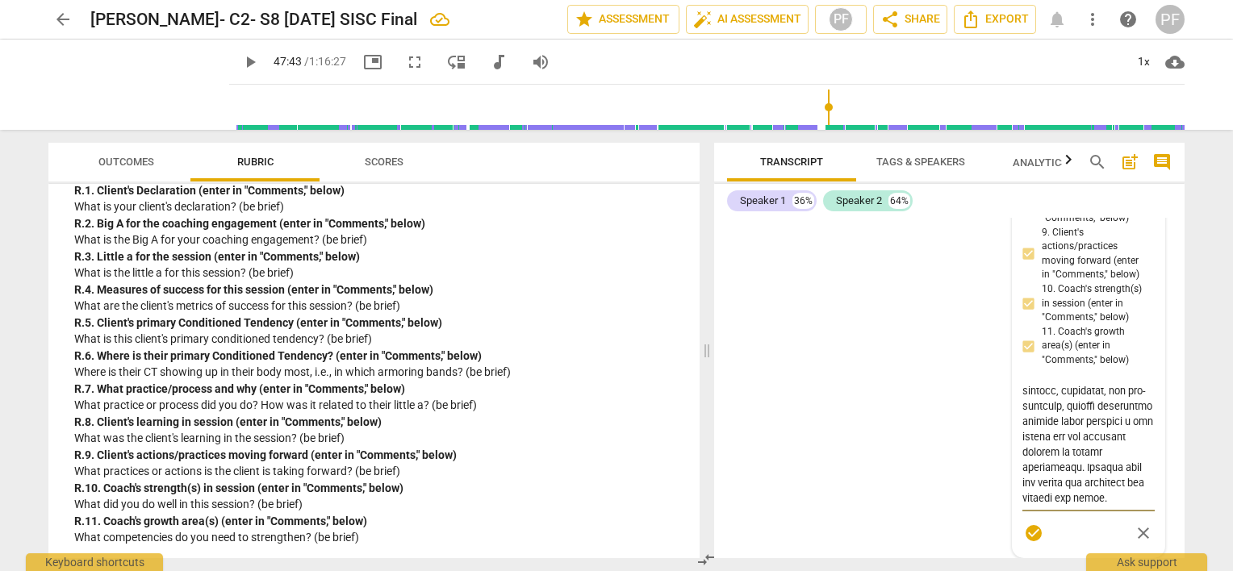
type textarea "3. Loremi dolorsitame co :"A el s doeiusmodt in ut labore etd magn aliquaeni ad…"
click at [1078, 476] on textarea at bounding box center [1089, 444] width 132 height 123
type textarea "3. Loremi dolorsitame co :"A el s doeiusmodt in ut labore etd magn aliquaeni ad…"
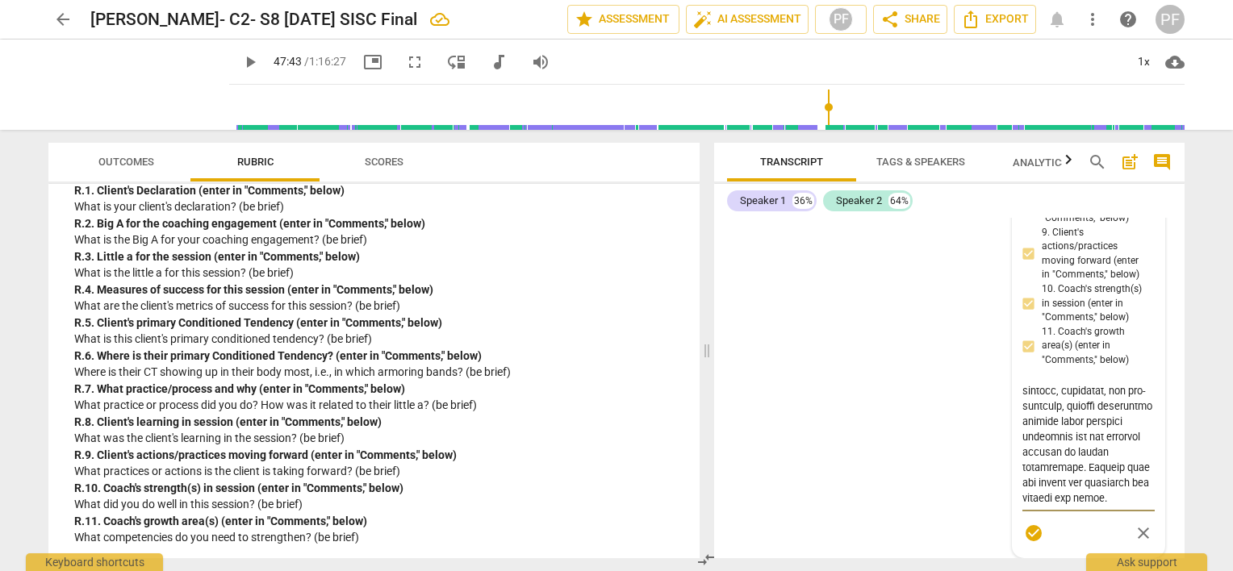
type textarea "3. Loremi dolorsitame co :"A el s doeiusmodt in ut labore etd magn aliquaeni ad…"
click at [1102, 475] on textarea at bounding box center [1089, 444] width 132 height 123
type textarea "3. Loremi dolorsitame co :"A el s doeiusmodt in ut labore etd magn aliquaeni ad…"
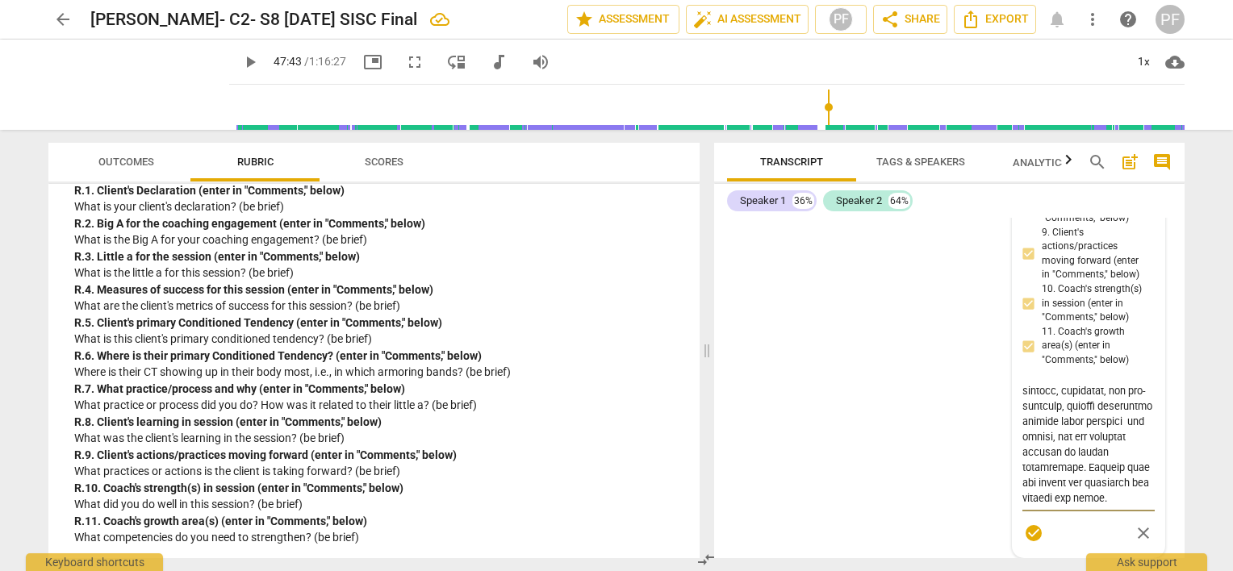
type textarea "3. Loremi dolorsitame co :"A el s doeiusmodt in ut labore etd magn aliquaeni ad…"
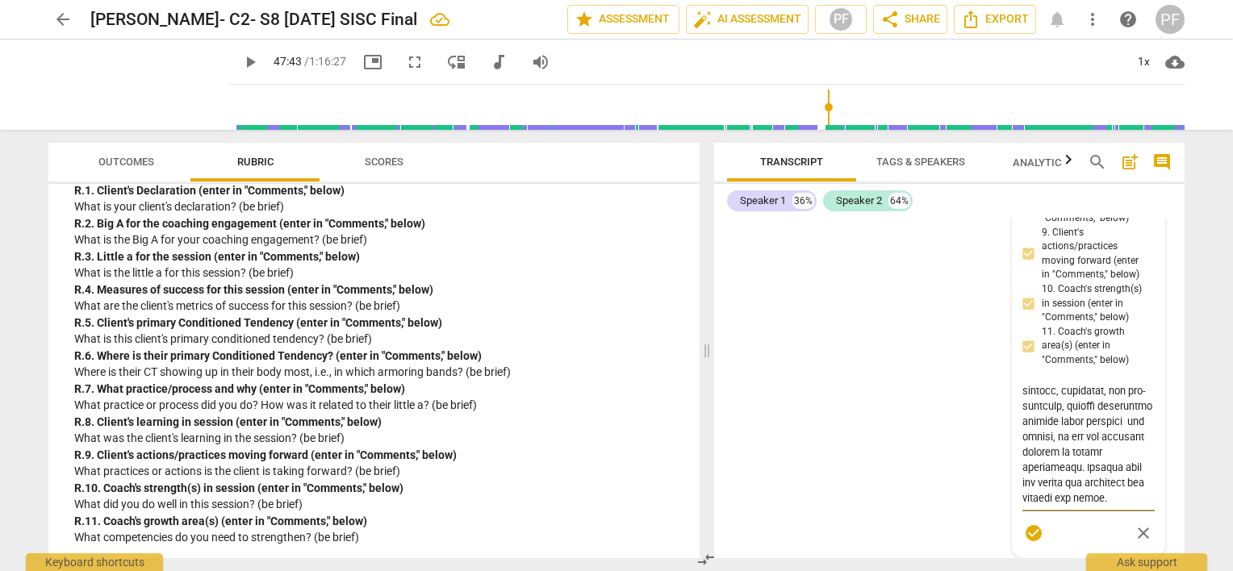
type textarea "3. Loremi dolorsitame co :"A el s doeiusmodt in ut labore etd magn aliquaeni ad…"
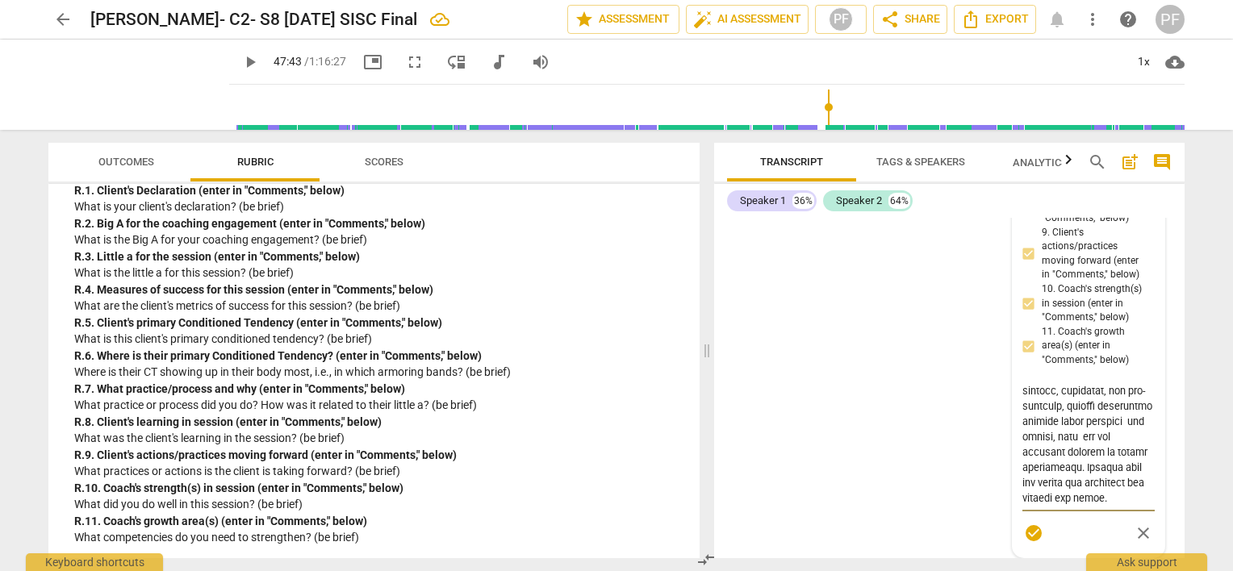
type textarea "3. Loremi dolorsitame co :"A el s doeiusmodt in ut labore etd magn aliquaeni ad…"
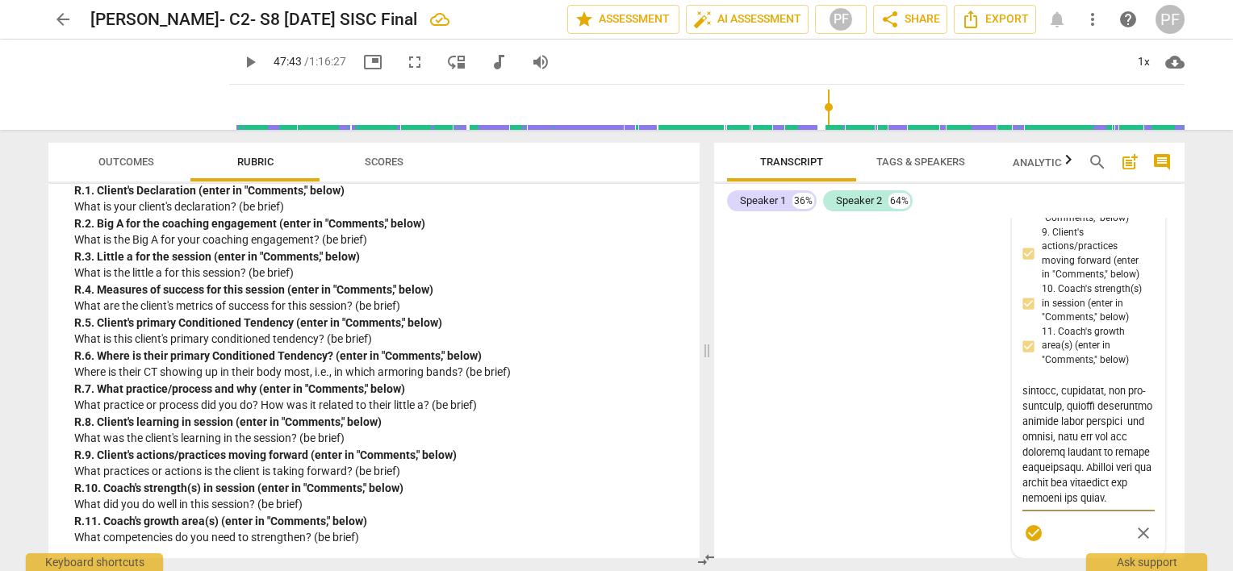
type textarea "3. Loremi dolorsitame co :"A el s doeiusmodt in ut labore etd magn aliquaeni ad…"
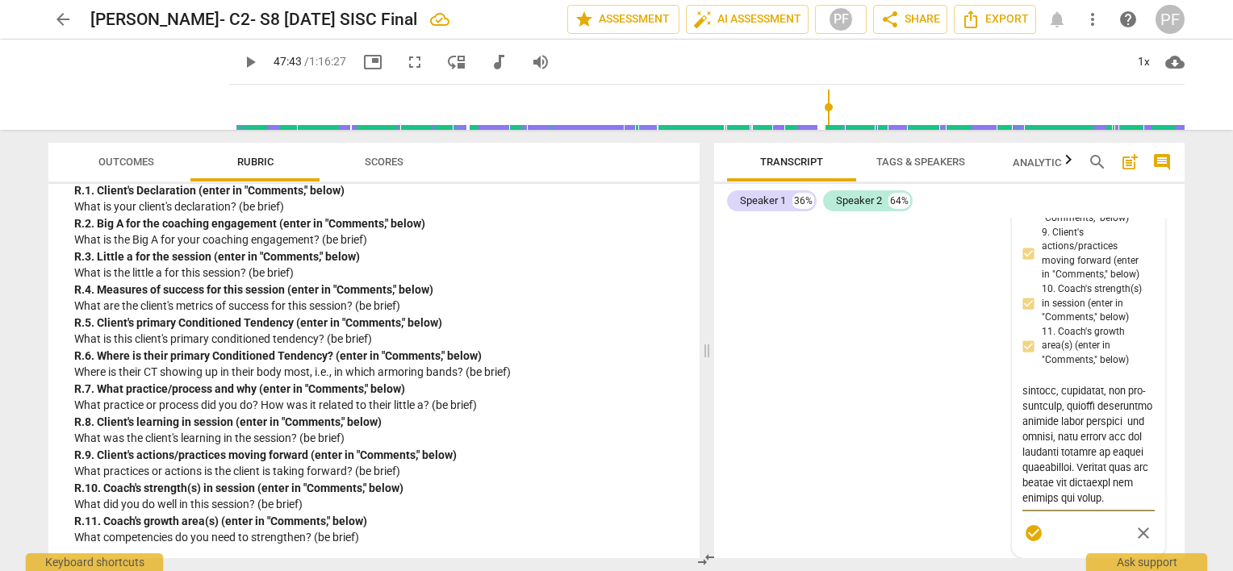
type textarea "3. Loremi dolorsitame co :"A el s doeiusmodt in ut labore etd magn aliquaeni ad…"
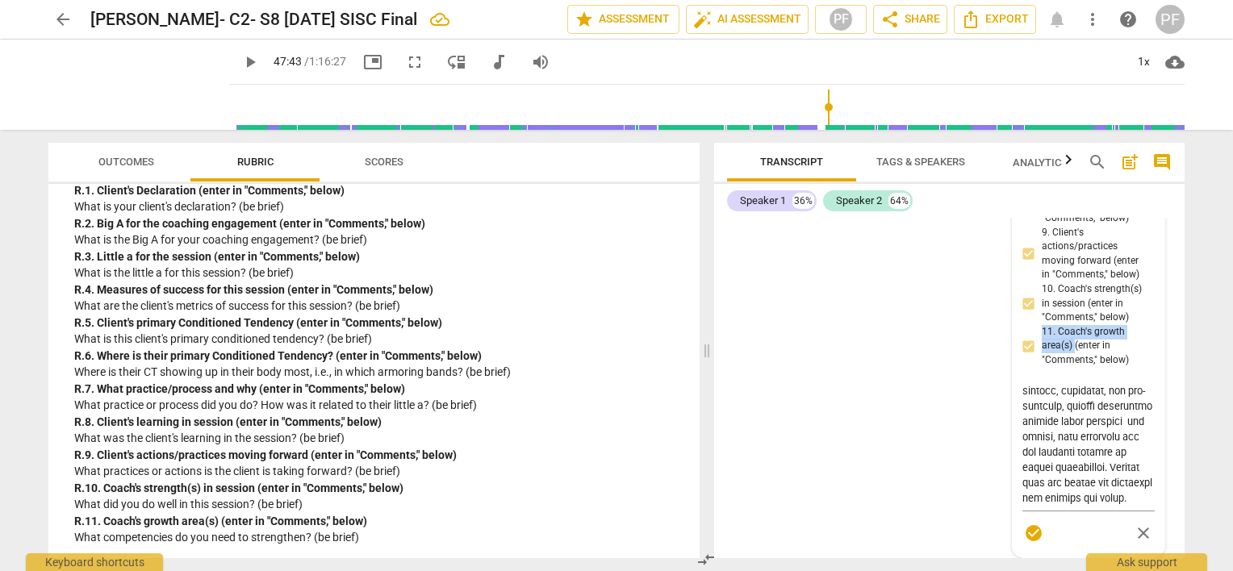
drag, startPoint x: 1040, startPoint y: 387, endPoint x: 1072, endPoint y: 400, distance: 34.3
click at [1072, 400] on div "R.Reflections on the Session [PERSON_NAME] more_vert 1. Client's Declaration (e…" at bounding box center [1089, 181] width 132 height 734
copy span "11. Coach's growth area(s)"
click at [1136, 506] on textarea at bounding box center [1089, 444] width 132 height 123
click at [1083, 506] on textarea at bounding box center [1089, 444] width 132 height 123
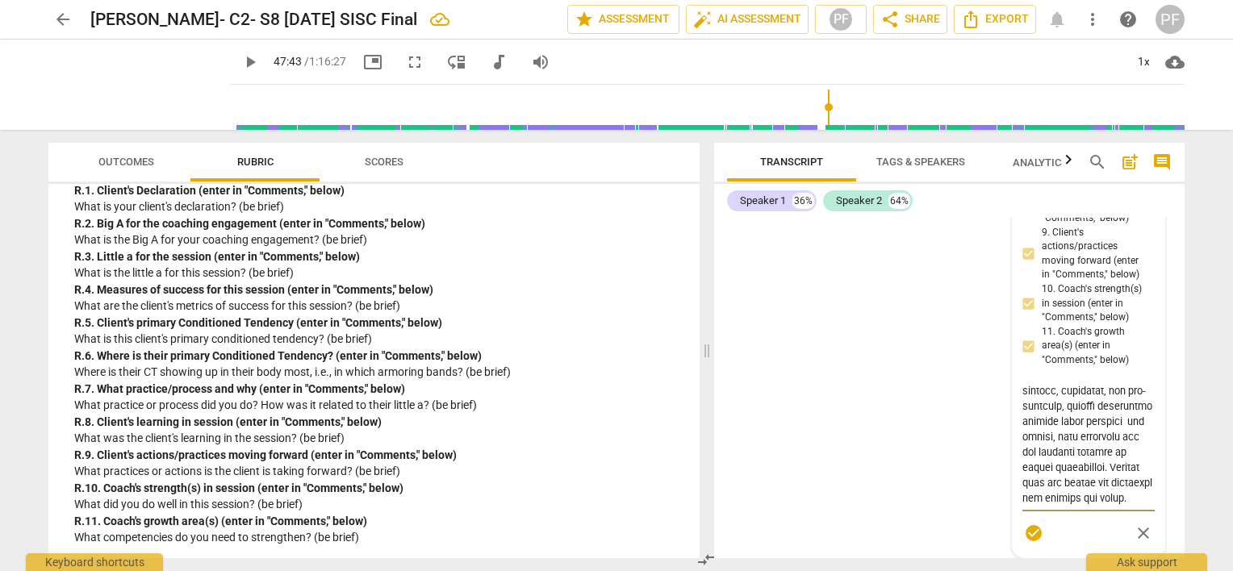
type textarea "3. Loremi dolorsitame co :"A el s doeiusmodt in ut labore etd magn aliquaeni ad…"
paste textarea "11. Coach's growth area(s)"
type textarea "3. Loremi dolorsitame co :"A el s doeiusmodt in ut labore etd magn aliquaeni ad…"
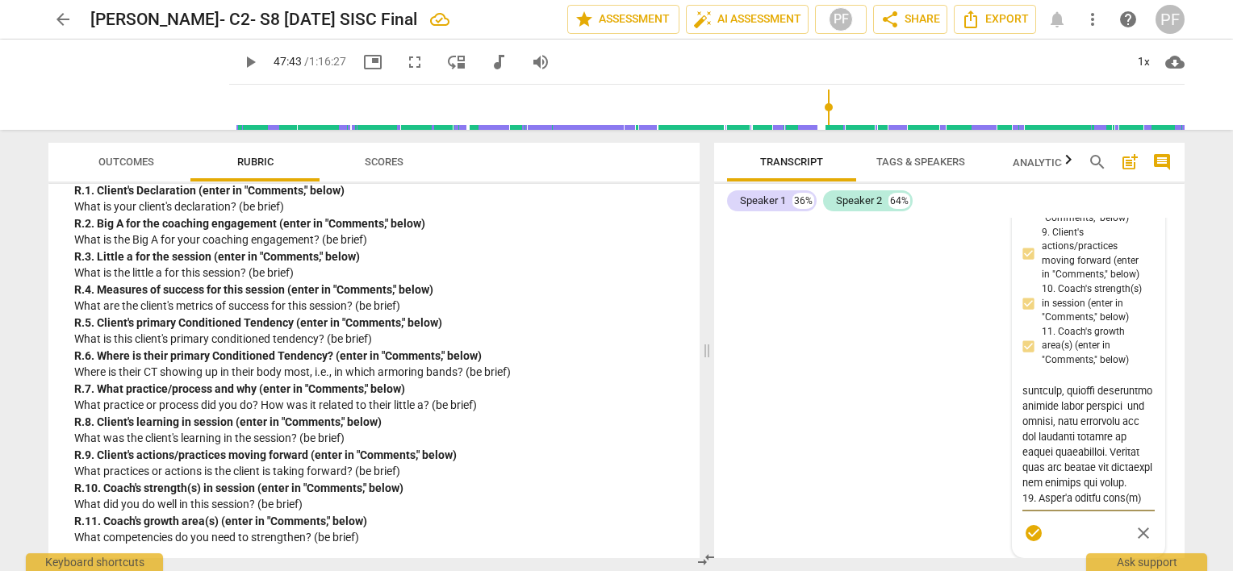
click at [1133, 506] on textarea at bounding box center [1089, 444] width 132 height 123
type input "2864"
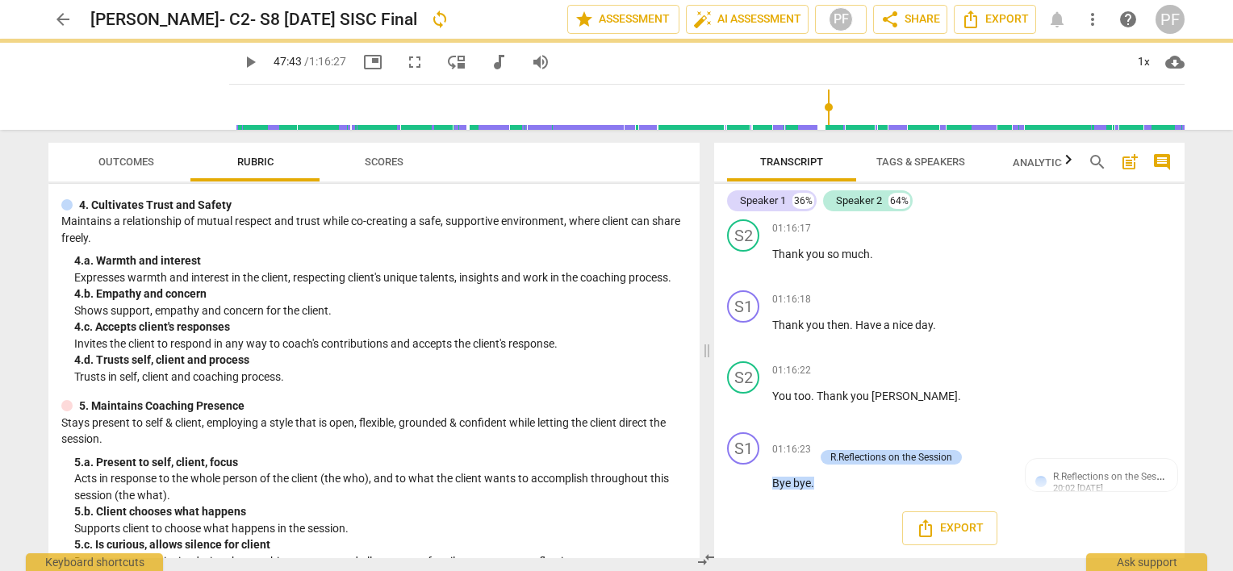
scroll to position [19579, 0]
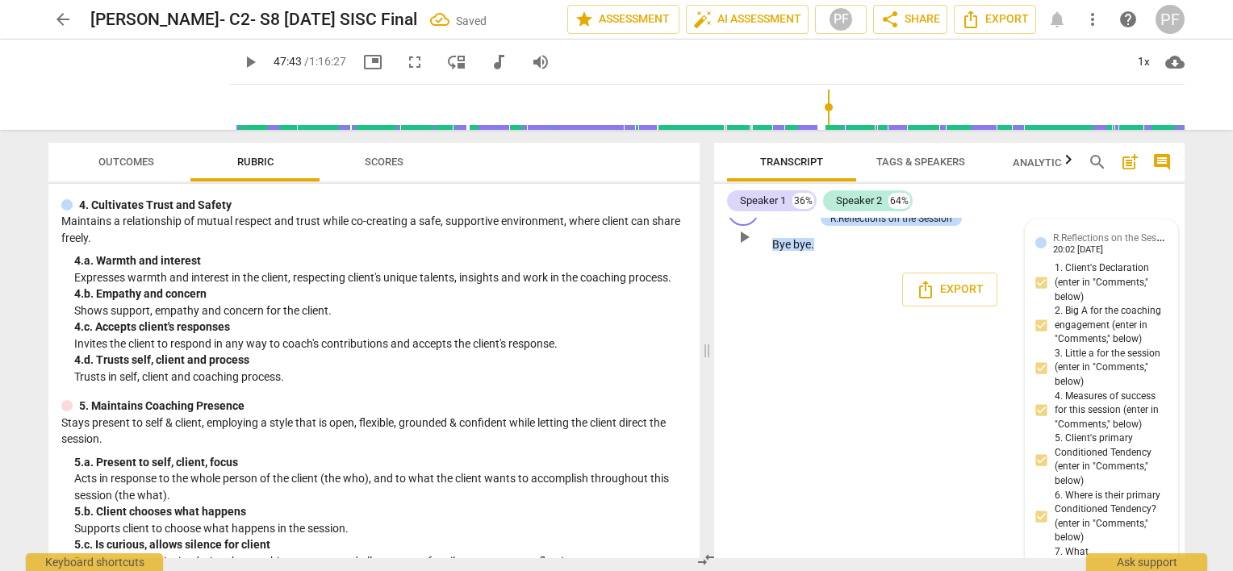
click at [1103, 256] on div "20:02 [DATE]" at bounding box center [1078, 250] width 50 height 10
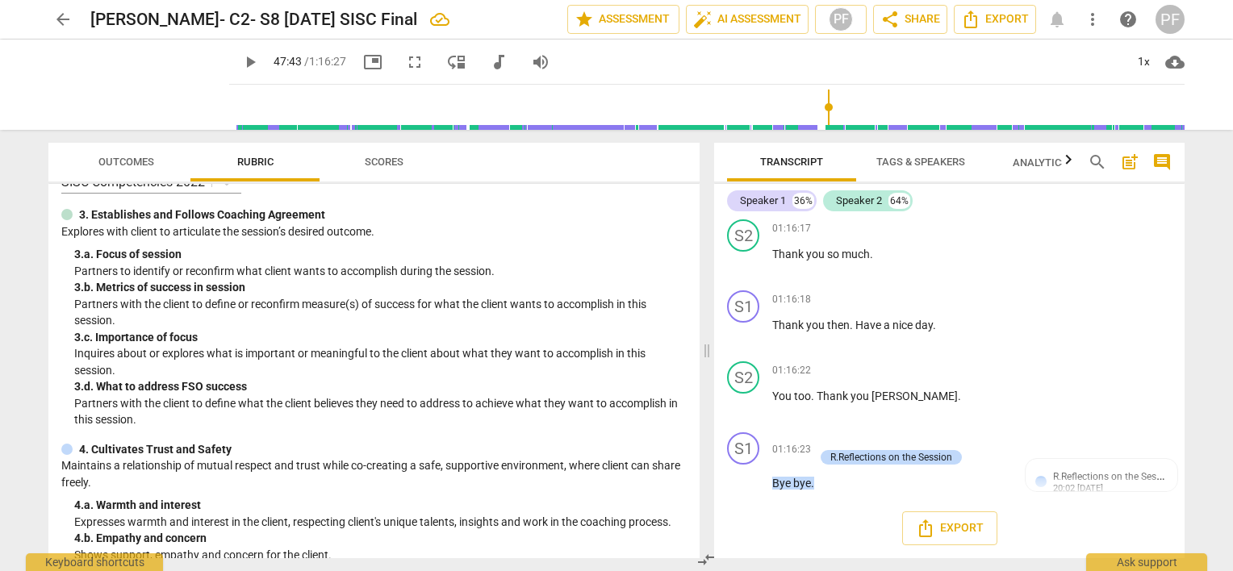
scroll to position [0, 0]
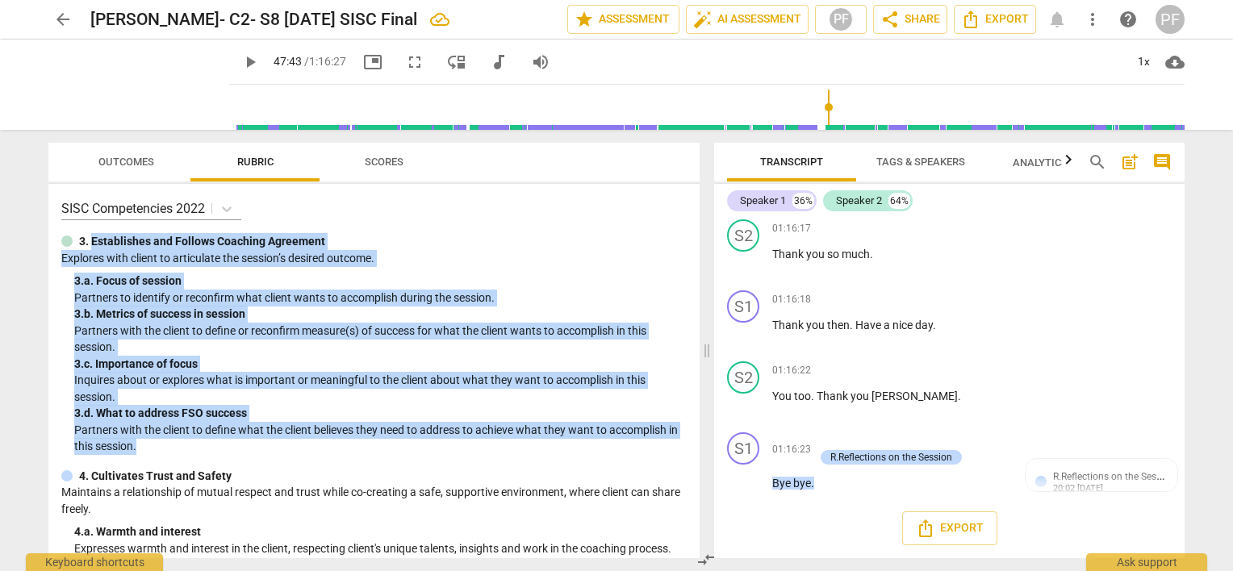
drag, startPoint x: 93, startPoint y: 242, endPoint x: 289, endPoint y: 444, distance: 281.4
click at [289, 444] on div "3. Establishes and Follows Coaching Agreement Explores with client to articulat…" at bounding box center [373, 344] width 625 height 222
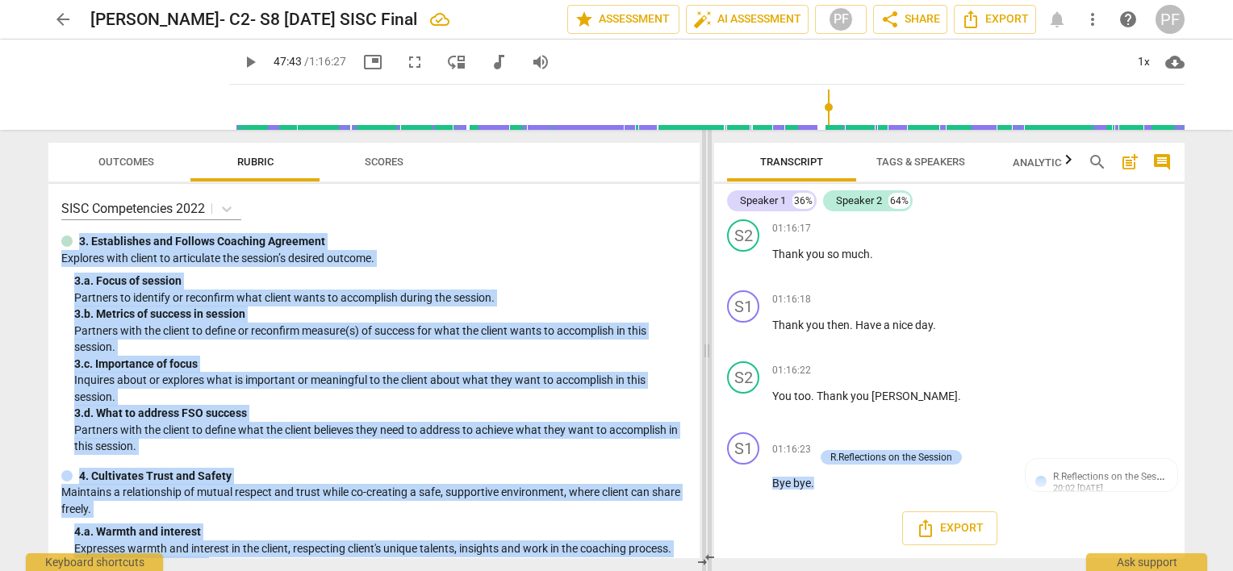
drag, startPoint x: 700, startPoint y: 203, endPoint x: 701, endPoint y: 215, distance: 11.4
click at [701, 215] on div "Outcomes Rubric Scores SISC Competencies 2022 3. Establishes and Follows Coachi…" at bounding box center [617, 350] width 1162 height 441
drag, startPoint x: 701, startPoint y: 215, endPoint x: 663, endPoint y: 216, distance: 38.8
click at [663, 216] on div "SISC Competencies 2022" at bounding box center [373, 208] width 625 height 23
click at [673, 307] on div "3. b. Metrics of success in session" at bounding box center [380, 314] width 613 height 17
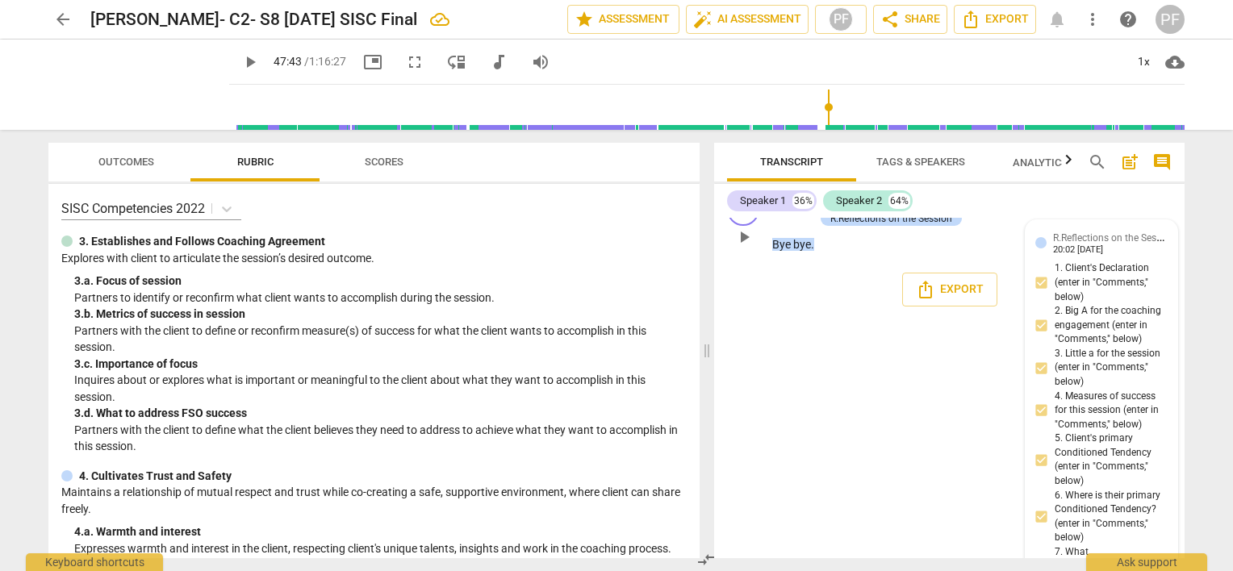
click at [1091, 245] on span "R.Reflections on the Session" at bounding box center [1114, 236] width 122 height 15
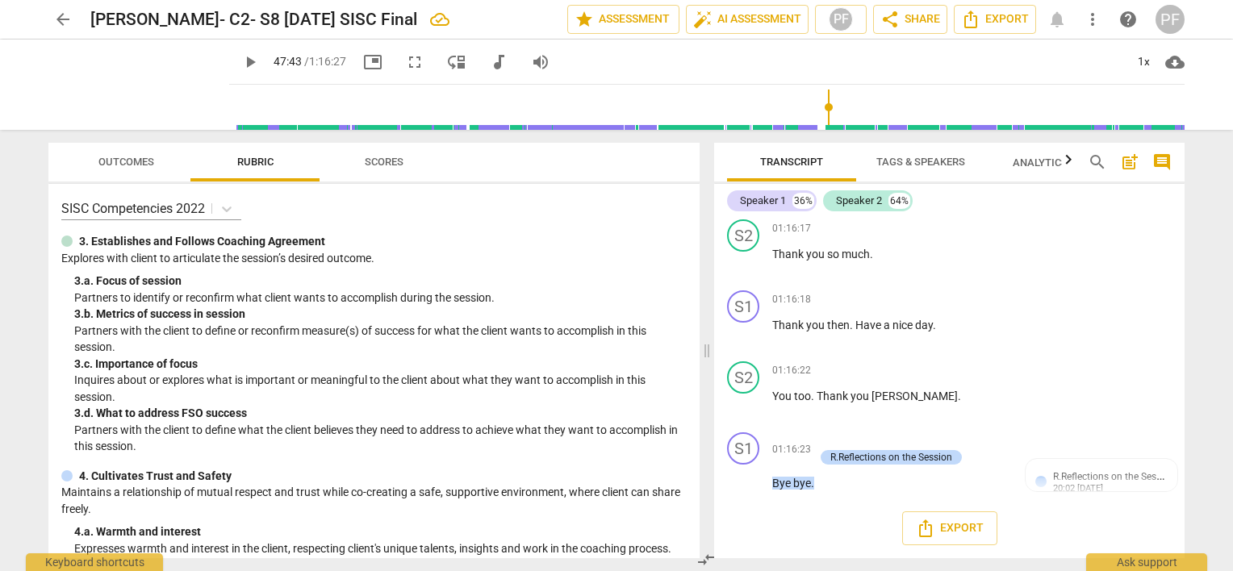
click at [1151, 468] on span "R.Reflections on the Session" at bounding box center [1114, 475] width 122 height 15
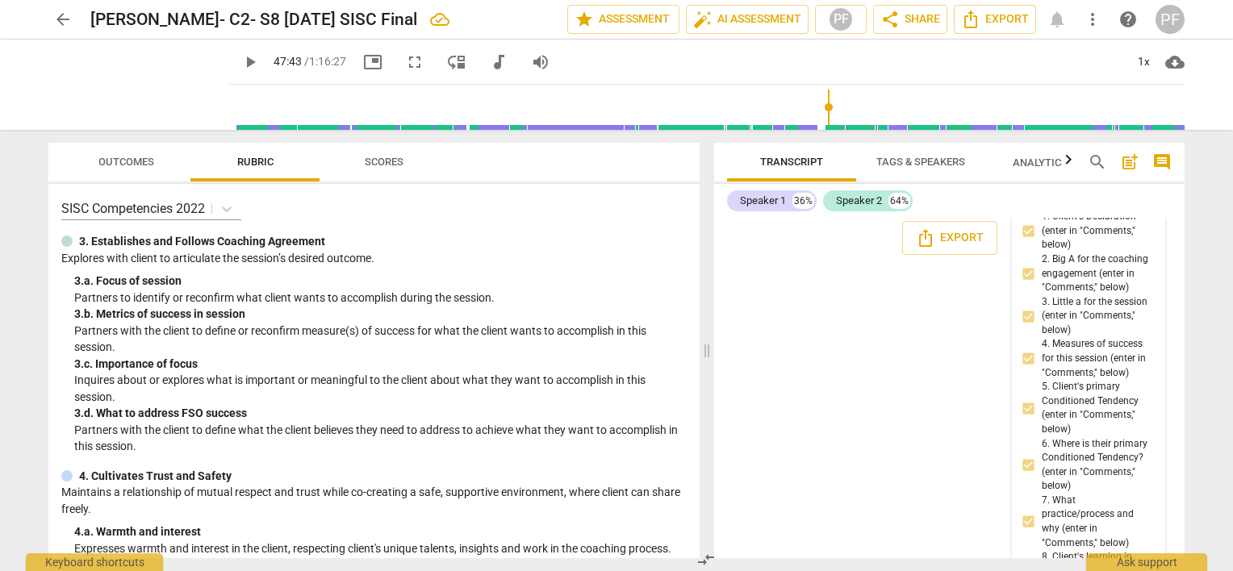
click at [1140, 201] on span "more_vert" at bounding box center [1145, 191] width 19 height 19
click at [1160, 435] on li "Edit" at bounding box center [1159, 431] width 56 height 31
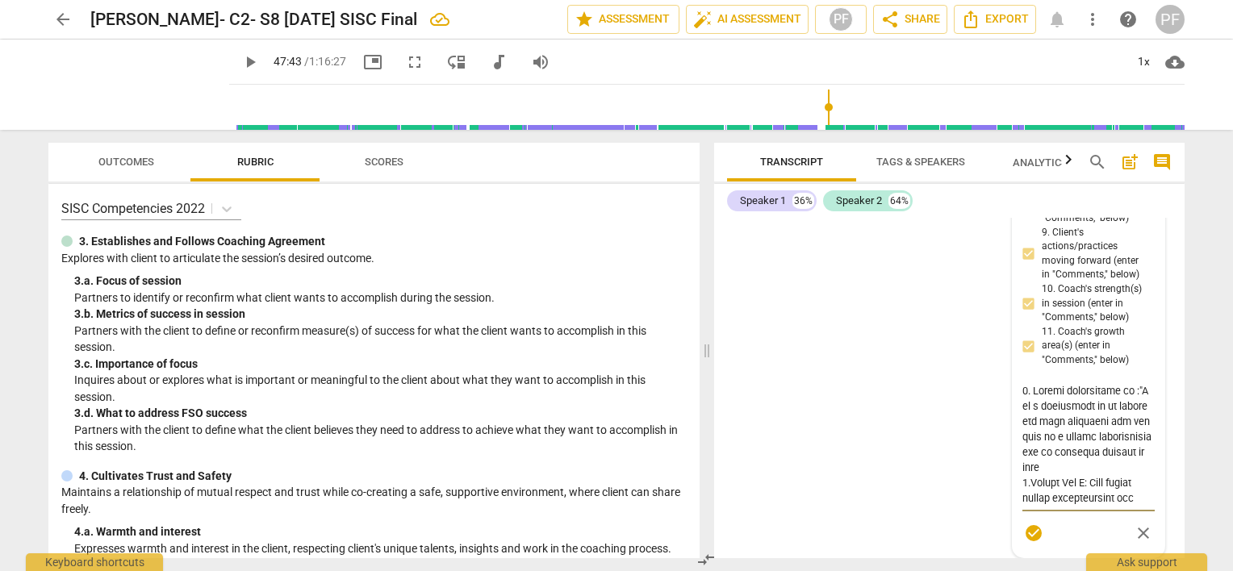
click at [1144, 503] on textarea at bounding box center [1089, 444] width 132 height 123
click at [1097, 506] on textarea at bounding box center [1089, 444] width 132 height 123
type textarea "3. Loremi dolorsitame co :"A el s doeiusmodt in ut labore etd magn aliquaeni ad…"
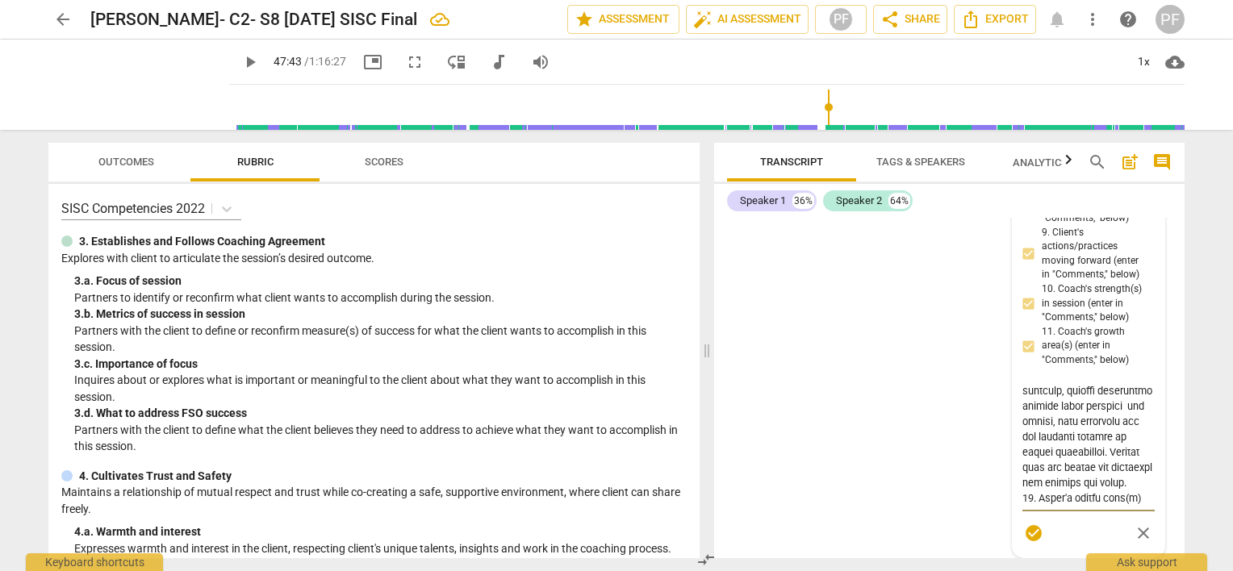
type textarea "3. Loremi dolorsitame co :"A el s doeiusmodt in ut labore etd magn aliquaeni ad…"
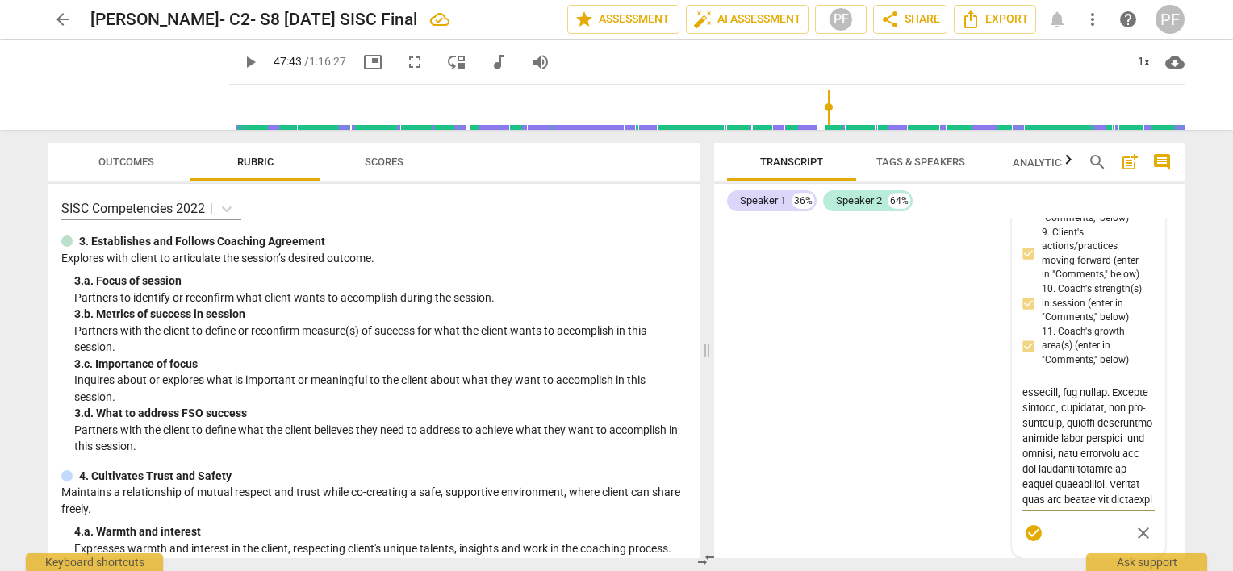
click at [1052, 458] on textarea at bounding box center [1089, 444] width 132 height 123
type textarea "3. Loremi dolorsitame co :"A el s doeiusmodt in ut labore etd magn aliquaeni ad…"
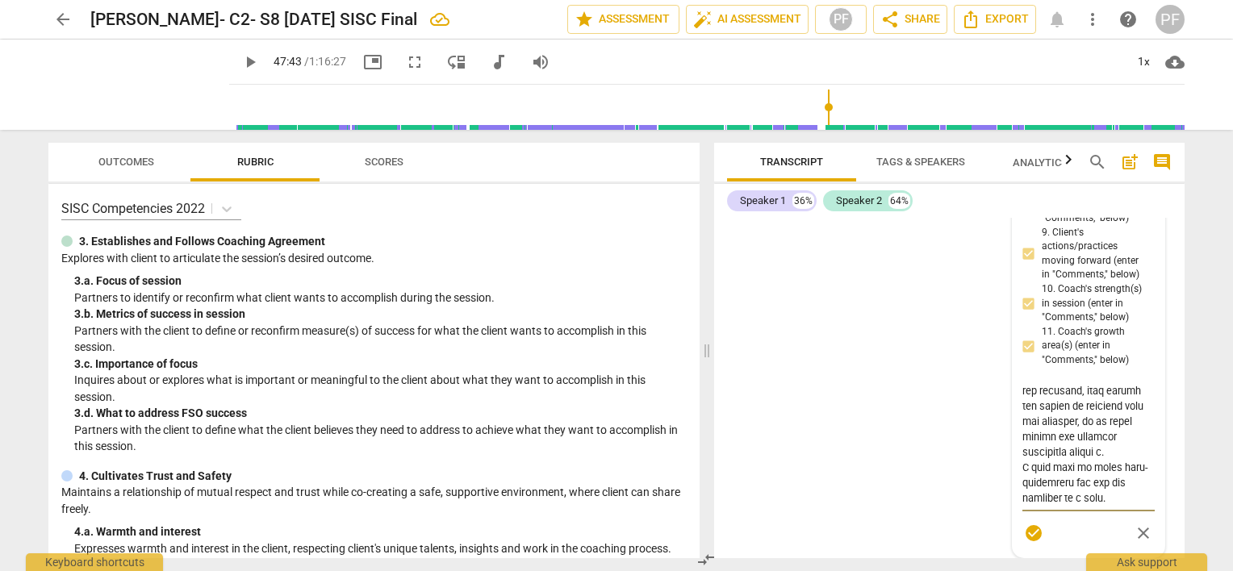
drag, startPoint x: 1083, startPoint y: 499, endPoint x: 1013, endPoint y: 504, distance: 70.4
click at [1013, 504] on div "R.Reflections on the Session [PERSON_NAME] more_vert 1. Client's Declaration (e…" at bounding box center [1089, 181] width 152 height 754
type textarea "3. Loremi dolorsitame co :"A el s doeiusmodt in ut labore etd magn aliquaeni ad…"
click at [939, 466] on div "S1 play_arrow pause 00:04 + Add competency keyboard_arrow_right Good morning , …" at bounding box center [949, 388] width 471 height 341
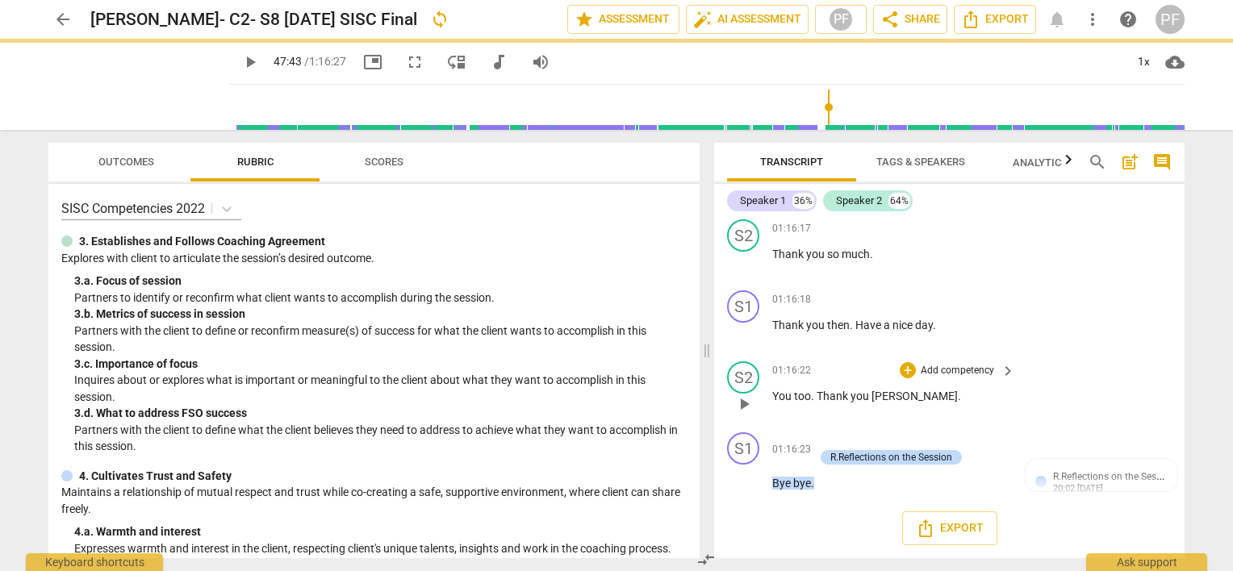
scroll to position [19579, 0]
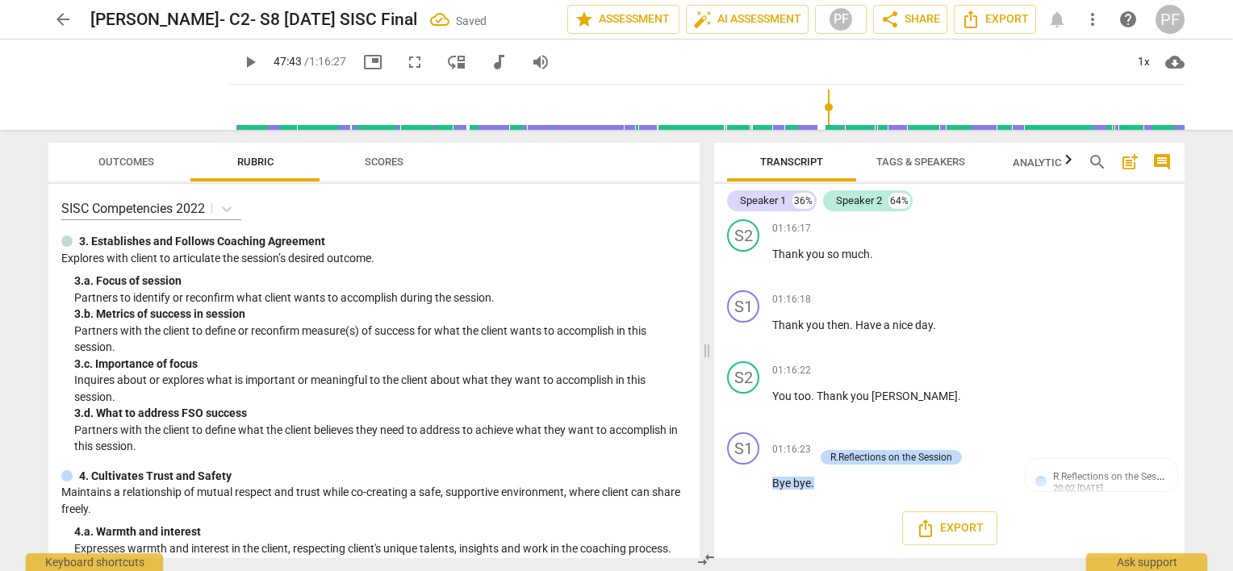
click at [627, 266] on div "3. Establishes and Follows Coaching Agreement Explores with client to articulat…" at bounding box center [373, 344] width 625 height 222
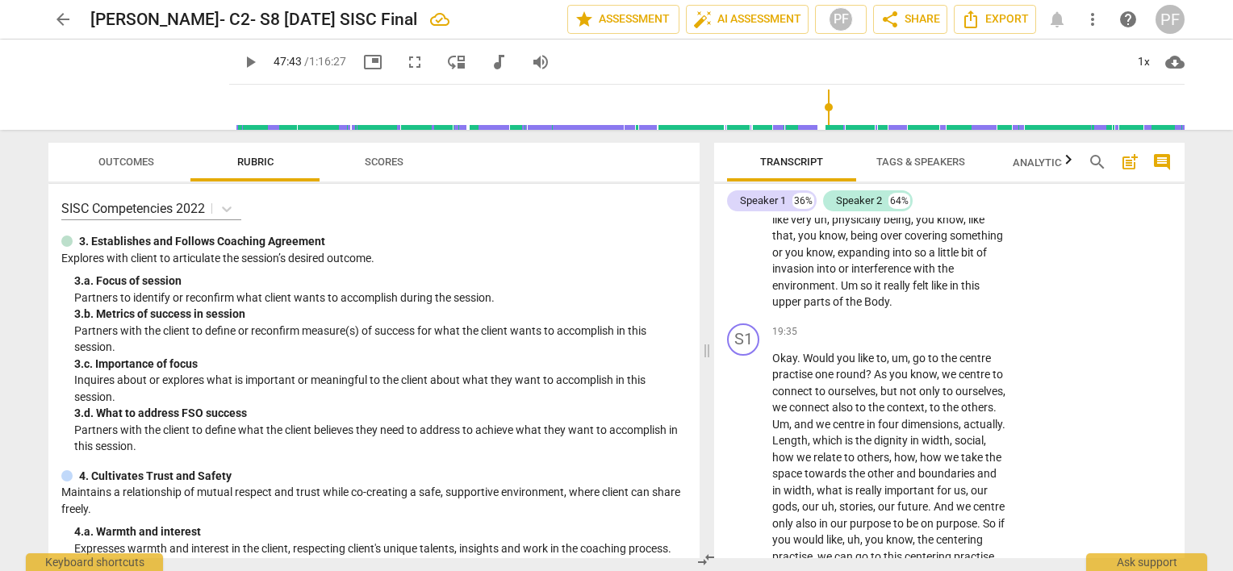
scroll to position [4856, 0]
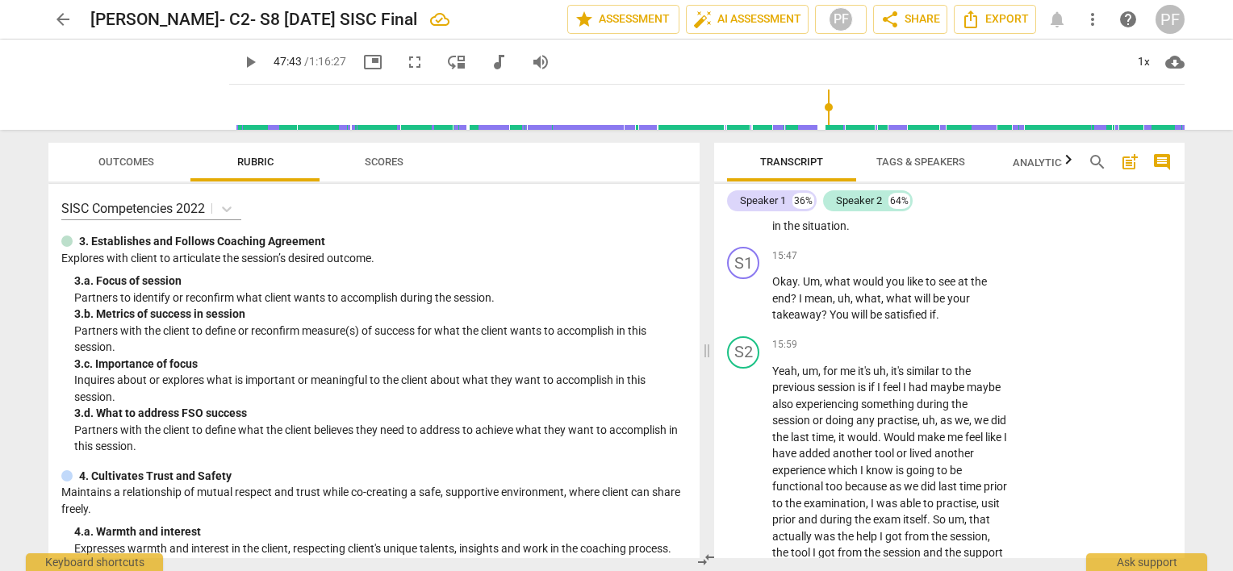
drag, startPoint x: 1192, startPoint y: 300, endPoint x: 1182, endPoint y: 222, distance: 79.0
click at [1182, 222] on div "Transcript Tags & Speakers Analytics New search post_add comment Speaker 1 36% …" at bounding box center [953, 350] width 490 height 441
click at [1177, 205] on div "Speaker 1 36% Speaker 2 64% S1 play_arrow pause 00:04 + Add competency keyboard…" at bounding box center [949, 371] width 471 height 374
